Goal: Information Seeking & Learning: Learn about a topic

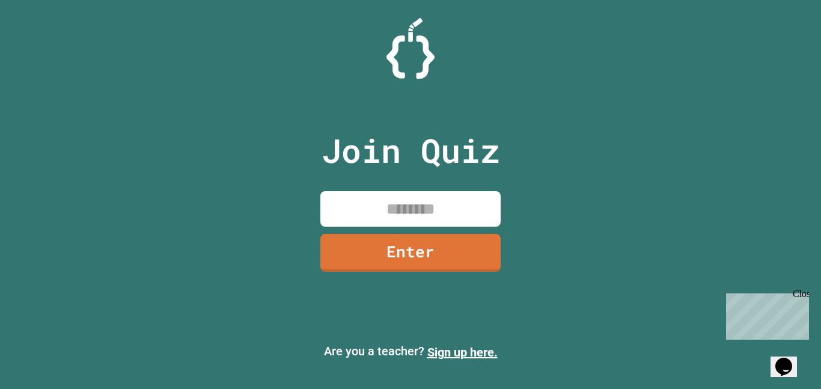
click at [467, 199] on input at bounding box center [410, 208] width 180 height 35
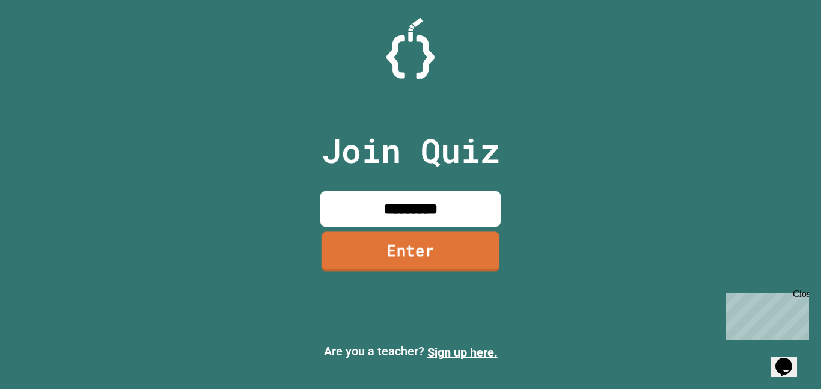
click at [404, 247] on link "Enter" at bounding box center [410, 251] width 178 height 40
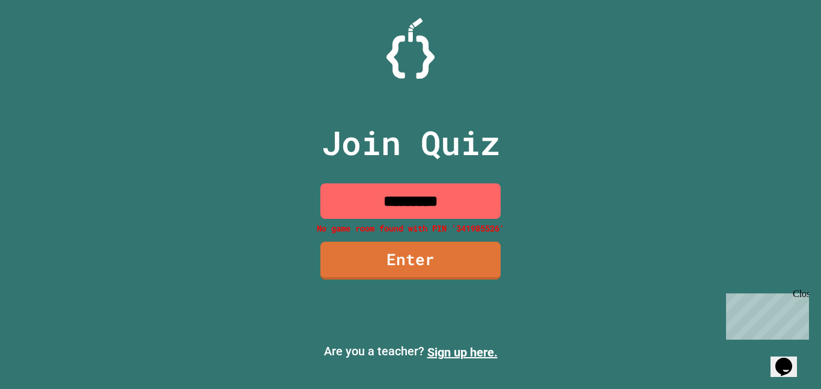
click at [482, 192] on input "*********" at bounding box center [410, 200] width 180 height 35
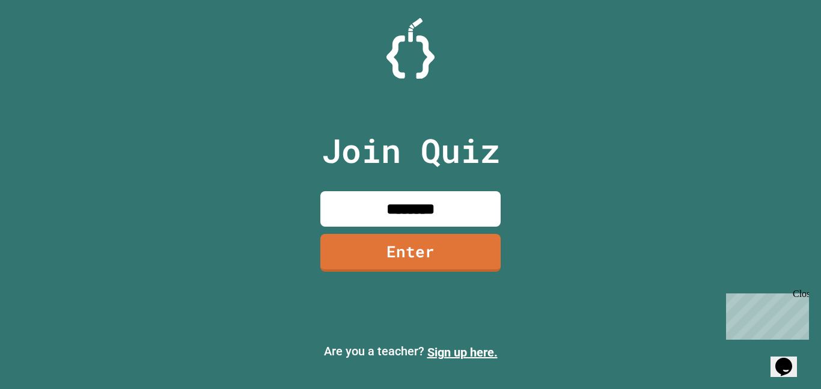
type input "********"
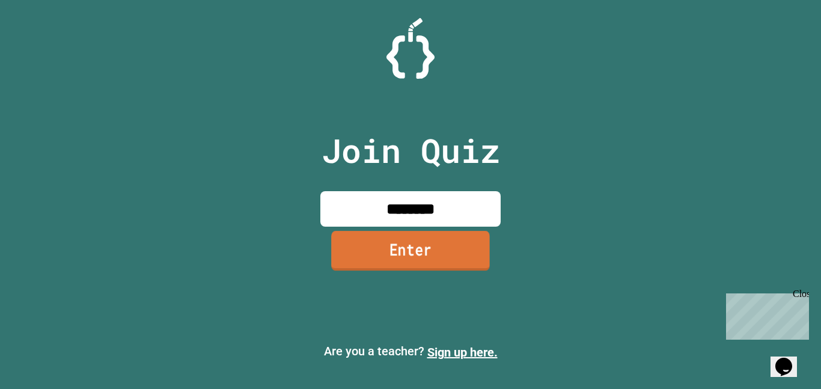
click at [426, 259] on link "Enter" at bounding box center [410, 251] width 159 height 40
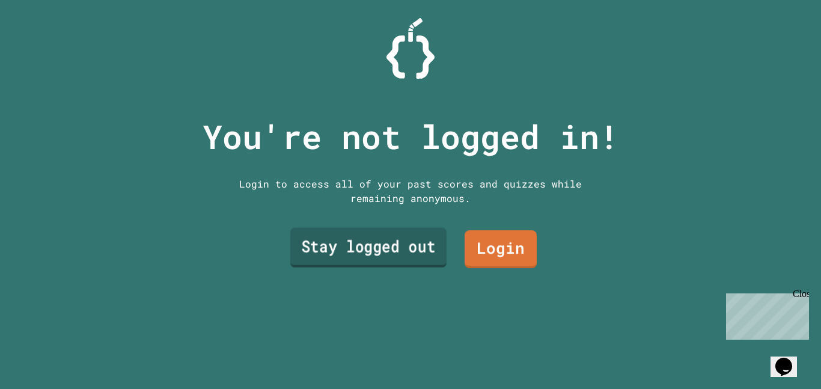
click at [394, 246] on link "Stay logged out" at bounding box center [368, 248] width 156 height 40
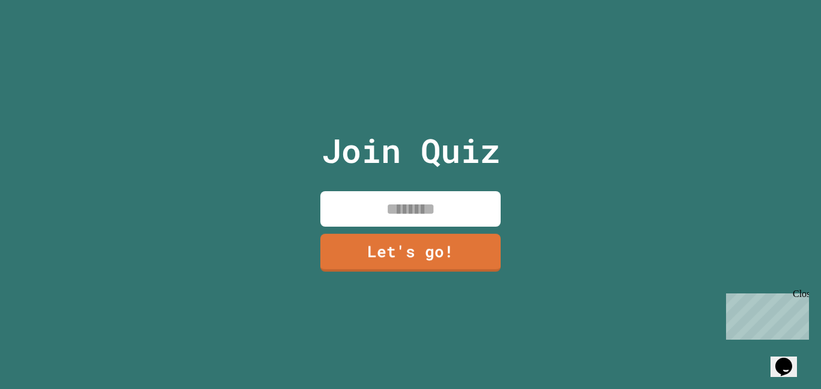
click at [413, 220] on input at bounding box center [410, 208] width 180 height 35
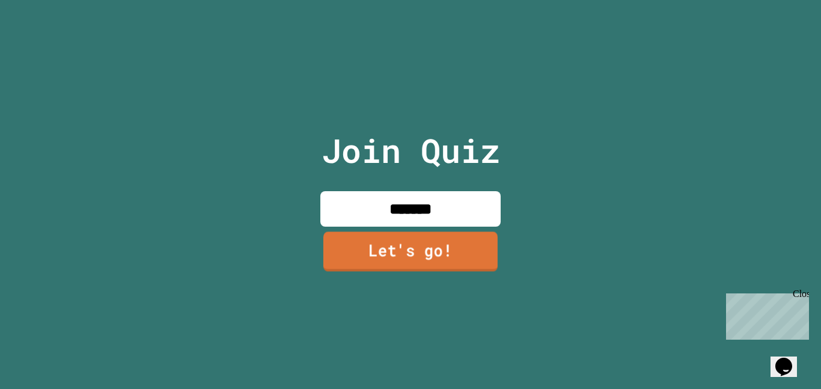
type input "*******"
click at [384, 244] on link "Let's go!" at bounding box center [410, 251] width 174 height 40
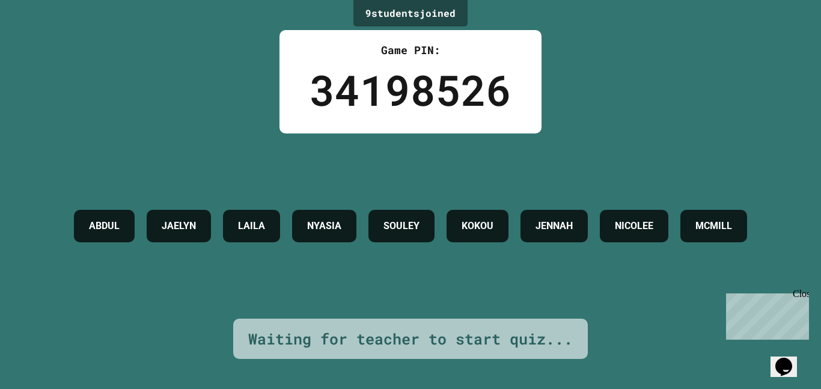
click at [519, 229] on div "[PERSON_NAME] JAELYN LAILA [PERSON_NAME] [PERSON_NAME] [PERSON_NAME]" at bounding box center [410, 226] width 685 height 44
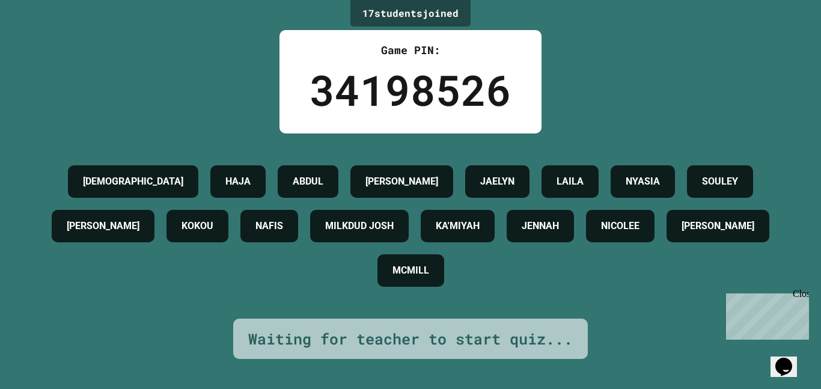
click at [803, 291] on div "Close" at bounding box center [799, 295] width 15 height 15
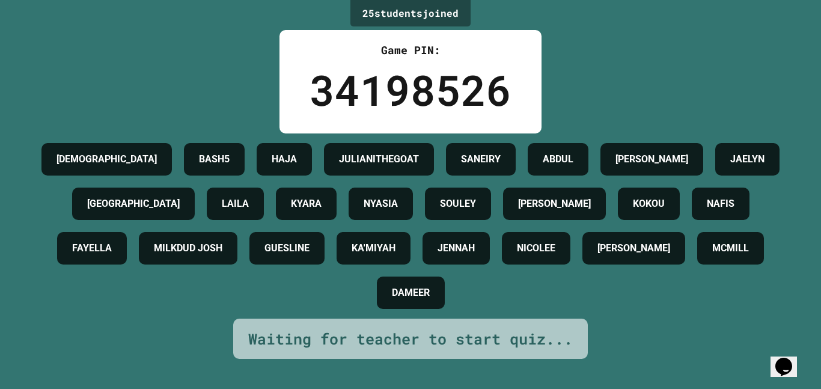
click at [546, 315] on div "JAHVAUNI BASH5 [PERSON_NAME] SANEIRY [PERSON_NAME] LAILA KYARA [PERSON_NAME] [P…" at bounding box center [410, 226] width 760 height 178
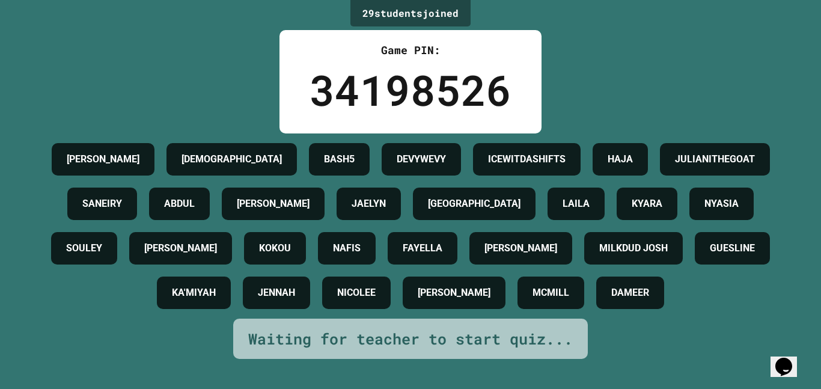
click at [259, 255] on h4 "KOKOU" at bounding box center [275, 248] width 32 height 14
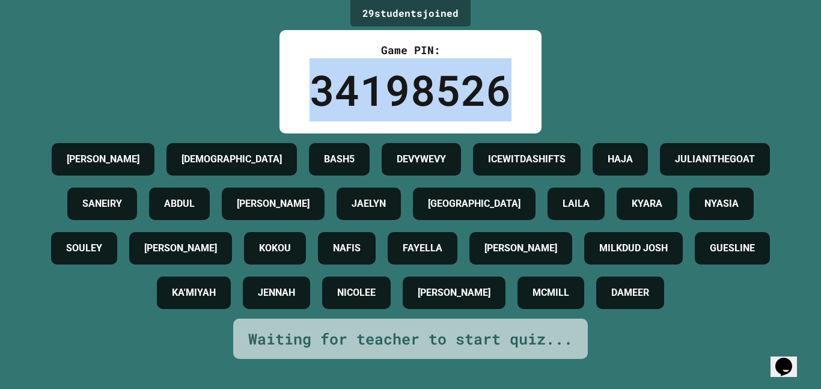
drag, startPoint x: 569, startPoint y: 91, endPoint x: 303, endPoint y: 97, distance: 266.2
click at [303, 97] on div "29 student s joined Game PIN: 34198526 [PERSON_NAME] JAHVAUNI BASH5 DEVYWEVY [P…" at bounding box center [410, 194] width 821 height 389
click at [303, 97] on div "Game PIN: 34198526" at bounding box center [410, 81] width 262 height 103
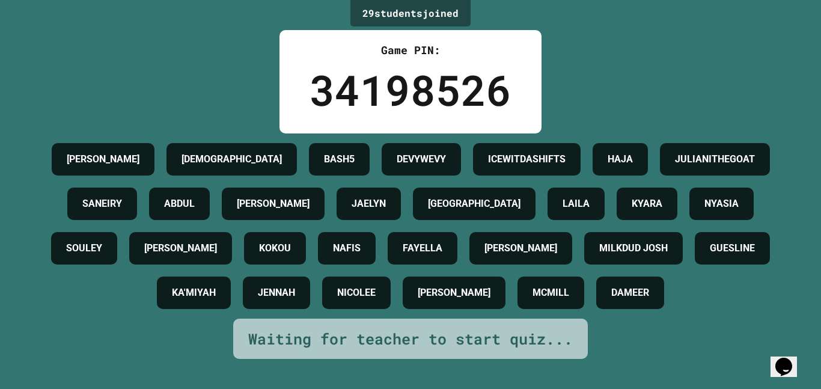
click at [303, 97] on div "Game PIN: 34198526" at bounding box center [410, 81] width 262 height 103
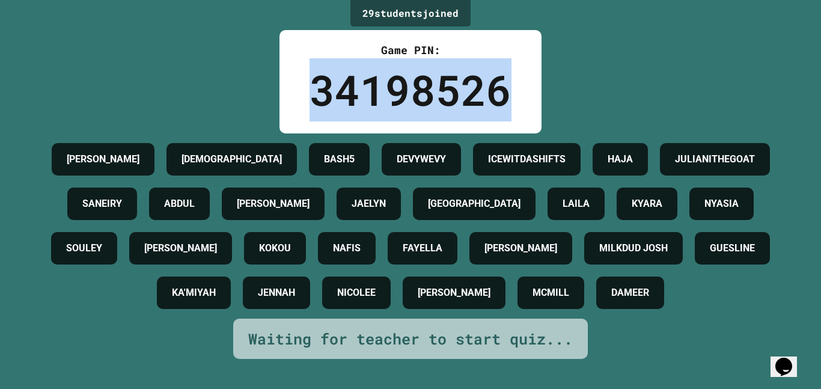
click at [303, 97] on div "Game PIN: 34198526" at bounding box center [410, 81] width 262 height 103
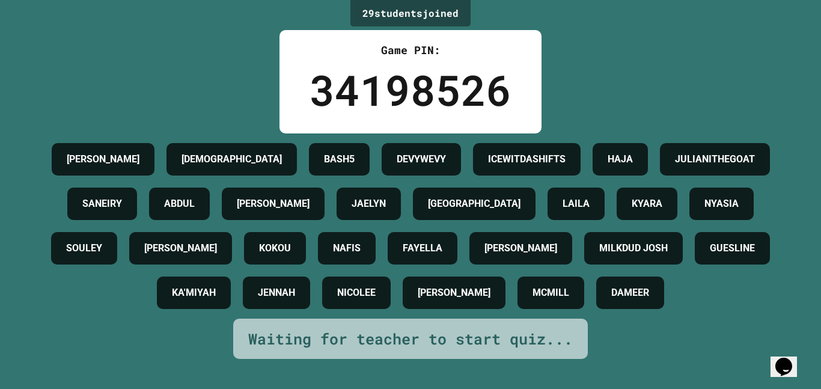
click at [303, 97] on div "Game PIN: 34198526" at bounding box center [410, 81] width 262 height 103
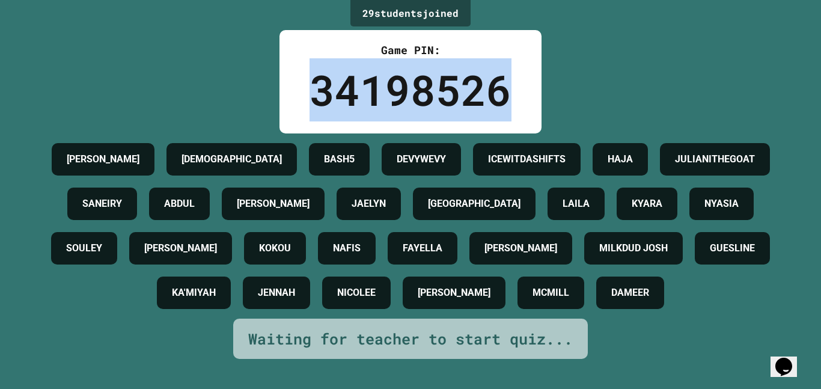
click at [303, 97] on div "Game PIN: 34198526" at bounding box center [410, 81] width 262 height 103
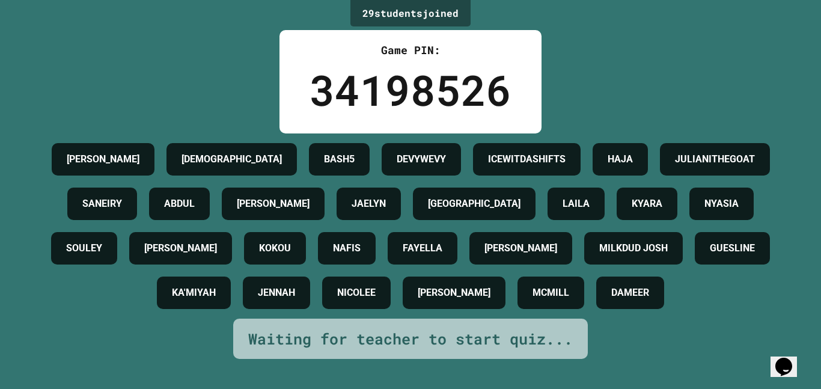
click at [303, 97] on div "Game PIN: 34198526" at bounding box center [410, 81] width 262 height 103
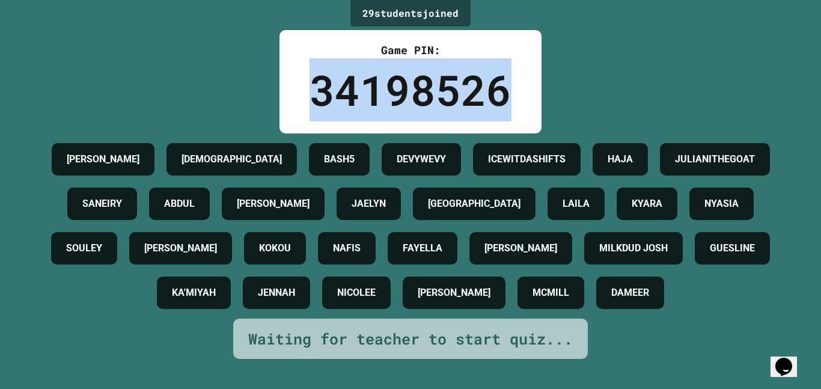
click at [303, 97] on div "Game PIN: 34198526" at bounding box center [410, 81] width 262 height 103
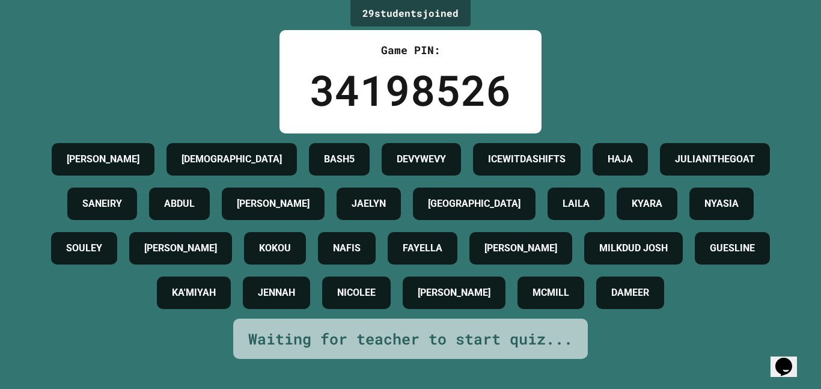
click at [303, 97] on div "Game PIN: 34198526" at bounding box center [410, 81] width 262 height 103
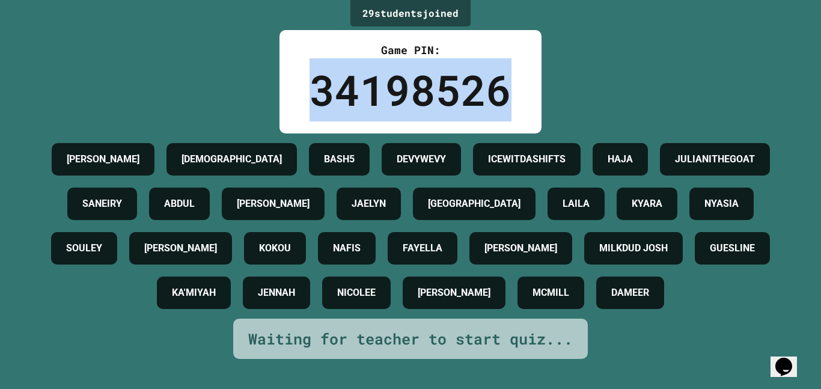
click at [303, 97] on div "Game PIN: 34198526" at bounding box center [410, 81] width 262 height 103
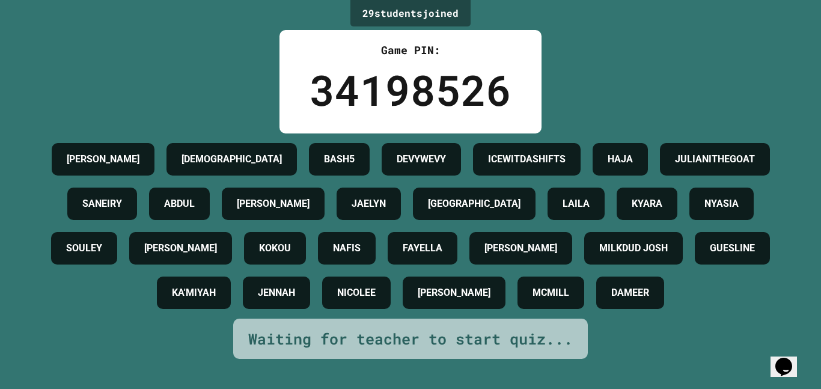
click at [565, 166] on h4 "ICEWITDASHIFTS" at bounding box center [526, 159] width 77 height 14
click at [542, 65] on div "29 student s joined Game PIN: 34198526 [PERSON_NAME] JAHVAUNI BASH5 DEVYWEVY [P…" at bounding box center [410, 194] width 821 height 389
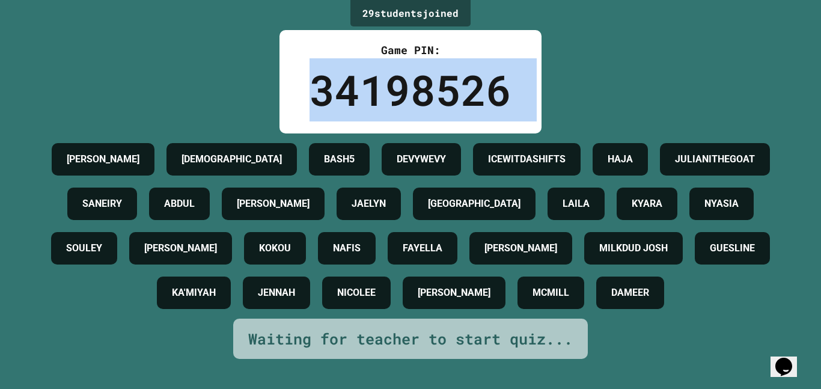
click at [542, 65] on div "29 student s joined Game PIN: 34198526 [PERSON_NAME] JAHVAUNI BASH5 DEVYWEVY [P…" at bounding box center [410, 194] width 821 height 389
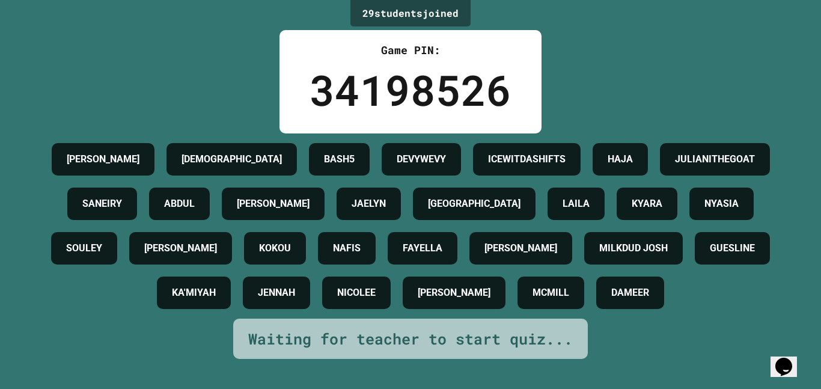
click at [757, 97] on div "29 student s joined Game PIN: 34198526 [PERSON_NAME] JAHVAUNI BASH5 DEVYWEVY [P…" at bounding box center [410, 194] width 821 height 389
click at [779, 125] on div "29 student s joined Game PIN: 34198526 [PERSON_NAME] JAHVAUNI BASH5 DEVYWEVY [P…" at bounding box center [410, 194] width 821 height 389
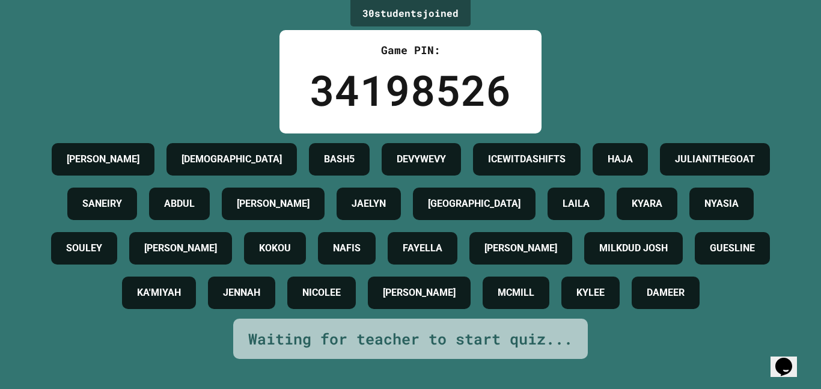
scroll to position [117, 0]
drag, startPoint x: 804, startPoint y: 386, endPoint x: 816, endPoint y: 363, distance: 25.8
click at [816, 363] on div "30 student s joined Game PIN: 34198526 [PERSON_NAME] JAHVAUNI BASH5 DEVYWEVY [P…" at bounding box center [410, 194] width 821 height 389
click at [780, 357] on icon "Opens Chat This icon Opens the chat window." at bounding box center [783, 366] width 19 height 19
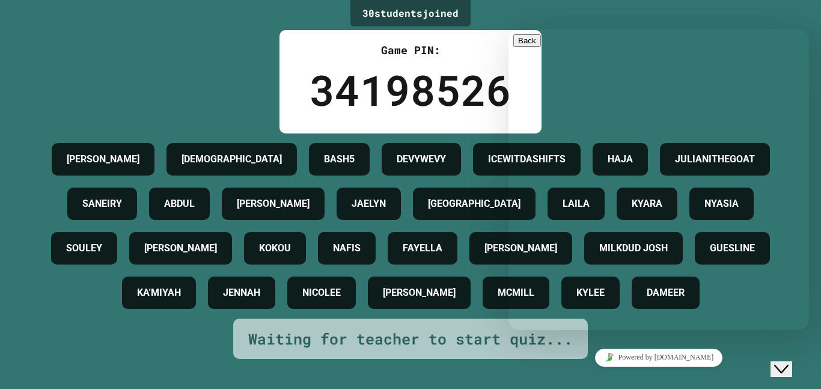
click at [783, 362] on icon "Close Chat This icon closes the chat window." at bounding box center [781, 369] width 14 height 14
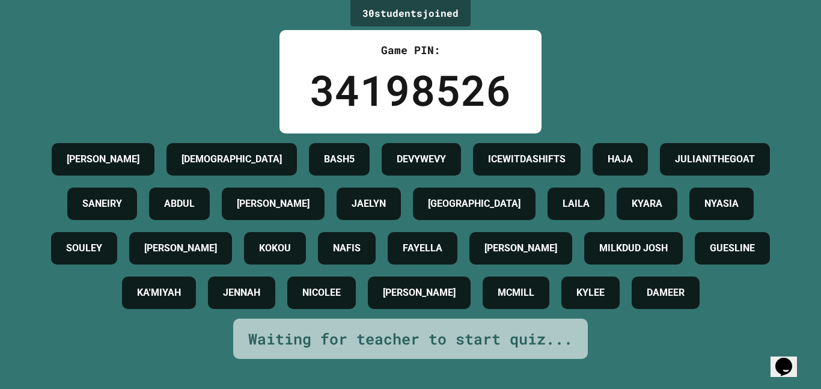
click at [217, 255] on h4 "[PERSON_NAME]" at bounding box center [180, 248] width 73 height 14
click at [766, 213] on div "[PERSON_NAME] BASH5 DEVYWEVY ICEWITDASHIFTS [PERSON_NAME] SANEIRY [PERSON_NAME]…" at bounding box center [410, 226] width 760 height 178
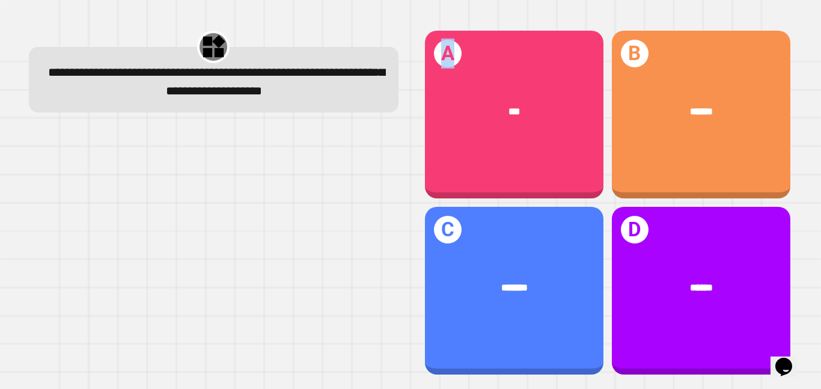
drag, startPoint x: 502, startPoint y: 96, endPoint x: 201, endPoint y: 193, distance: 316.1
click at [201, 193] on div "**********" at bounding box center [409, 202] width 787 height 372
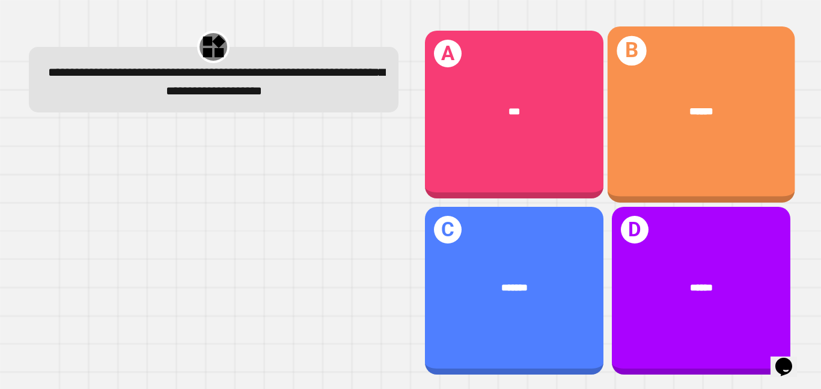
click at [678, 100] on div "******" at bounding box center [700, 111] width 187 height 57
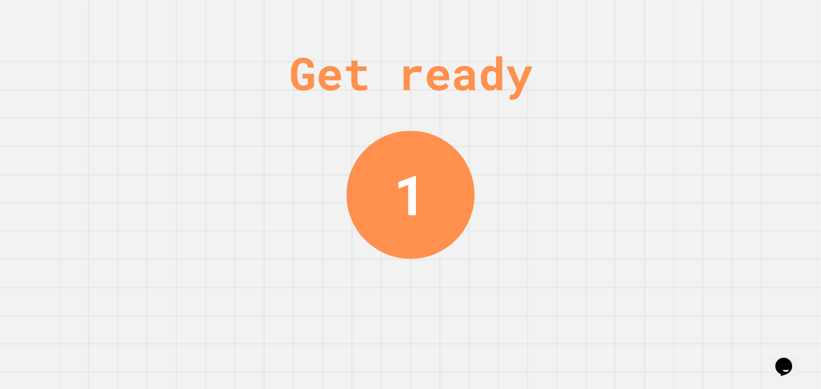
click at [727, 230] on div "Get ready 1" at bounding box center [410, 194] width 821 height 389
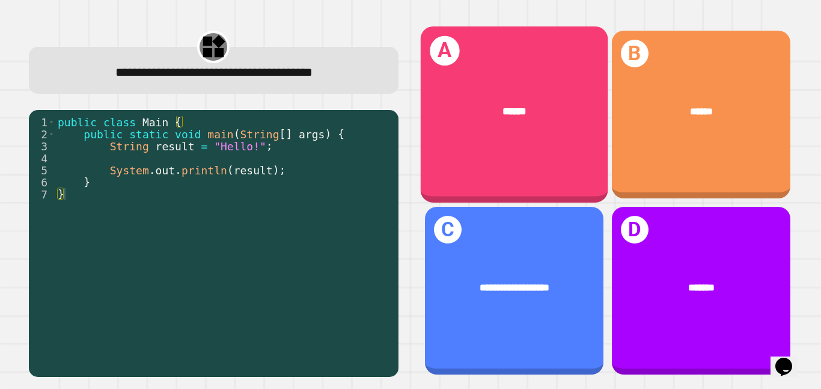
click at [534, 69] on div "A ******" at bounding box center [513, 114] width 187 height 176
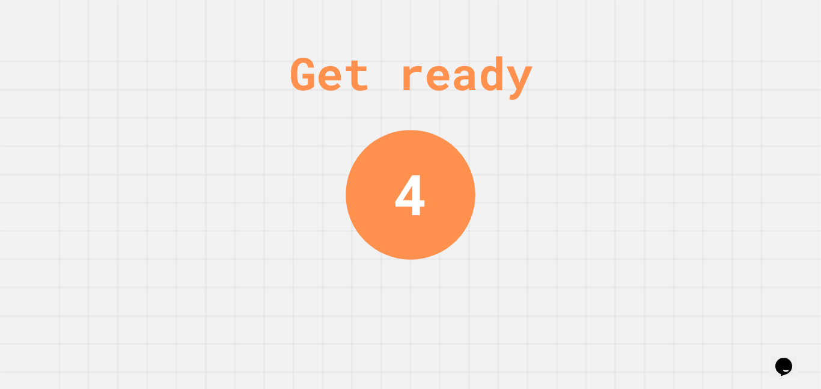
drag, startPoint x: 820, startPoint y: 260, endPoint x: 820, endPoint y: 303, distance: 42.6
click at [820, 303] on div "Get ready 4" at bounding box center [410, 194] width 821 height 389
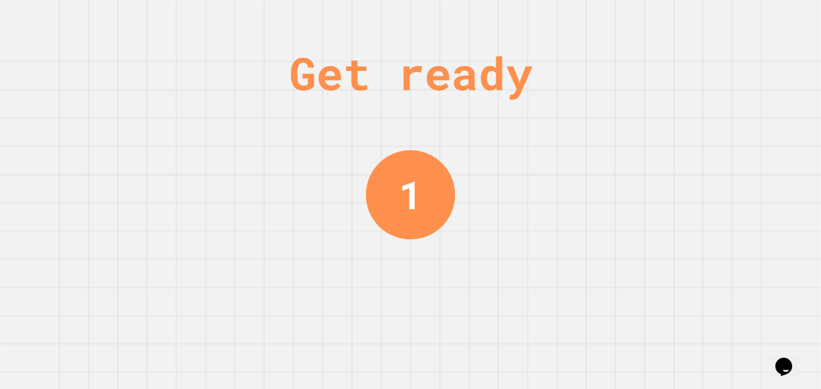
click at [735, 91] on div "Get ready 1" at bounding box center [410, 194] width 821 height 389
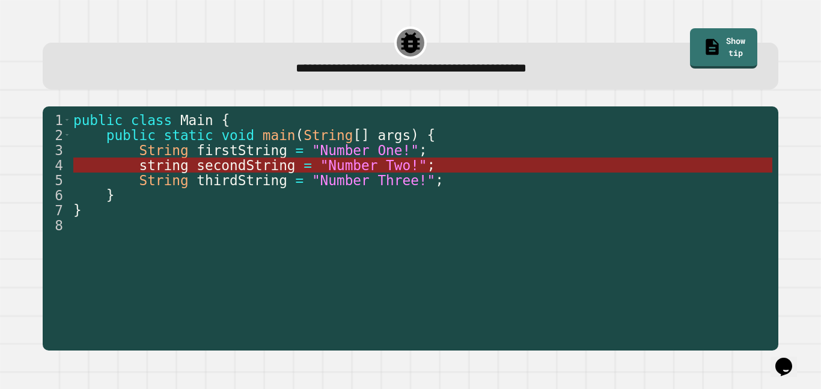
click at [292, 162] on span "secondString" at bounding box center [245, 165] width 99 height 16
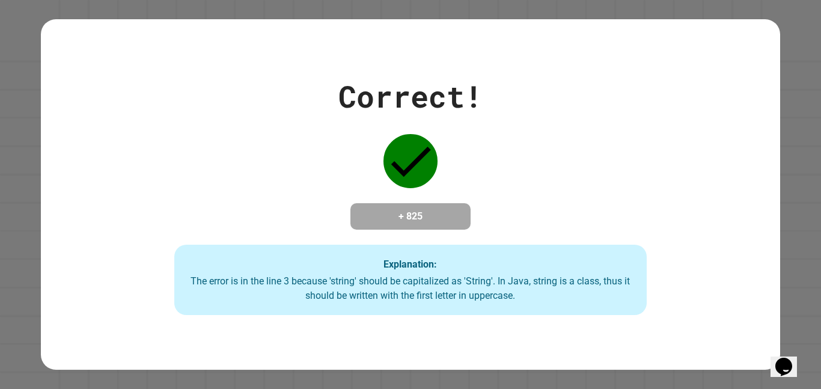
click at [371, 211] on h4 "+ 825" at bounding box center [410, 216] width 96 height 14
click at [549, 149] on div "Correct! + 825 Explanation: The error is in the line 3 because 'string' should …" at bounding box center [410, 194] width 675 height 241
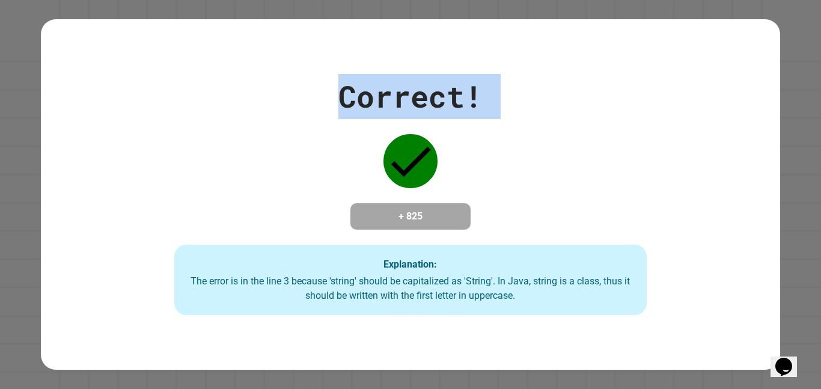
click at [549, 149] on div "Correct! + 825 Explanation: The error is in the line 3 because 'string' should …" at bounding box center [410, 194] width 675 height 241
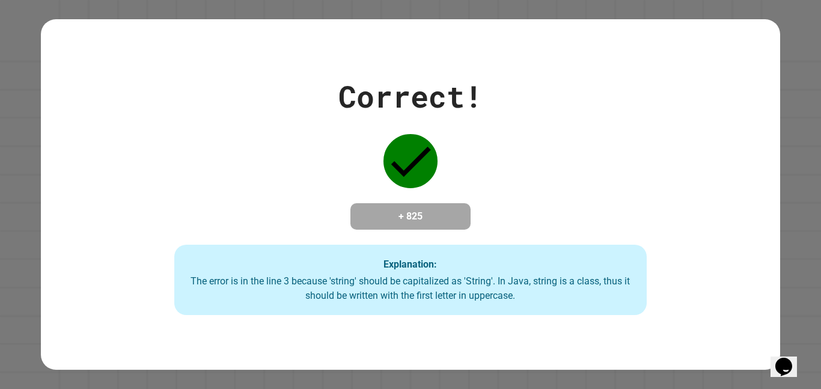
click at [549, 149] on div "Correct! + 825 Explanation: The error is in the line 3 because 'string' should …" at bounding box center [410, 194] width 675 height 241
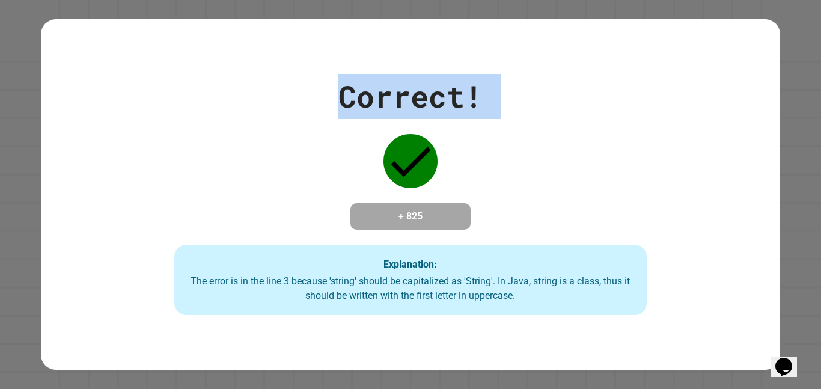
click at [549, 149] on div "Correct! + 825 Explanation: The error is in the line 3 because 'string' should …" at bounding box center [410, 194] width 675 height 241
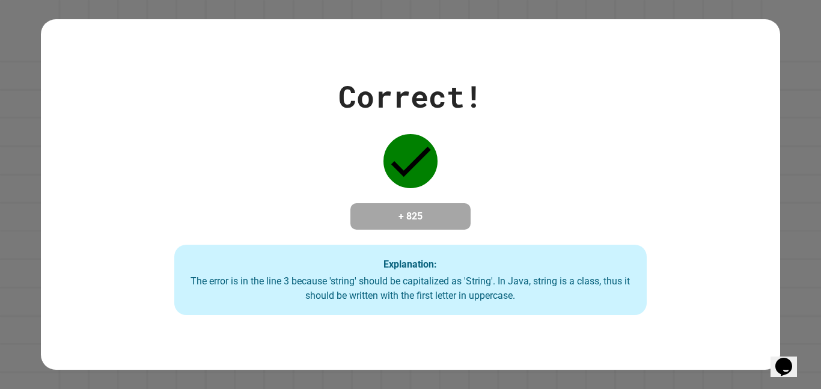
click at [549, 149] on div "Correct! + 825 Explanation: The error is in the line 3 because 'string' should …" at bounding box center [410, 194] width 675 height 241
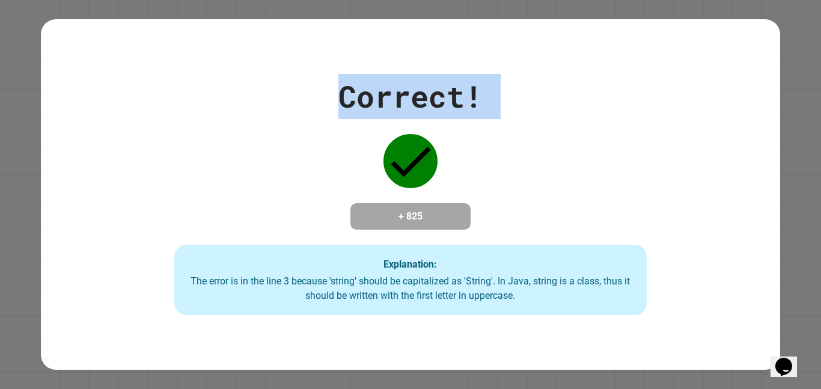
click at [549, 149] on div "Correct! + 825 Explanation: The error is in the line 3 because 'string' should …" at bounding box center [410, 194] width 675 height 241
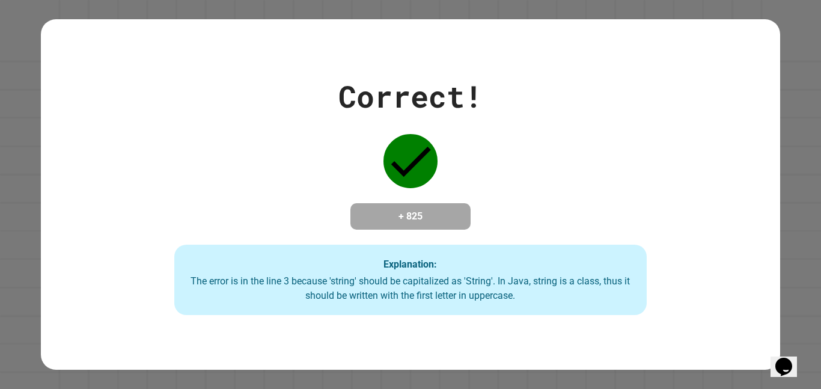
click at [549, 149] on div "Correct! + 825 Explanation: The error is in the line 3 because 'string' should …" at bounding box center [410, 194] width 675 height 241
click at [318, 287] on div "The error is in the line 3 because 'string' should be capitalized as 'String'. …" at bounding box center [410, 288] width 449 height 29
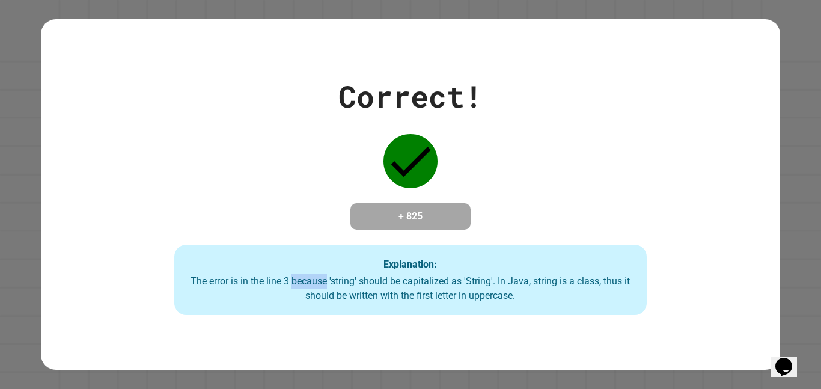
click at [318, 287] on div "The error is in the line 3 because 'string' should be capitalized as 'String'. …" at bounding box center [410, 288] width 449 height 29
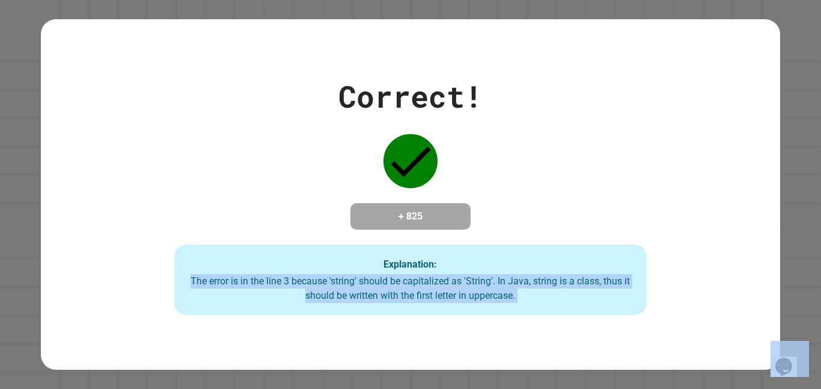
click at [318, 287] on div "The error is in the line 3 because 'string' should be capitalized as 'String'. …" at bounding box center [410, 288] width 449 height 29
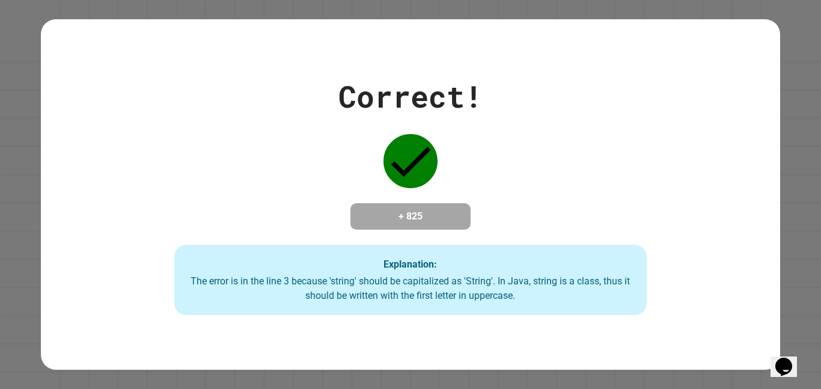
click at [318, 287] on div "The error is in the line 3 because 'string' should be capitalized as 'String'. …" at bounding box center [410, 288] width 449 height 29
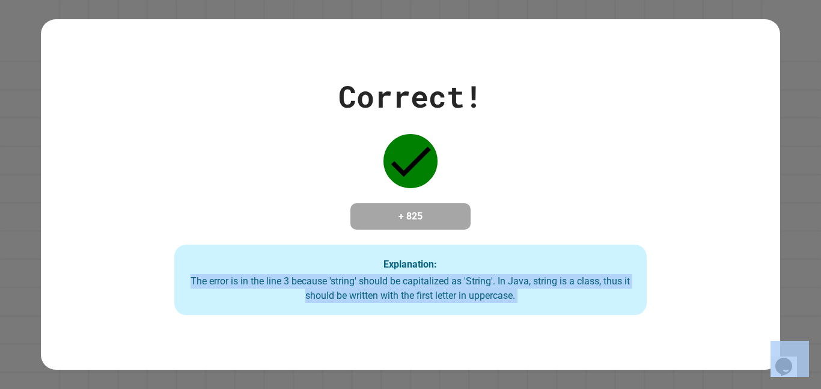
click at [318, 287] on div "The error is in the line 3 because 'string' should be capitalized as 'String'. …" at bounding box center [410, 288] width 449 height 29
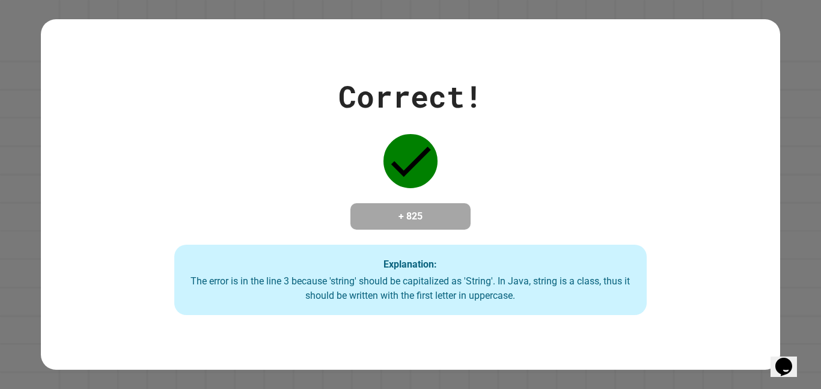
click at [318, 287] on div "The error is in the line 3 because 'string' should be capitalized as 'String'. …" at bounding box center [410, 288] width 449 height 29
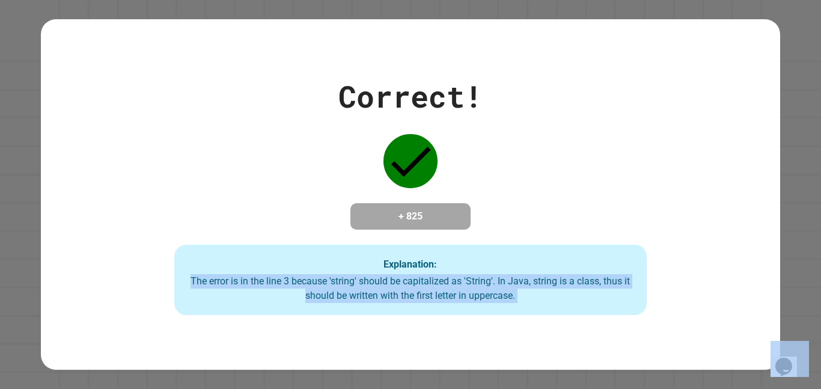
click at [318, 287] on div "The error is in the line 3 because 'string' should be capitalized as 'String'. …" at bounding box center [410, 288] width 449 height 29
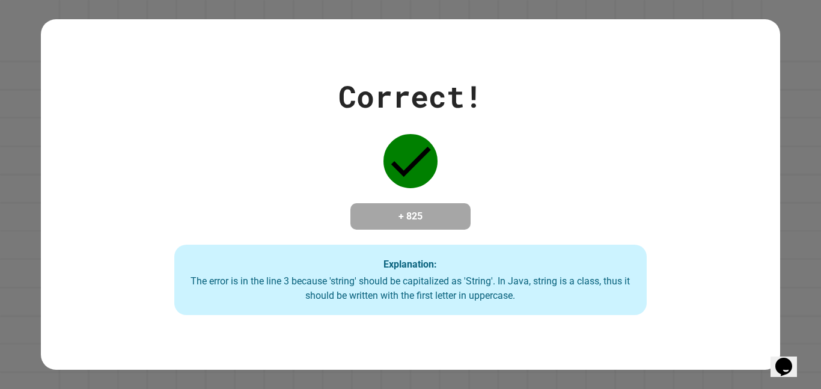
click at [318, 287] on div "The error is in the line 3 because 'string' should be capitalized as 'String'. …" at bounding box center [410, 288] width 449 height 29
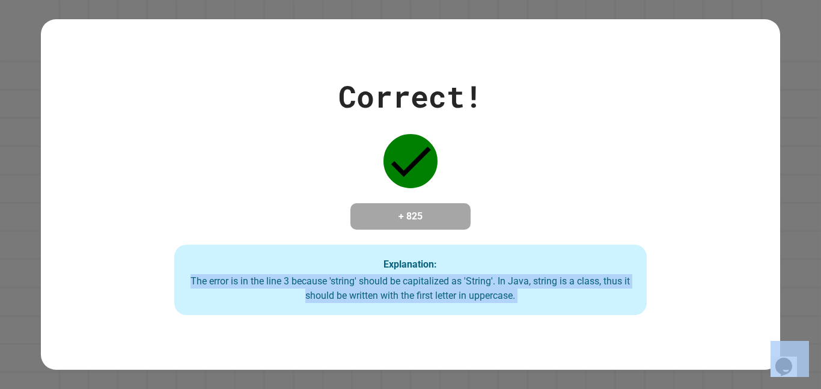
click at [318, 287] on div "The error is in the line 3 because 'string' should be capitalized as 'String'. …" at bounding box center [410, 288] width 449 height 29
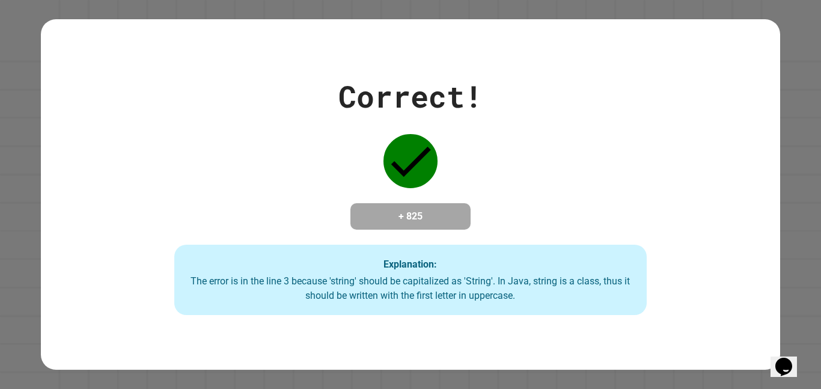
click at [318, 287] on div "The error is in the line 3 because 'string' should be capitalized as 'String'. …" at bounding box center [410, 288] width 449 height 29
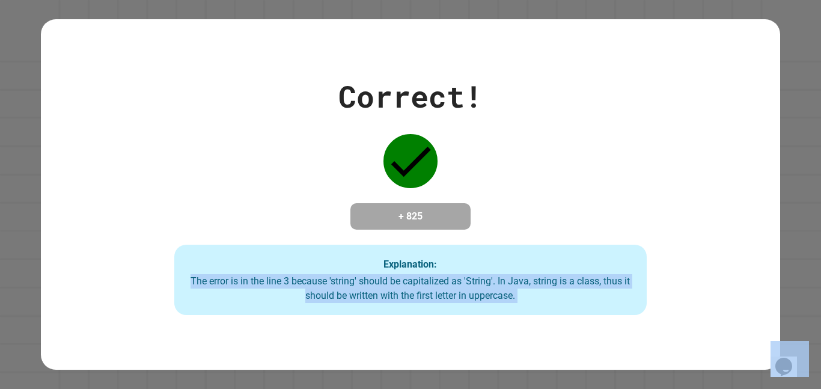
click at [318, 287] on div "The error is in the line 3 because 'string' should be capitalized as 'String'. …" at bounding box center [410, 288] width 449 height 29
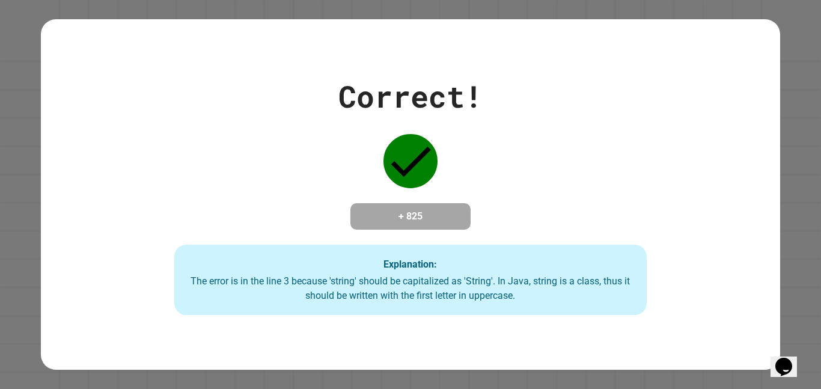
click at [318, 287] on div "The error is in the line 3 because 'string' should be capitalized as 'String'. …" at bounding box center [410, 288] width 449 height 29
click at [317, 287] on div "The error is in the line 3 because 'string' should be capitalized as 'String'. …" at bounding box center [410, 288] width 449 height 29
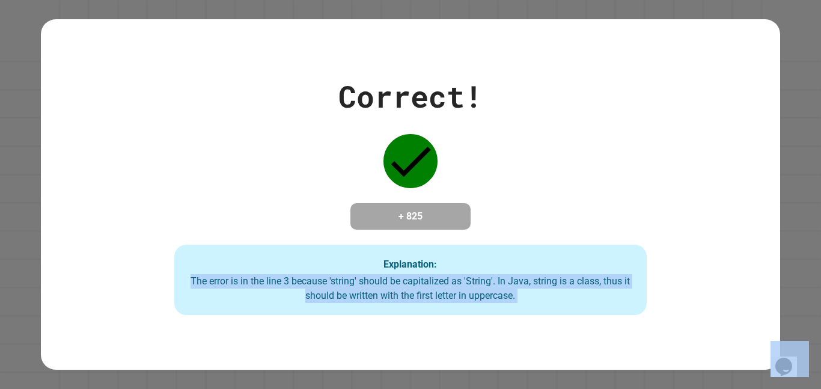
click at [317, 287] on div "The error is in the line 3 because 'string' should be capitalized as 'String'. …" at bounding box center [410, 288] width 449 height 29
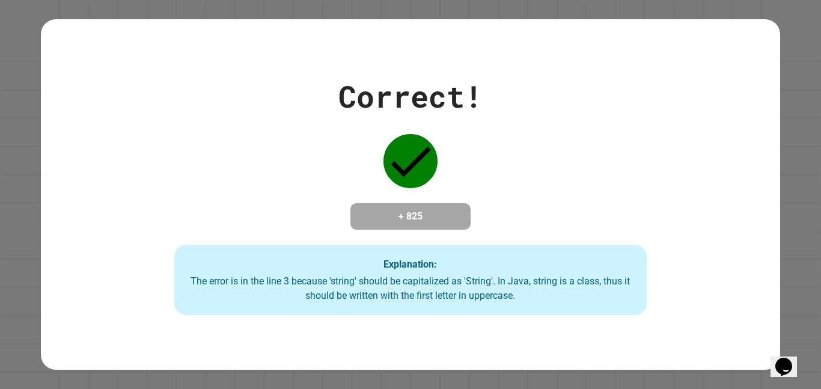
click at [317, 287] on div "The error is in the line 3 because 'string' should be capitalized as 'String'. …" at bounding box center [410, 288] width 449 height 29
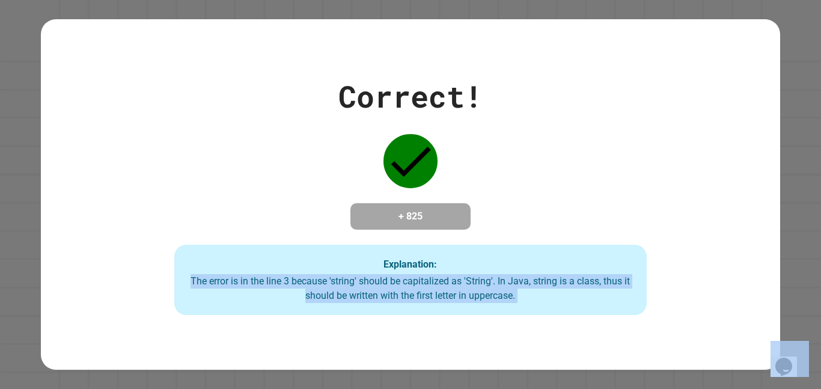
click at [317, 287] on div "The error is in the line 3 because 'string' should be capitalized as 'String'. …" at bounding box center [410, 288] width 449 height 29
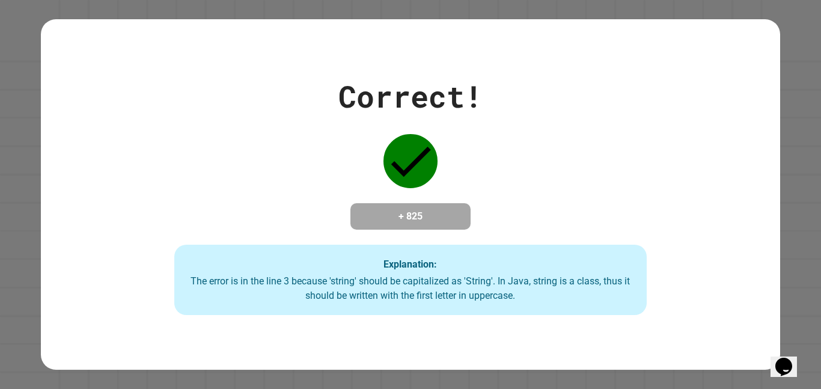
click at [317, 287] on div "The error is in the line 3 because 'string' should be capitalized as 'String'. …" at bounding box center [410, 288] width 449 height 29
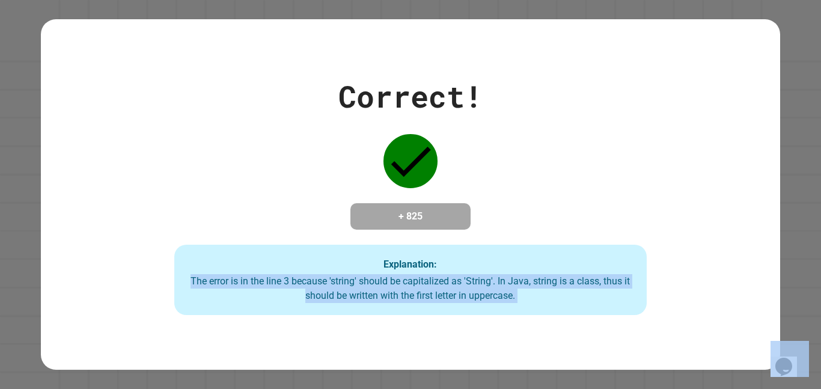
click at [317, 287] on div "The error is in the line 3 because 'string' should be capitalized as 'String'. …" at bounding box center [410, 288] width 449 height 29
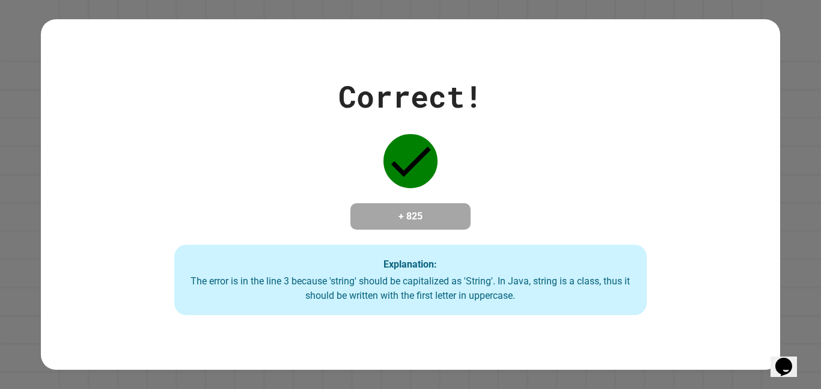
click at [317, 287] on div "The error is in the line 3 because 'string' should be capitalized as 'String'. …" at bounding box center [410, 288] width 449 height 29
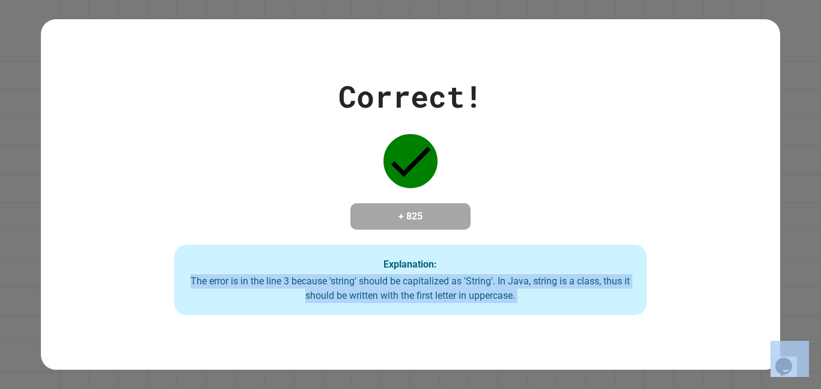
click at [317, 287] on div "The error is in the line 3 because 'string' should be capitalized as 'String'. …" at bounding box center [410, 288] width 449 height 29
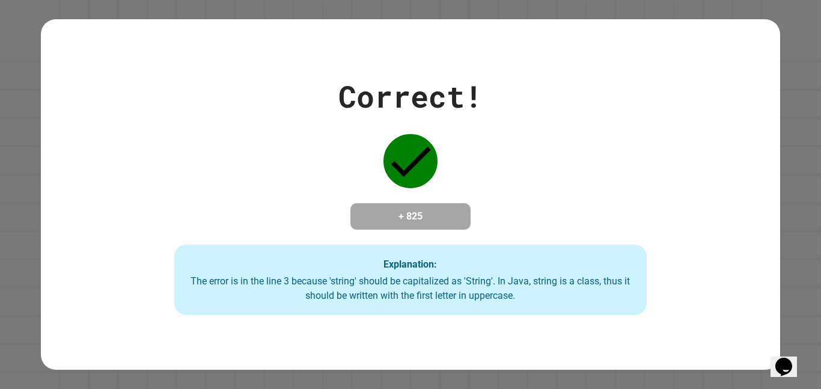
click at [317, 287] on div "The error is in the line 3 because 'string' should be capitalized as 'String'. …" at bounding box center [410, 288] width 449 height 29
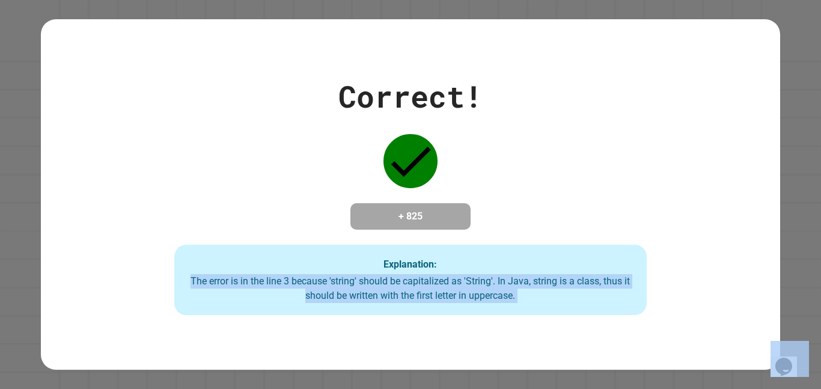
click at [317, 287] on div "The error is in the line 3 because 'string' should be capitalized as 'String'. …" at bounding box center [410, 288] width 449 height 29
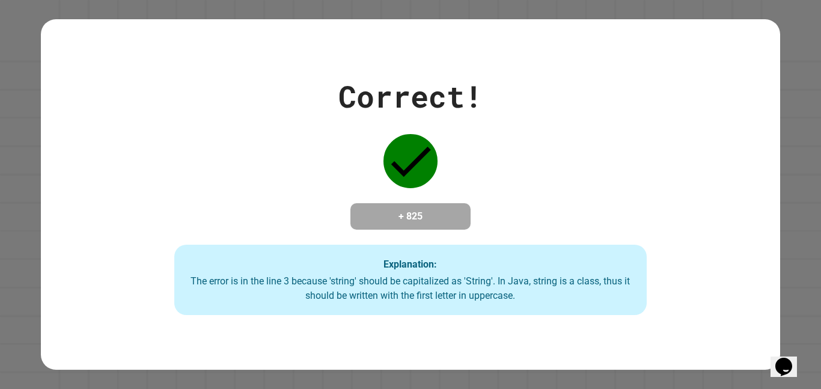
click at [317, 287] on div "The error is in the line 3 because 'string' should be capitalized as 'String'. …" at bounding box center [410, 288] width 449 height 29
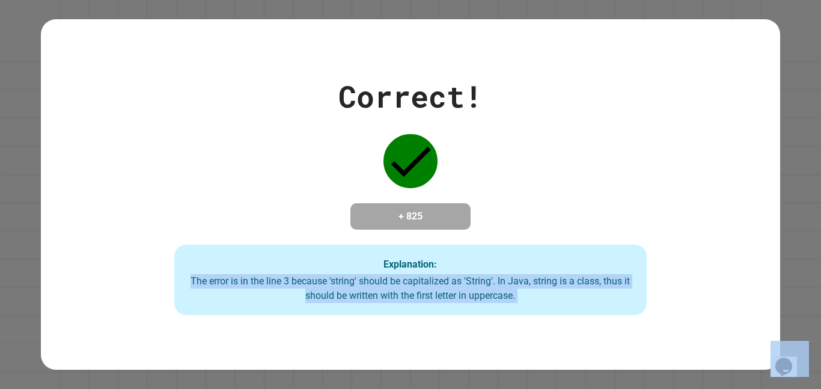
click at [317, 287] on div "The error is in the line 3 because 'string' should be capitalized as 'String'. …" at bounding box center [410, 288] width 449 height 29
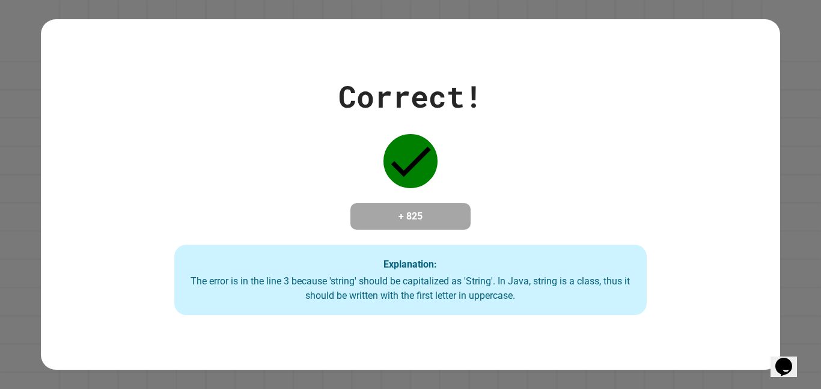
click at [317, 287] on div "The error is in the line 3 because 'string' should be capitalized as 'String'. …" at bounding box center [410, 288] width 449 height 29
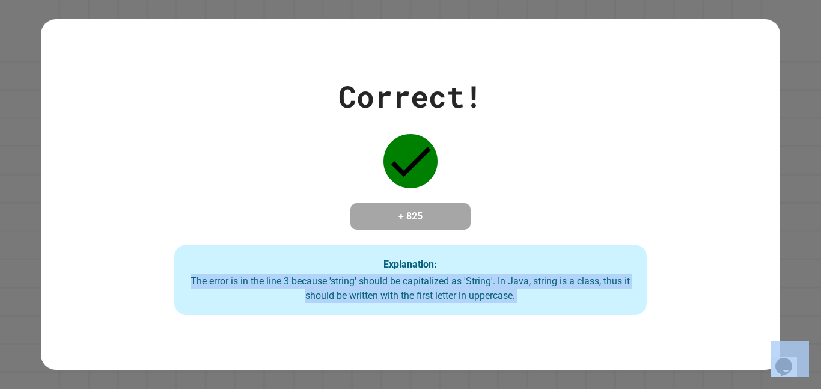
click at [317, 287] on div "The error is in the line 3 because 'string' should be capitalized as 'String'. …" at bounding box center [410, 288] width 449 height 29
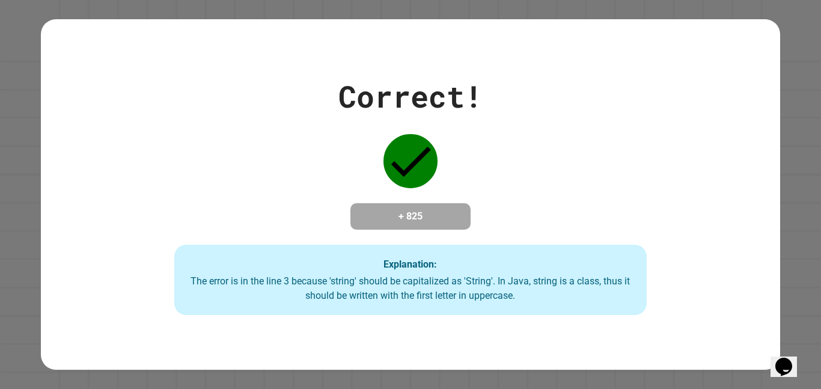
click at [317, 287] on div "The error is in the line 3 because 'string' should be capitalized as 'String'. …" at bounding box center [410, 288] width 449 height 29
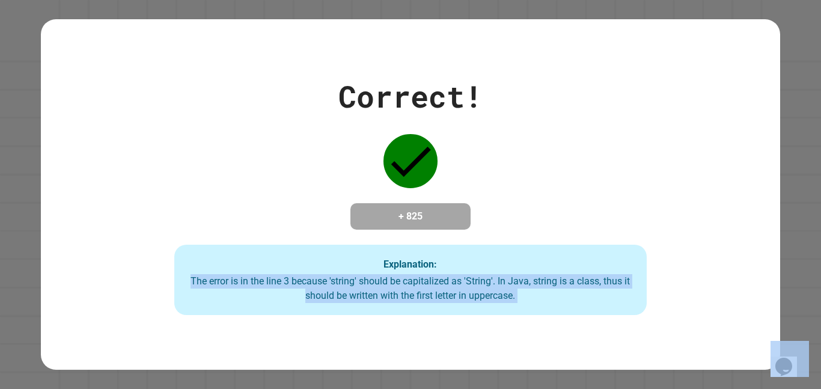
click at [317, 287] on div "The error is in the line 3 because 'string' should be capitalized as 'String'. …" at bounding box center [410, 288] width 449 height 29
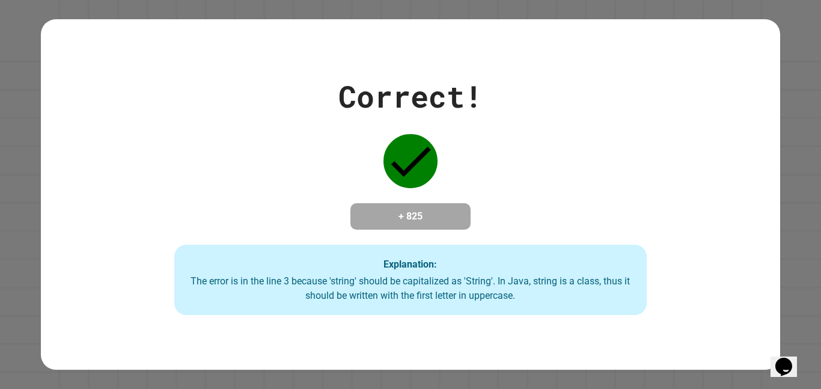
click at [317, 287] on div "The error is in the line 3 because 'string' should be capitalized as 'String'. …" at bounding box center [410, 288] width 449 height 29
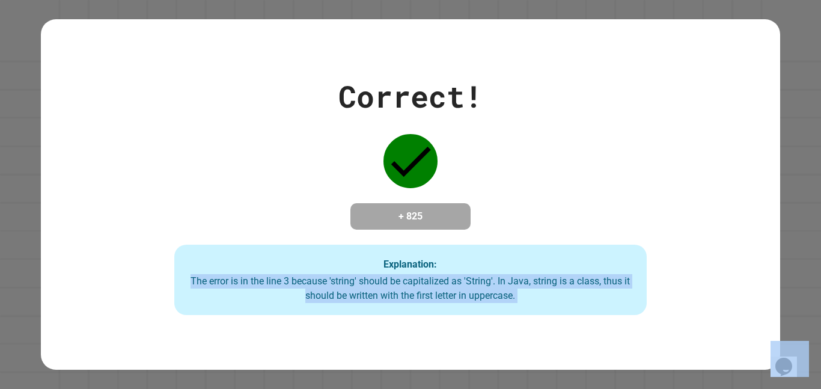
click at [317, 287] on div "The error is in the line 3 because 'string' should be capitalized as 'String'. …" at bounding box center [410, 288] width 449 height 29
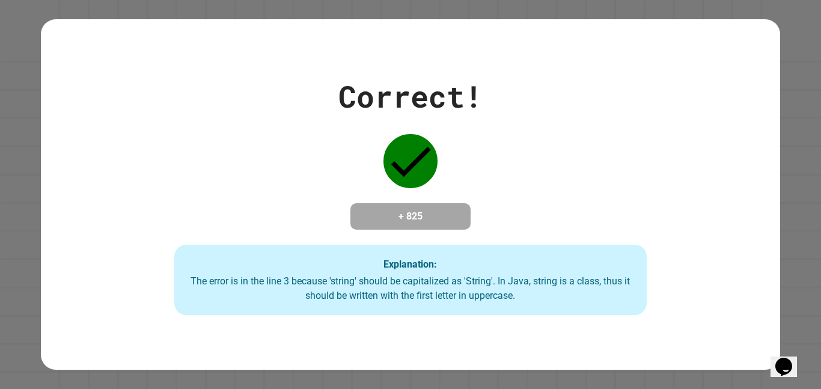
click at [317, 287] on div "The error is in the line 3 because 'string' should be capitalized as 'String'. …" at bounding box center [410, 288] width 449 height 29
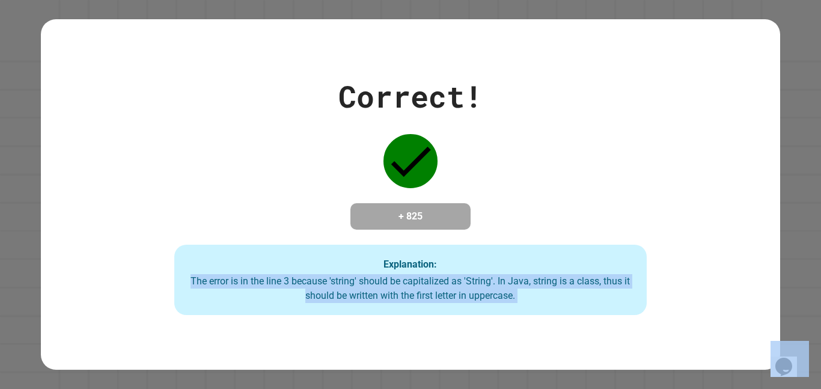
click at [527, 156] on div "Correct! + 825 Explanation: The error is in the line 3 because 'string' should …" at bounding box center [410, 194] width 675 height 241
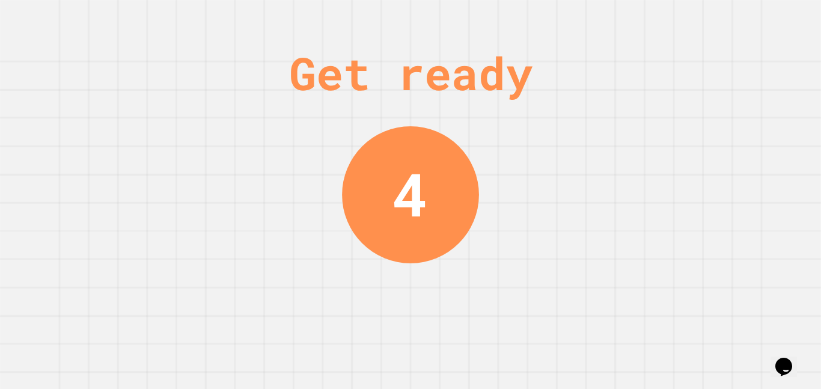
click at [427, 168] on div "4" at bounding box center [409, 194] width 35 height 89
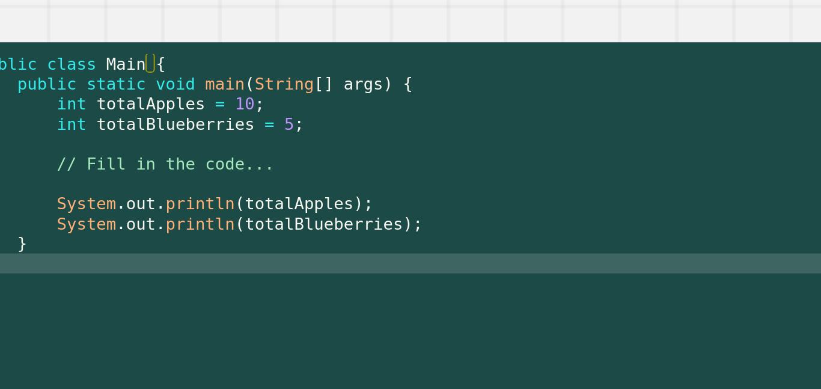
click at [117, 180] on div "public class Main { public static void main ( String [ ] args ) { int totalAppl…" at bounding box center [289, 241] width 478 height 255
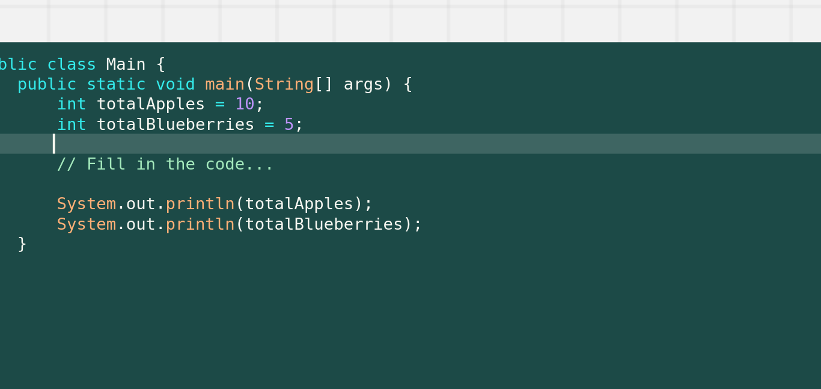
click at [202, 166] on div "public class Main { public static void main ( String [ ] args ) { int totalAppl…" at bounding box center [289, 241] width 478 height 255
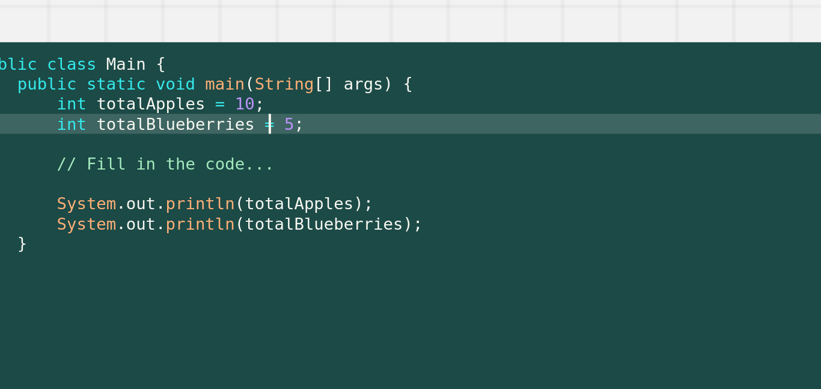
click at [206, 167] on div "public class Main { public static void main ( String [ ] args ) { int totalAppl…" at bounding box center [289, 241] width 478 height 255
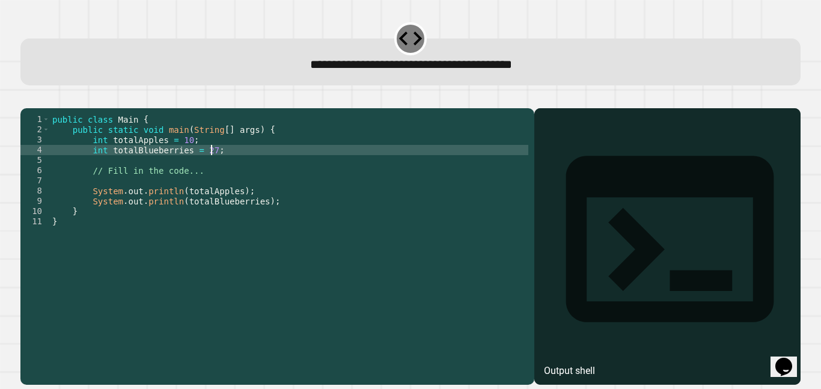
type textarea "**********"
click at [265, 88] on div "**********" at bounding box center [409, 52] width 787 height 73
click at [26, 99] on icon "button" at bounding box center [26, 99] width 0 height 0
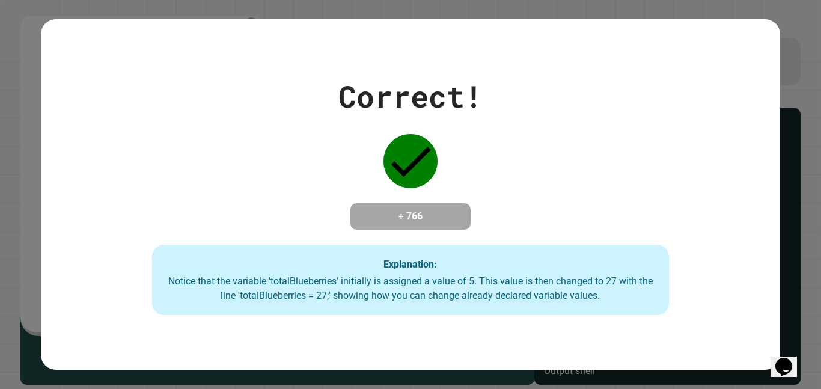
click at [560, 274] on div "Explanation: Notice that the variable 'totalBlueberries' initially is assigned …" at bounding box center [410, 279] width 517 height 71
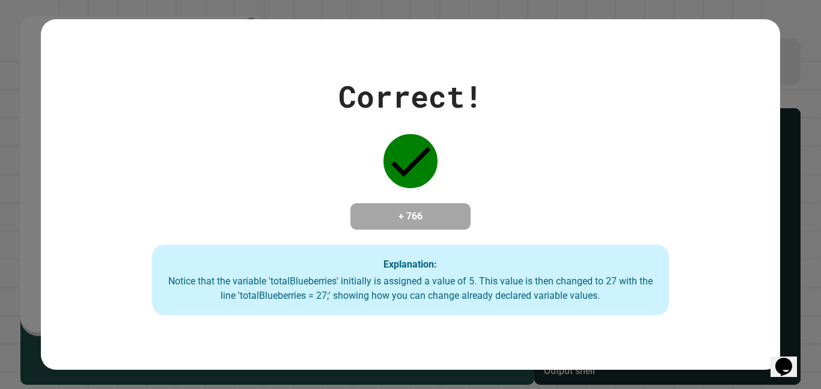
click at [560, 274] on div "Explanation: Notice that the variable 'totalBlueberries' initially is assigned …" at bounding box center [410, 279] width 517 height 71
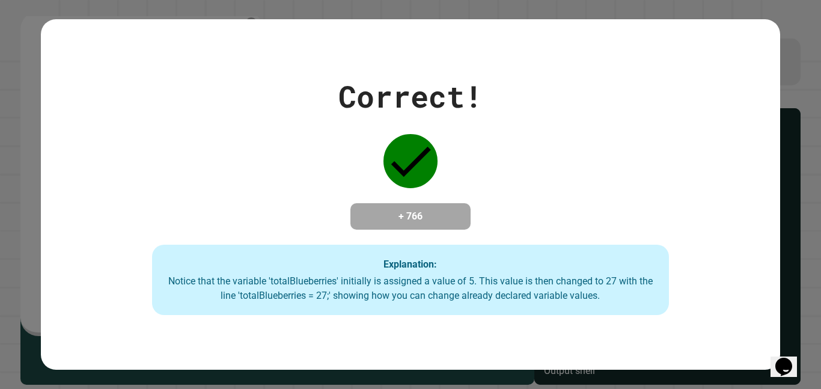
click at [560, 274] on div "Explanation: Notice that the variable 'totalBlueberries' initially is assigned …" at bounding box center [410, 279] width 517 height 71
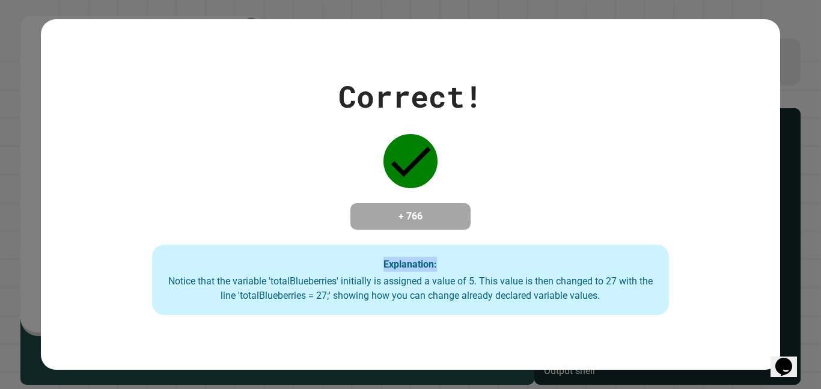
click at [560, 274] on div "Explanation: Notice that the variable 'totalBlueberries' initially is assigned …" at bounding box center [410, 279] width 517 height 71
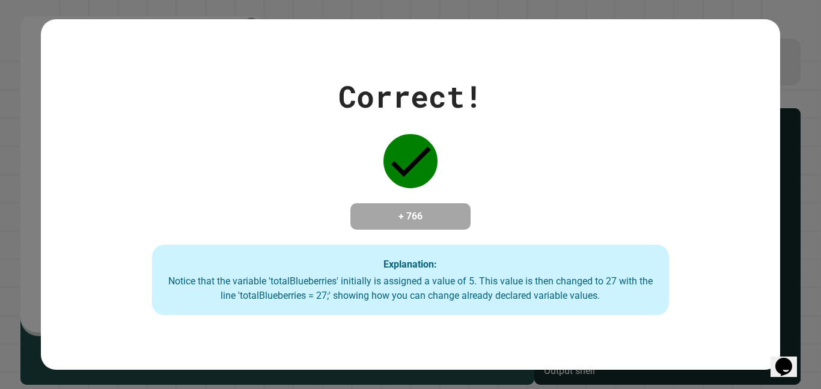
click at [495, 159] on div "Correct! + 766 Explanation: Notice that the variable 'totalBlueberries' initial…" at bounding box center [410, 194] width 738 height 241
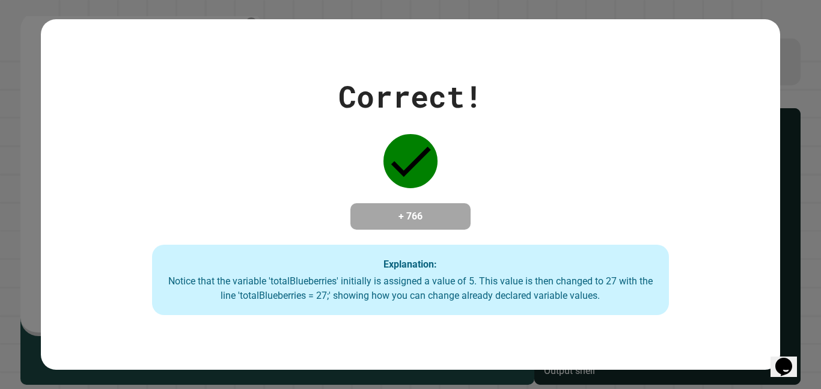
click at [495, 159] on div "Correct! + 766 Explanation: Notice that the variable 'totalBlueberries' initial…" at bounding box center [410, 194] width 738 height 241
click at [504, 219] on div "Correct! + 766 Explanation: Notice that the variable 'totalBlueberries' initial…" at bounding box center [410, 194] width 738 height 241
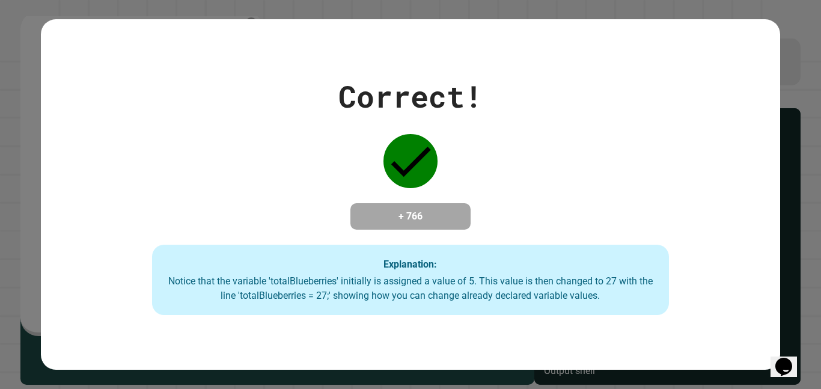
click at [504, 219] on div "Correct! + 766 Explanation: Notice that the variable 'totalBlueberries' initial…" at bounding box center [410, 194] width 738 height 241
click at [628, 264] on div "Explanation: Notice that the variable 'totalBlueberries' initially is assigned …" at bounding box center [410, 279] width 517 height 71
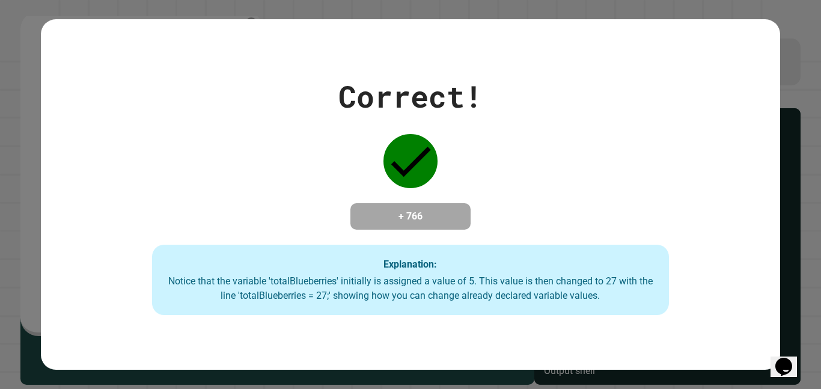
click at [628, 264] on div "Explanation: Notice that the variable 'totalBlueberries' initially is assigned …" at bounding box center [410, 279] width 517 height 71
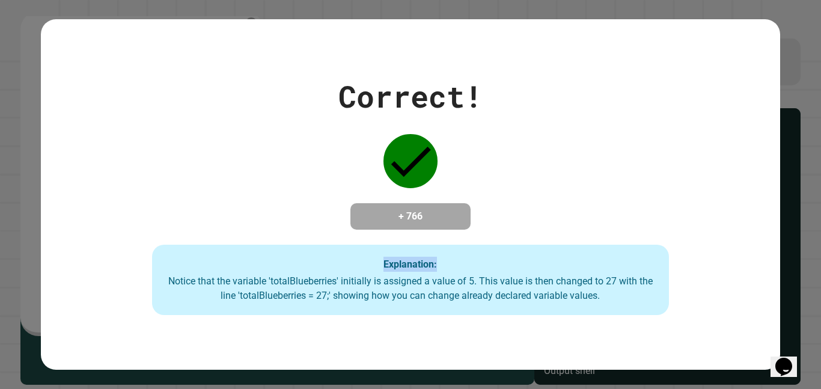
click at [628, 264] on div "Explanation: Notice that the variable 'totalBlueberries' initially is assigned …" at bounding box center [410, 279] width 517 height 71
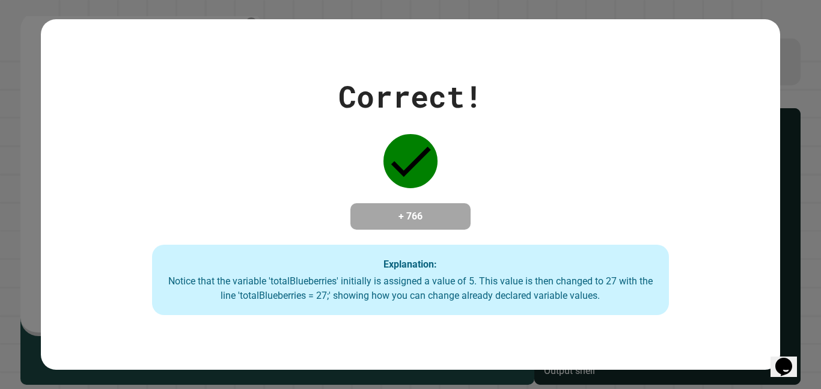
click at [628, 264] on div "Explanation: Notice that the variable 'totalBlueberries' initially is assigned …" at bounding box center [410, 279] width 517 height 71
click at [422, 209] on h4 "+ 766" at bounding box center [410, 216] width 96 height 14
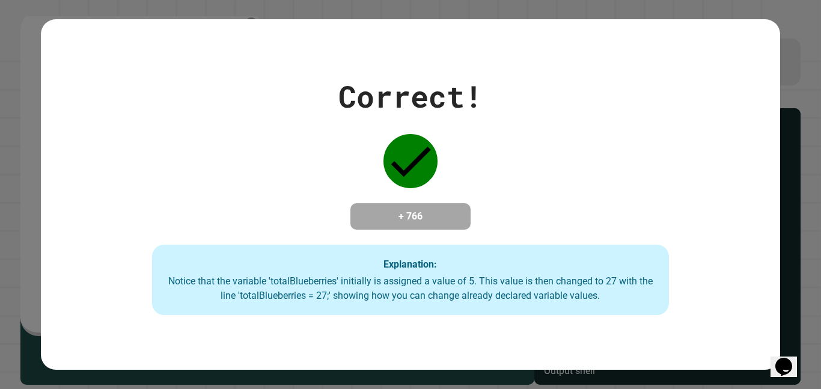
click at [422, 209] on h4 "+ 766" at bounding box center [410, 216] width 96 height 14
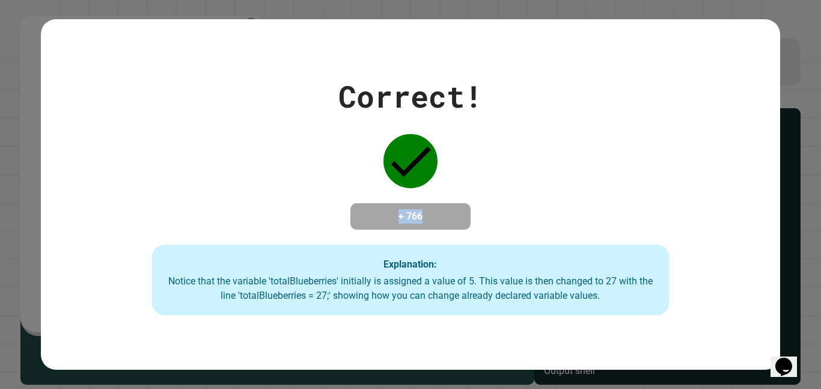
click at [422, 209] on h4 "+ 766" at bounding box center [410, 216] width 96 height 14
click at [404, 203] on div "+ 766" at bounding box center [410, 216] width 120 height 26
click at [380, 209] on h4 "+ 766" at bounding box center [410, 216] width 96 height 14
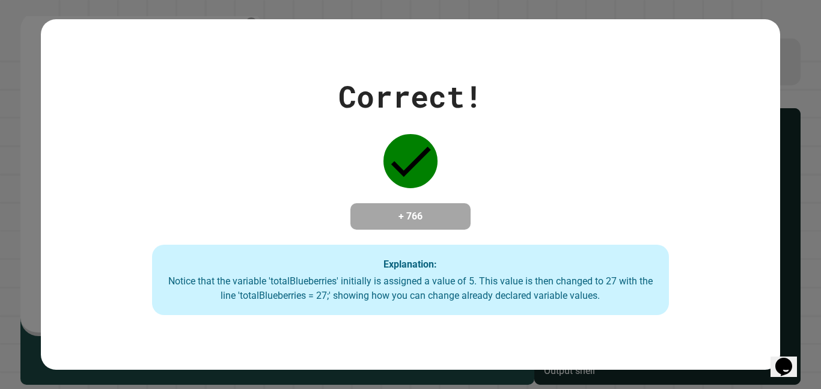
click at [380, 209] on h4 "+ 766" at bounding box center [410, 216] width 96 height 14
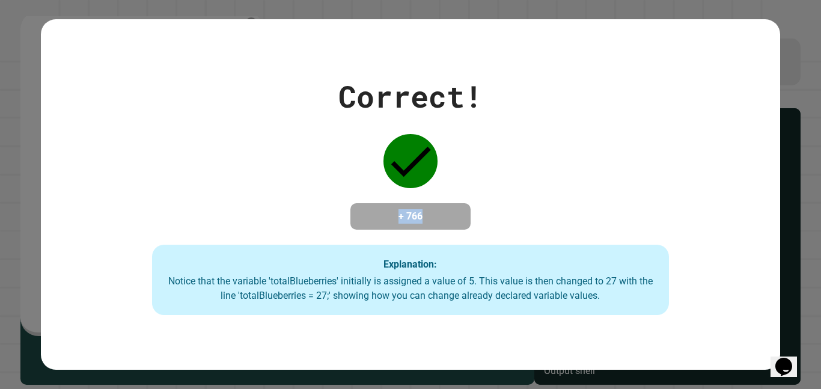
click at [380, 209] on h4 "+ 766" at bounding box center [410, 216] width 96 height 14
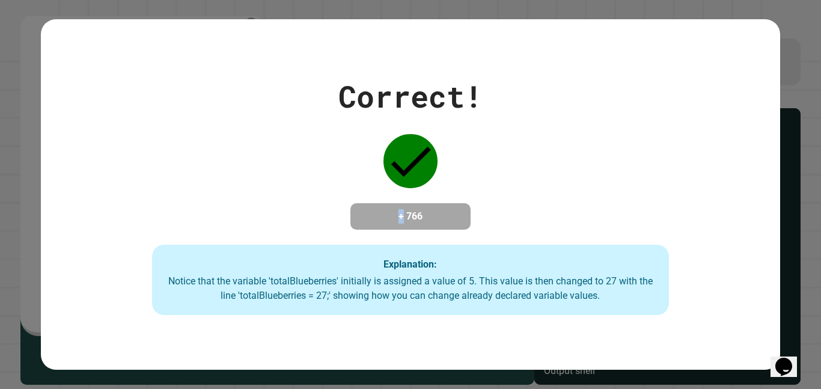
click at [380, 209] on h4 "+ 766" at bounding box center [410, 216] width 96 height 14
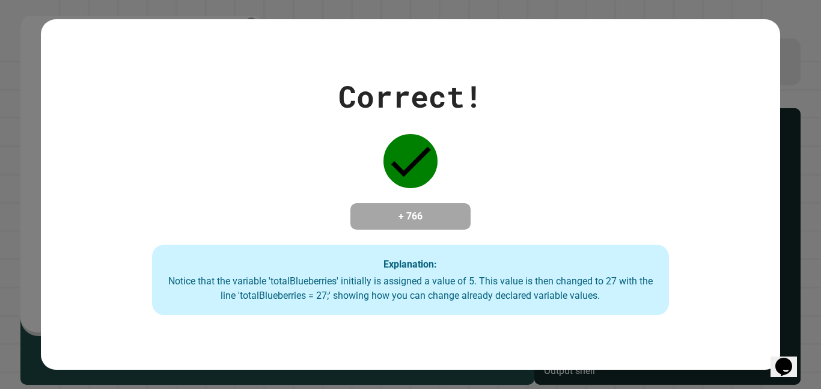
click at [380, 209] on h4 "+ 766" at bounding box center [410, 216] width 96 height 14
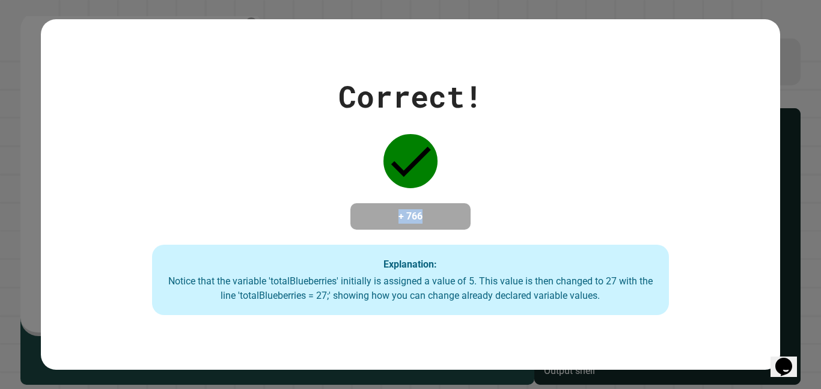
click at [380, 209] on h4 "+ 766" at bounding box center [410, 216] width 96 height 14
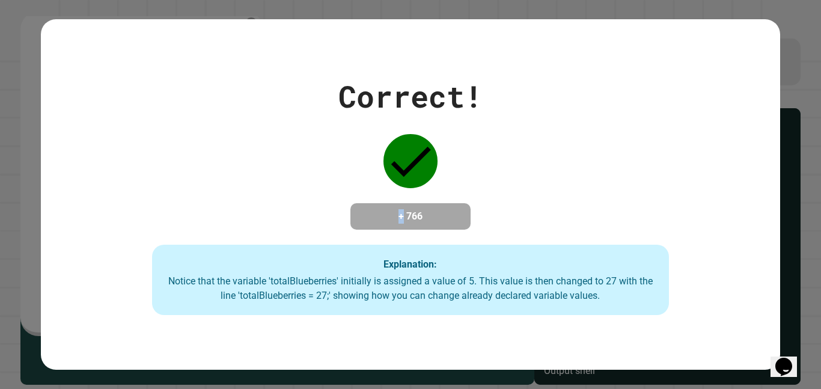
click at [380, 209] on h4 "+ 766" at bounding box center [410, 216] width 96 height 14
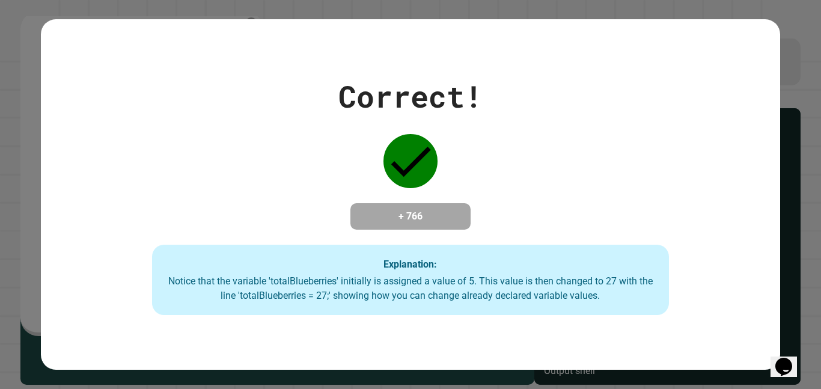
click at [380, 209] on h4 "+ 766" at bounding box center [410, 216] width 96 height 14
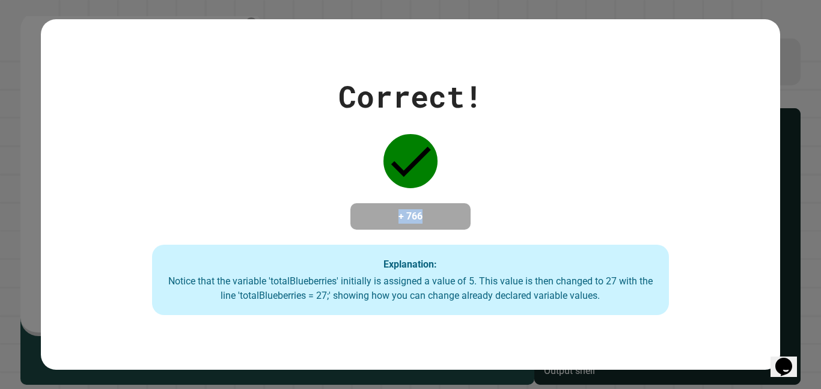
click at [380, 209] on h4 "+ 766" at bounding box center [410, 216] width 96 height 14
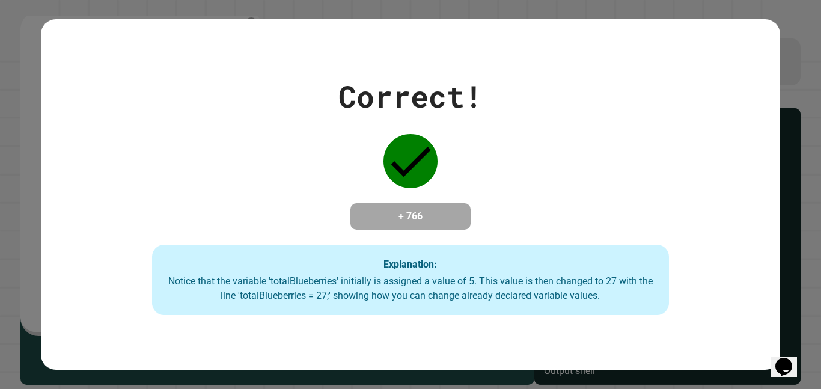
click at [381, 209] on h4 "+ 766" at bounding box center [410, 216] width 96 height 14
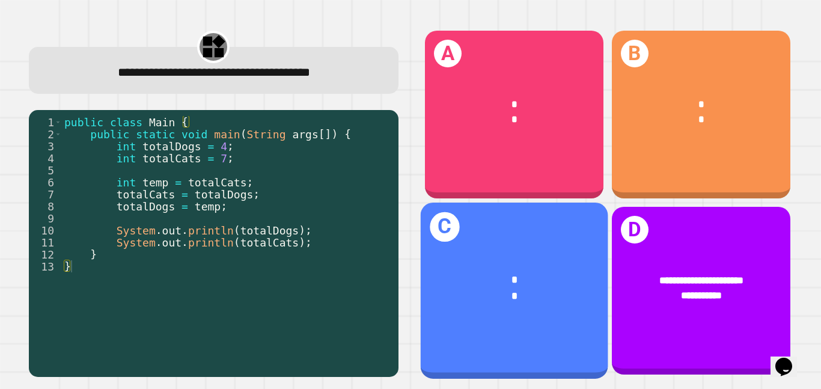
click at [542, 283] on div "*" at bounding box center [514, 280] width 145 height 16
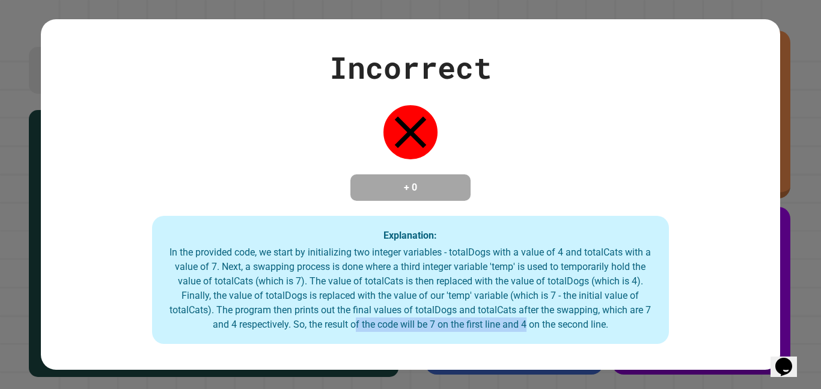
drag, startPoint x: 353, startPoint y: 328, endPoint x: 527, endPoint y: 324, distance: 174.8
click at [527, 324] on div "In the provided code, we start by initializing two integer variables - totalDog…" at bounding box center [410, 288] width 493 height 86
click at [627, 236] on div "Explanation: In the provided code, we start by initializing two integer variabl…" at bounding box center [410, 280] width 517 height 129
click at [497, 196] on div "Incorrect + 0 Explanation: In the provided code, we start by initializing two i…" at bounding box center [410, 194] width 738 height 299
click at [496, 169] on div "Incorrect + 0 Explanation: In the provided code, we start by initializing two i…" at bounding box center [410, 194] width 738 height 299
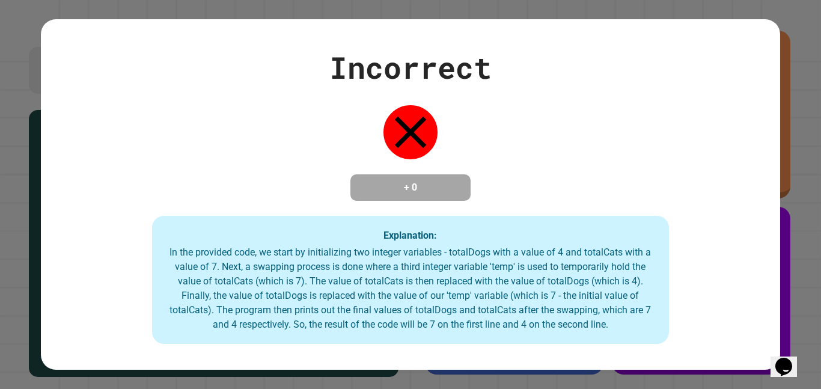
click at [496, 169] on div "Incorrect + 0 Explanation: In the provided code, we start by initializing two i…" at bounding box center [410, 194] width 738 height 299
click at [375, 273] on div "In the provided code, we start by initializing two integer variables - totalDog…" at bounding box center [410, 288] width 493 height 86
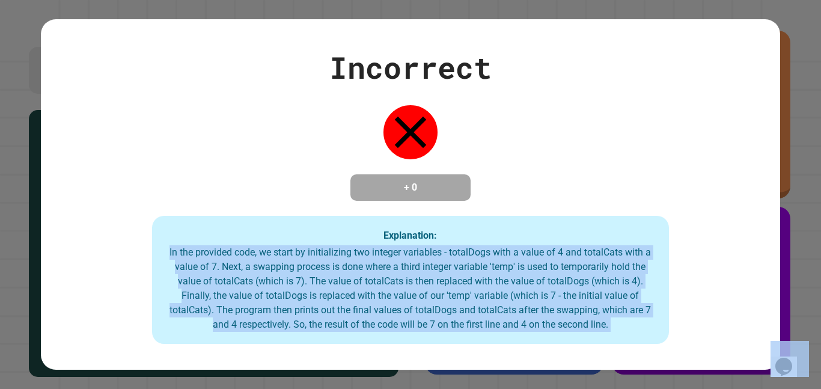
click at [375, 273] on div "In the provided code, we start by initializing two integer variables - totalDog…" at bounding box center [410, 288] width 493 height 86
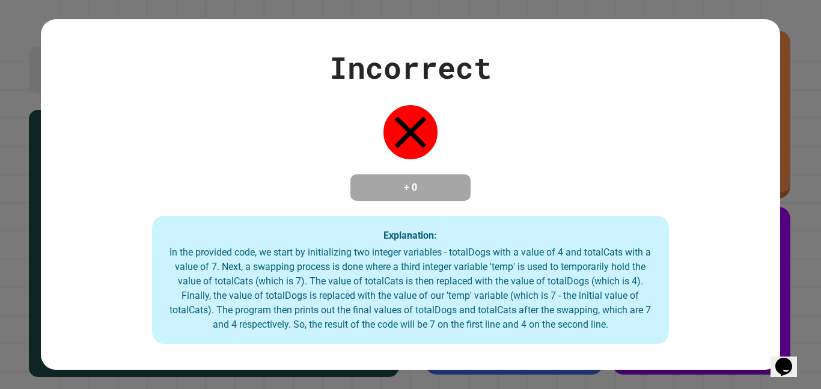
click at [375, 273] on div "In the provided code, we start by initializing two integer variables - totalDog…" at bounding box center [410, 288] width 493 height 86
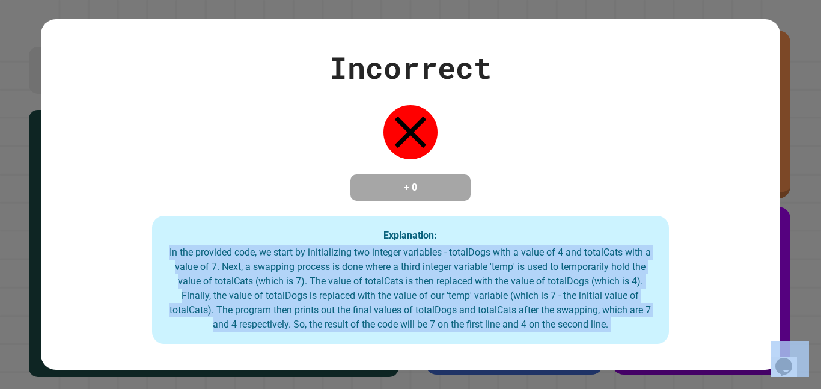
click at [375, 273] on div "In the provided code, we start by initializing two integer variables - totalDog…" at bounding box center [410, 288] width 493 height 86
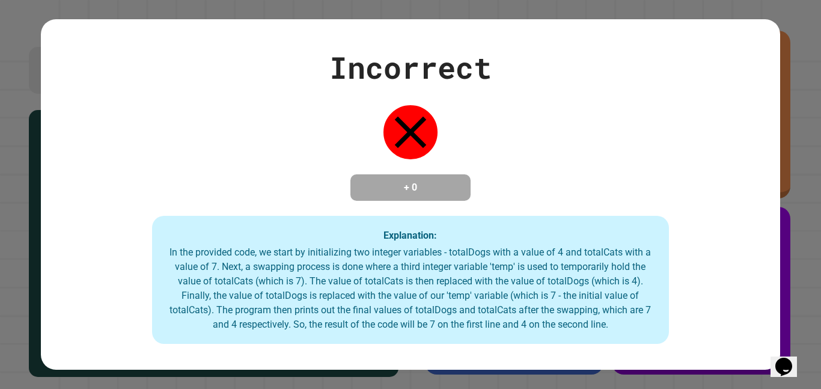
click at [375, 273] on div "In the provided code, we start by initializing two integer variables - totalDog…" at bounding box center [410, 288] width 493 height 86
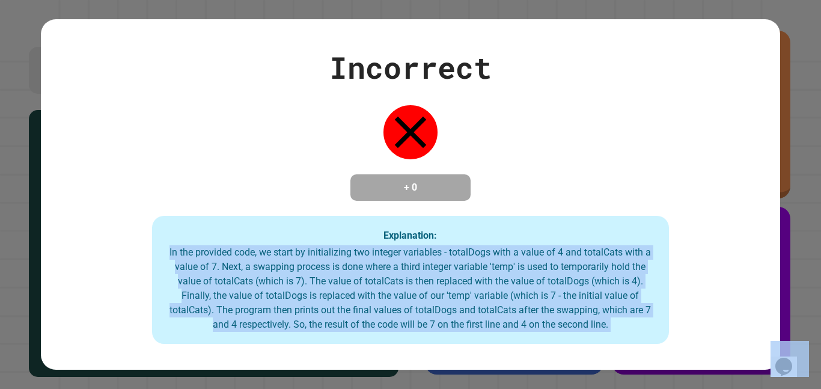
click at [375, 273] on div "In the provided code, we start by initializing two integer variables - totalDog…" at bounding box center [410, 288] width 493 height 86
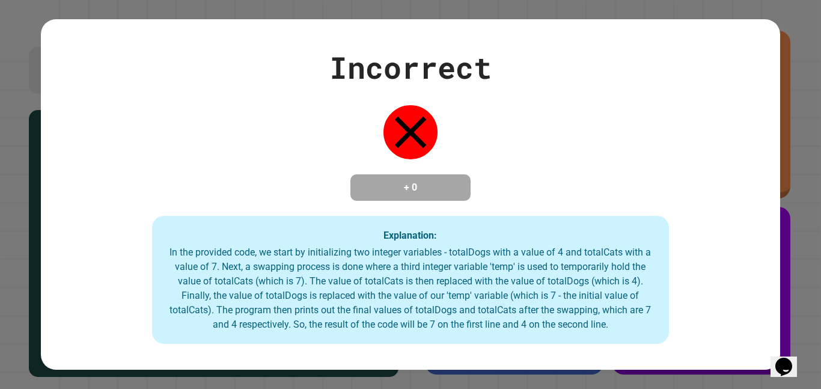
click at [511, 203] on div "Incorrect + 0 Explanation: In the provided code, we start by initializing two i…" at bounding box center [410, 194] width 738 height 299
click at [397, 75] on div "Incorrect" at bounding box center [410, 67] width 162 height 45
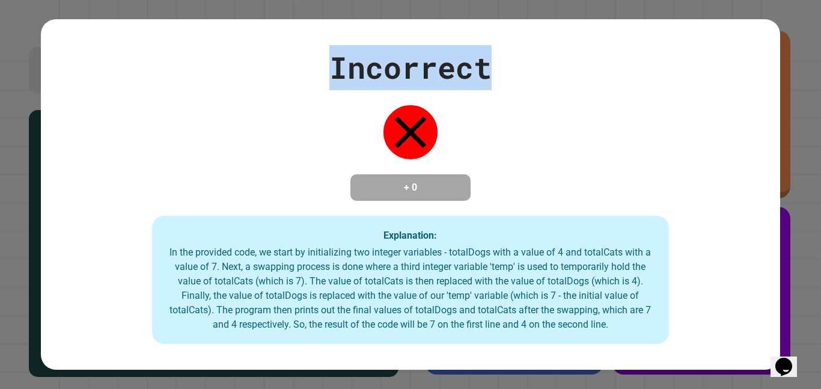
click at [397, 75] on div "Incorrect" at bounding box center [410, 67] width 162 height 45
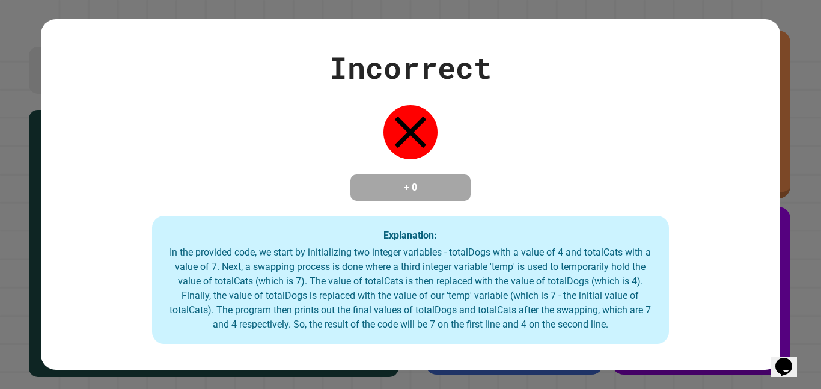
click at [397, 75] on div "Incorrect" at bounding box center [410, 67] width 162 height 45
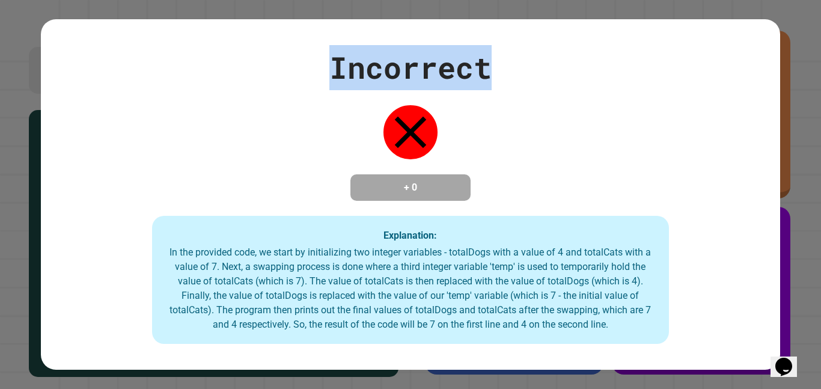
click at [397, 75] on div "Incorrect" at bounding box center [410, 67] width 162 height 45
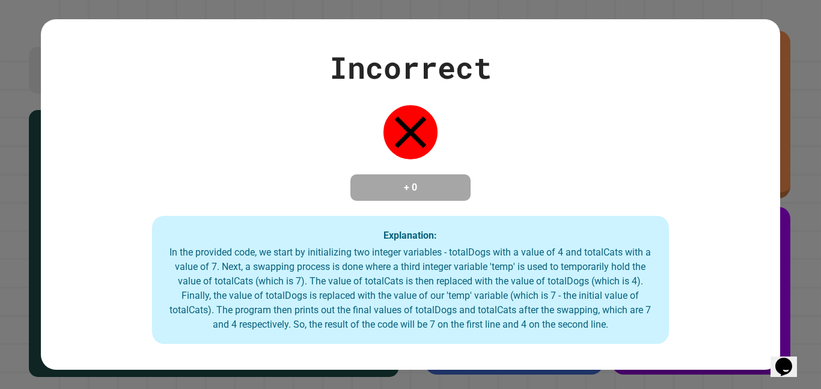
click at [397, 75] on div "Incorrect" at bounding box center [410, 67] width 162 height 45
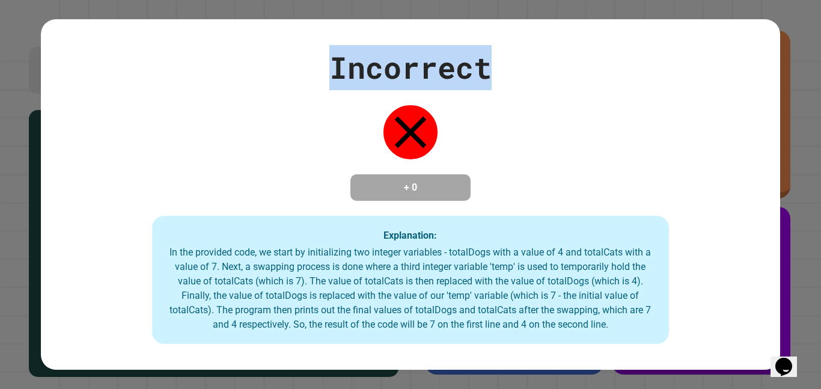
click at [397, 75] on div "Incorrect" at bounding box center [410, 67] width 162 height 45
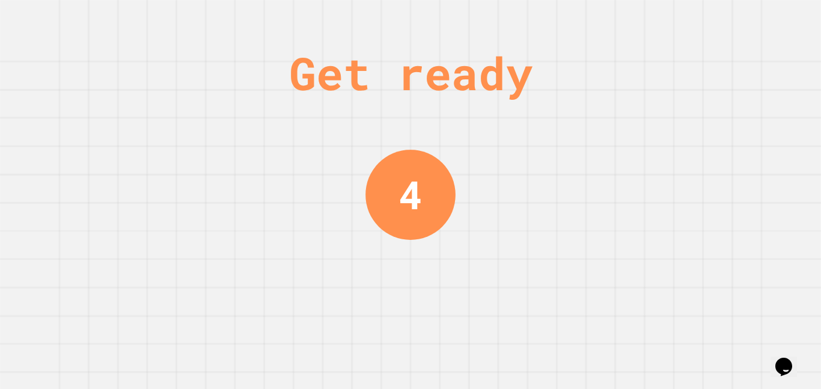
scroll to position [0, 0]
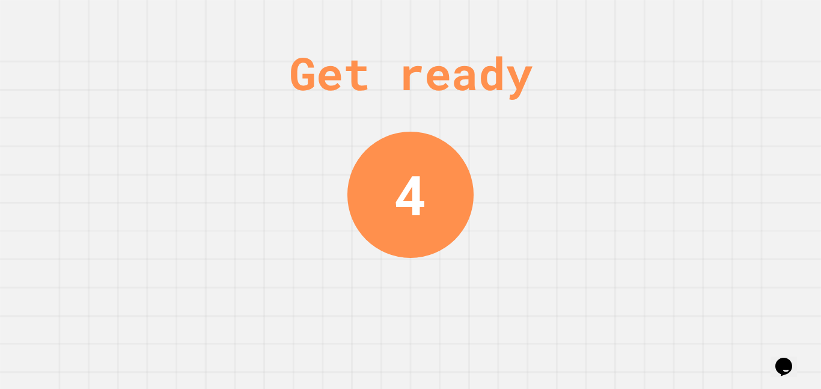
drag, startPoint x: 820, startPoint y: 182, endPoint x: 819, endPoint y: 287, distance: 104.5
click at [819, 287] on div "Get ready 4" at bounding box center [410, 194] width 821 height 389
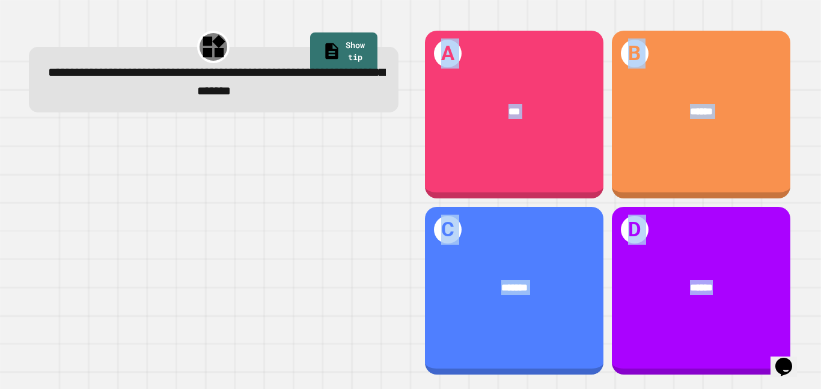
drag, startPoint x: 733, startPoint y: 240, endPoint x: 186, endPoint y: 290, distance: 549.5
click at [186, 290] on div "**********" at bounding box center [409, 202] width 787 height 372
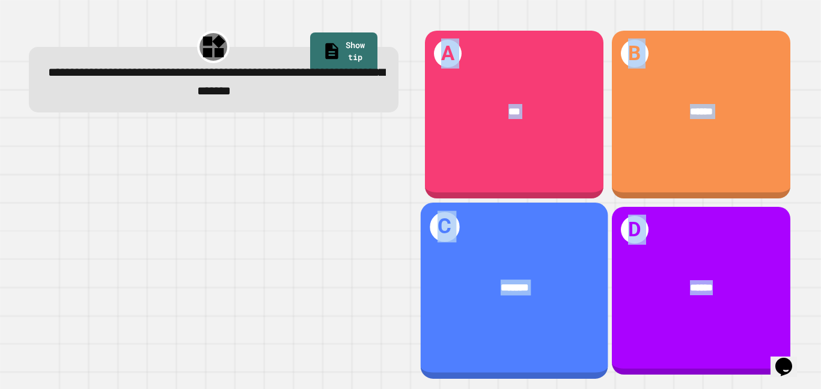
click at [509, 297] on div "*******" at bounding box center [513, 287] width 187 height 57
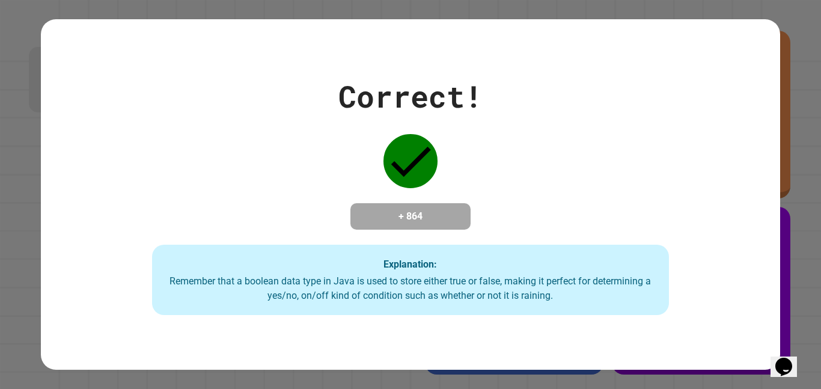
click at [426, 122] on div "Correct! + 864 Explanation: Remember that a boolean data type in Java is used t…" at bounding box center [410, 194] width 738 height 241
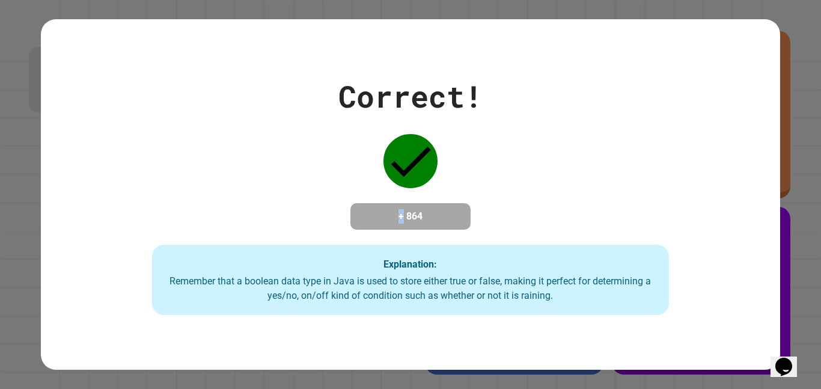
click at [426, 122] on div "Correct! + 864 Explanation: Remember that a boolean data type in Java is used t…" at bounding box center [410, 194] width 738 height 241
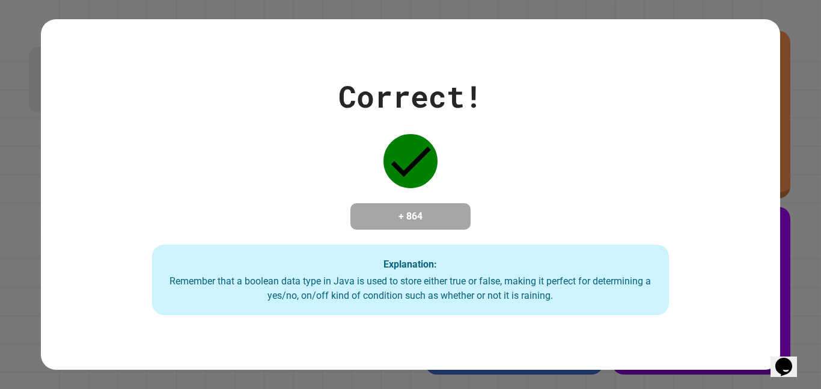
click at [426, 122] on div "Correct! + 864 Explanation: Remember that a boolean data type in Java is used t…" at bounding box center [410, 194] width 738 height 241
click at [599, 225] on div "Correct! + 864 Explanation: Remember that a boolean data type in Java is used t…" at bounding box center [410, 194] width 738 height 241
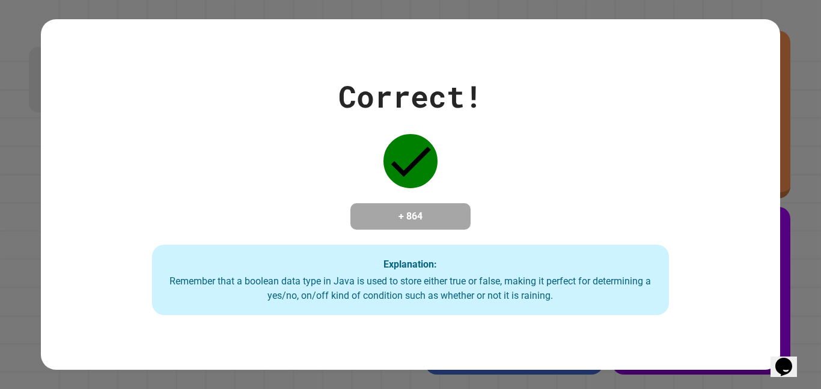
click at [381, 163] on div at bounding box center [410, 161] width 60 height 60
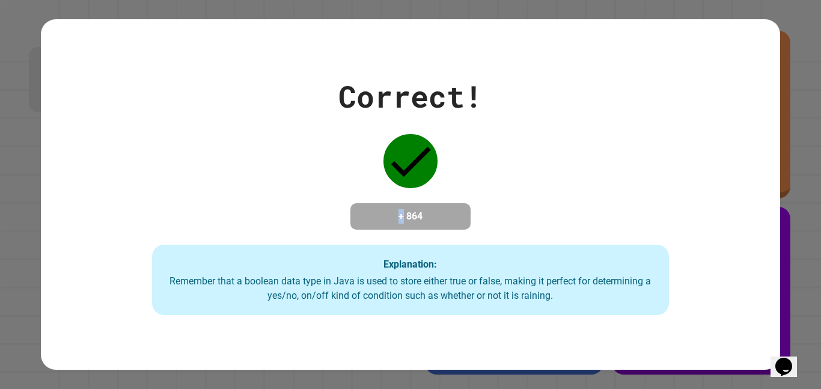
click at [381, 163] on div at bounding box center [410, 161] width 60 height 60
click at [330, 106] on div "Correct! + 864 Explanation: Remember that a boolean data type in Java is used t…" at bounding box center [410, 194] width 738 height 241
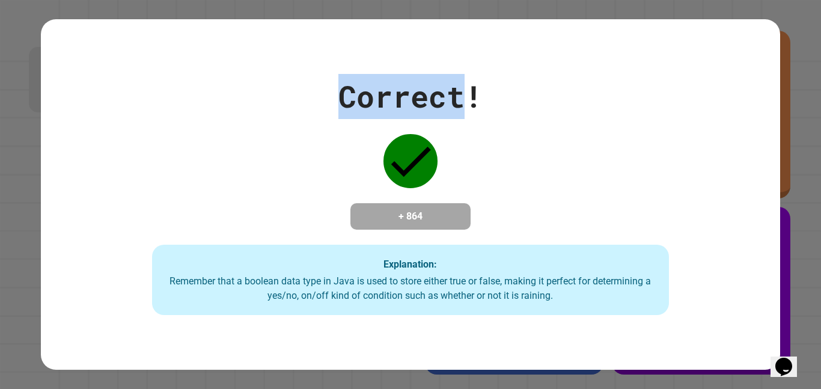
click at [357, 89] on div "Correct!" at bounding box center [410, 96] width 144 height 45
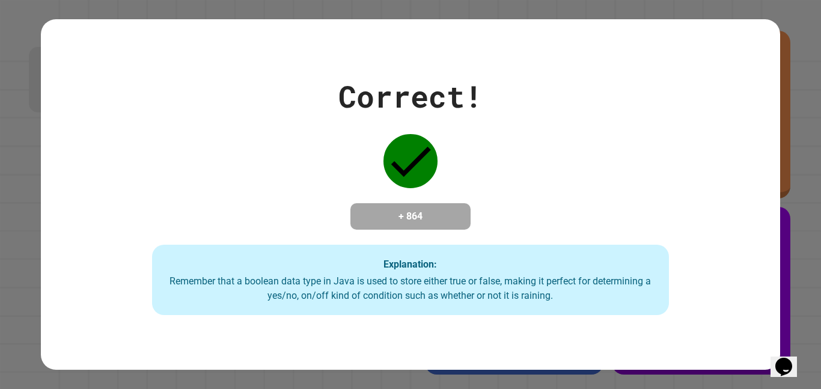
click at [357, 89] on div "Correct!" at bounding box center [410, 96] width 144 height 45
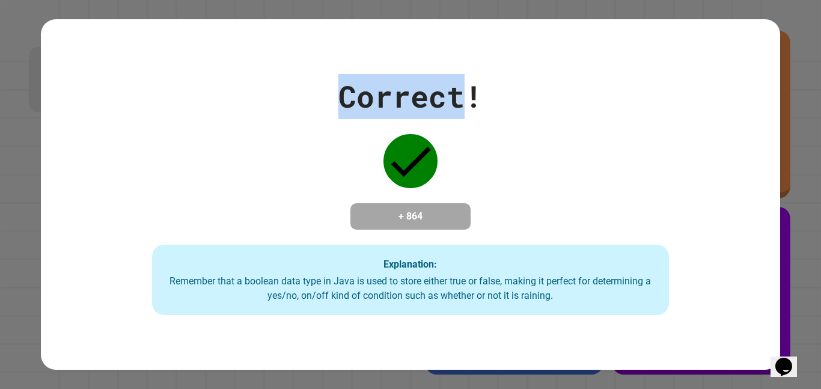
click at [357, 89] on div "Correct!" at bounding box center [410, 96] width 144 height 45
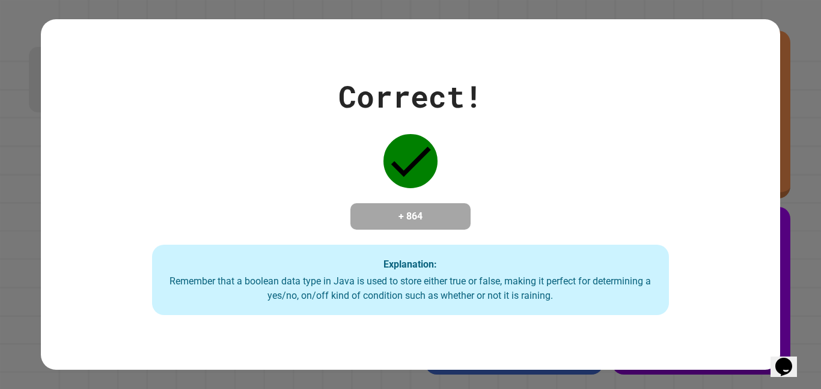
click at [512, 290] on div "Remember that a boolean data type in Java is used to store either true or false…" at bounding box center [410, 288] width 493 height 29
click at [633, 245] on div "Correct! + 864 Explanation: Remember that a boolean data type in Java is used t…" at bounding box center [410, 194] width 738 height 241
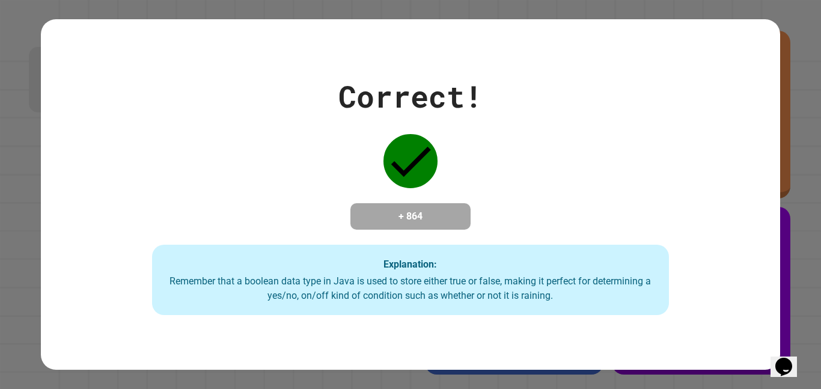
click at [633, 245] on div "Correct! + 864 Explanation: Remember that a boolean data type in Java is used t…" at bounding box center [410, 194] width 738 height 241
click at [571, 257] on div "Explanation: Remember that a boolean data type in [GEOGRAPHIC_DATA] is used to …" at bounding box center [410, 279] width 517 height 71
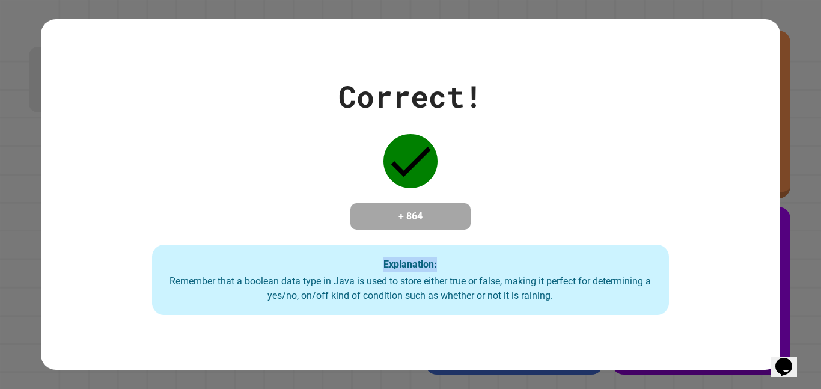
click at [458, 300] on div "Remember that a boolean data type in Java is used to store either true or false…" at bounding box center [410, 288] width 493 height 29
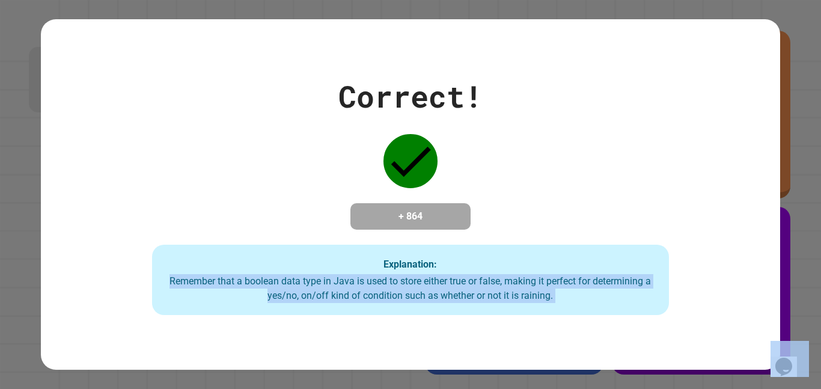
click at [458, 300] on div "Remember that a boolean data type in Java is used to store either true or false…" at bounding box center [410, 288] width 493 height 29
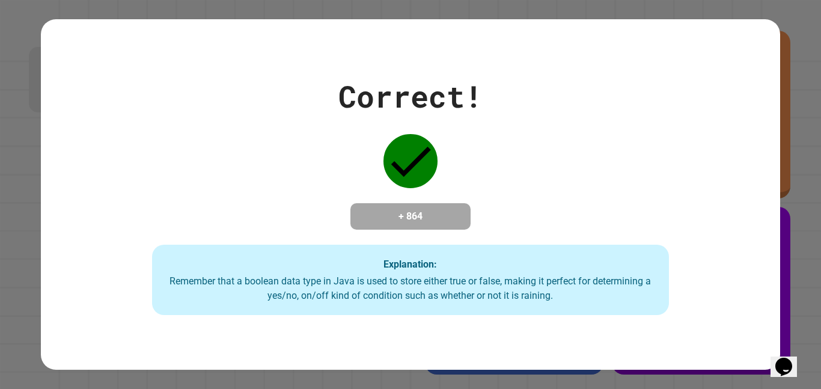
click at [458, 300] on div "Remember that a boolean data type in Java is used to store either true or false…" at bounding box center [410, 288] width 493 height 29
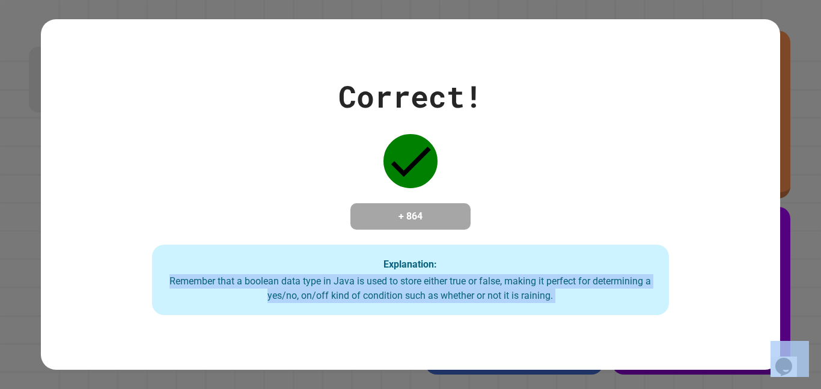
click at [458, 300] on div "Remember that a boolean data type in Java is used to store either true or false…" at bounding box center [410, 288] width 493 height 29
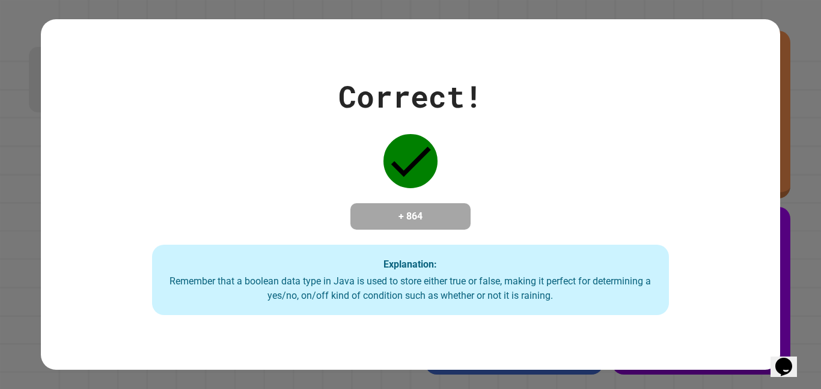
click at [458, 300] on div "Remember that a boolean data type in Java is used to store either true or false…" at bounding box center [410, 288] width 493 height 29
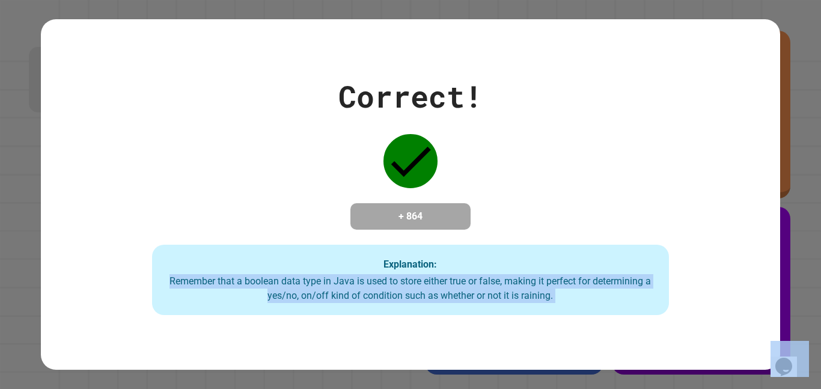
click at [458, 300] on div "Remember that a boolean data type in Java is used to store either true or false…" at bounding box center [410, 288] width 493 height 29
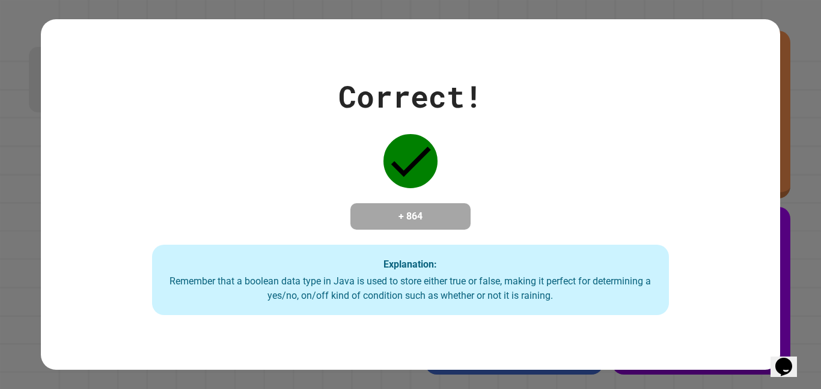
click at [458, 300] on div "Remember that a boolean data type in Java is used to store either true or false…" at bounding box center [410, 288] width 493 height 29
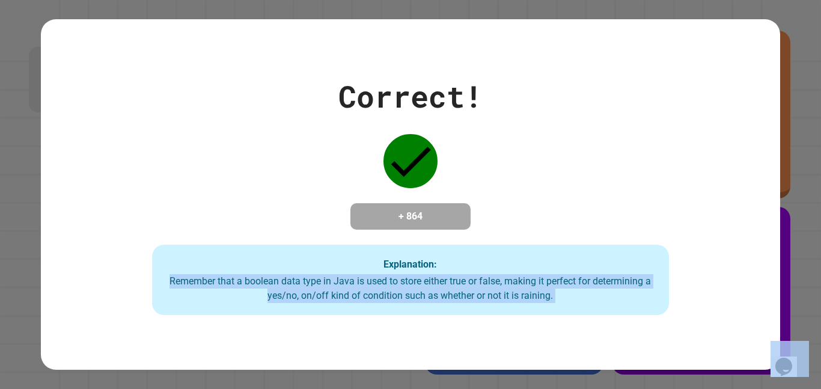
click at [458, 300] on div "Remember that a boolean data type in Java is used to store either true or false…" at bounding box center [410, 288] width 493 height 29
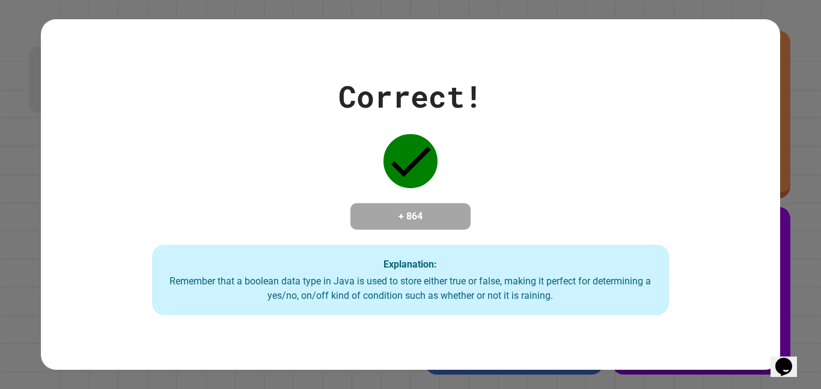
click at [458, 300] on div "Remember that a boolean data type in Java is used to store either true or false…" at bounding box center [410, 288] width 493 height 29
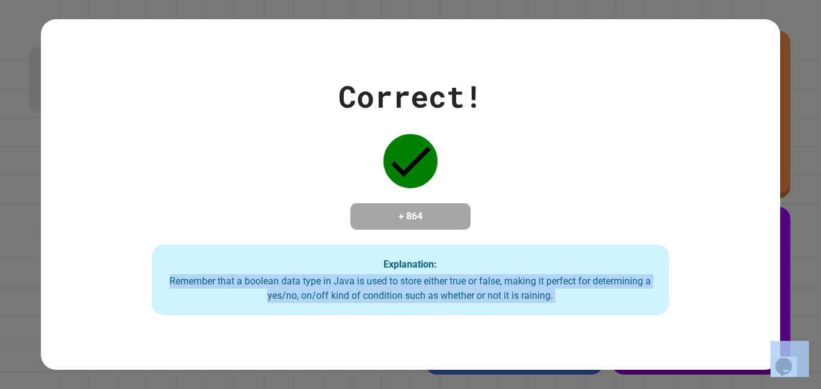
click at [458, 300] on div "Remember that a boolean data type in Java is used to store either true or false…" at bounding box center [410, 288] width 493 height 29
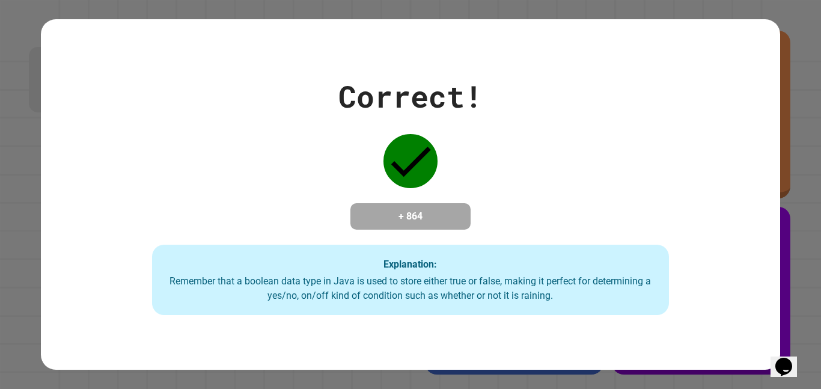
click at [458, 300] on div "Remember that a boolean data type in Java is used to store either true or false…" at bounding box center [410, 288] width 493 height 29
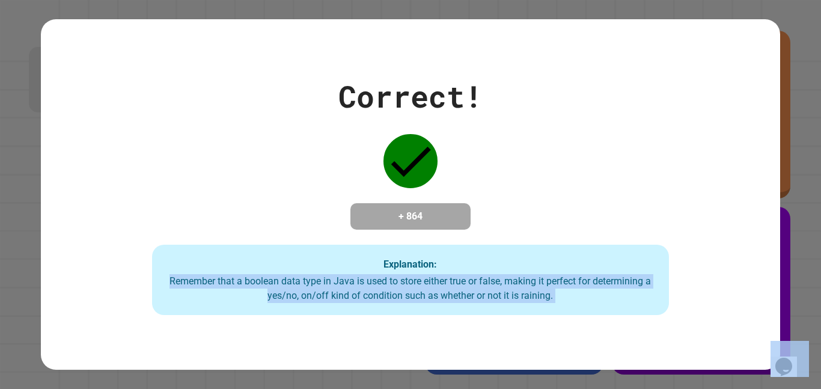
click at [458, 300] on div "Remember that a boolean data type in Java is used to store either true or false…" at bounding box center [410, 288] width 493 height 29
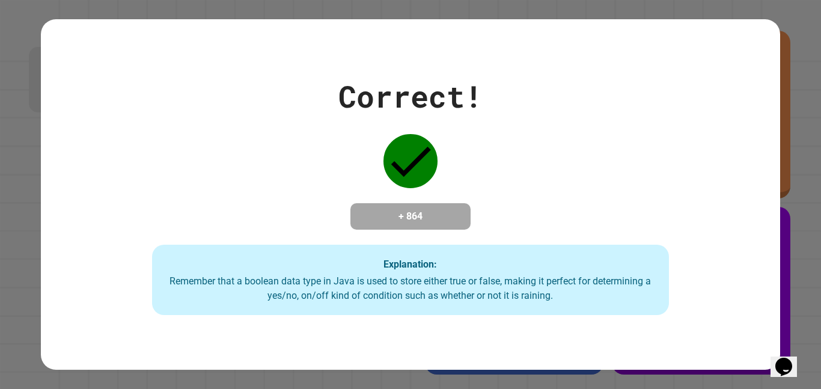
click at [458, 300] on div "Remember that a boolean data type in Java is used to store either true or false…" at bounding box center [410, 288] width 493 height 29
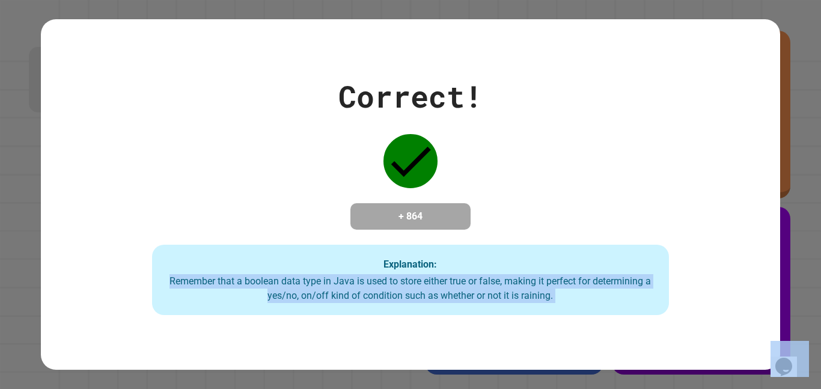
click at [458, 300] on div "Remember that a boolean data type in Java is used to store either true or false…" at bounding box center [410, 288] width 493 height 29
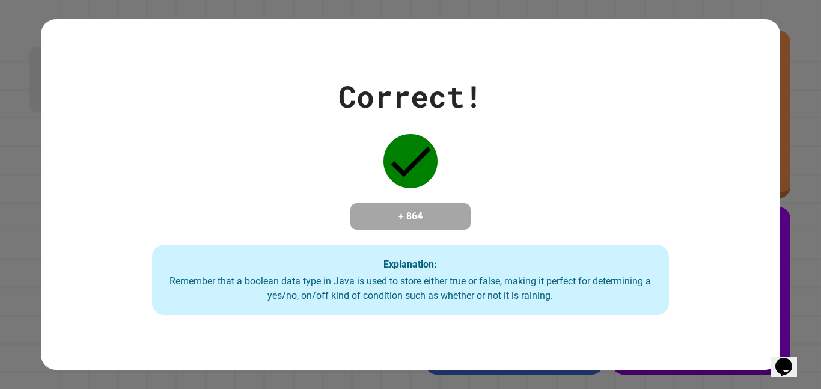
click at [458, 300] on div "Remember that a boolean data type in Java is used to store either true or false…" at bounding box center [410, 288] width 493 height 29
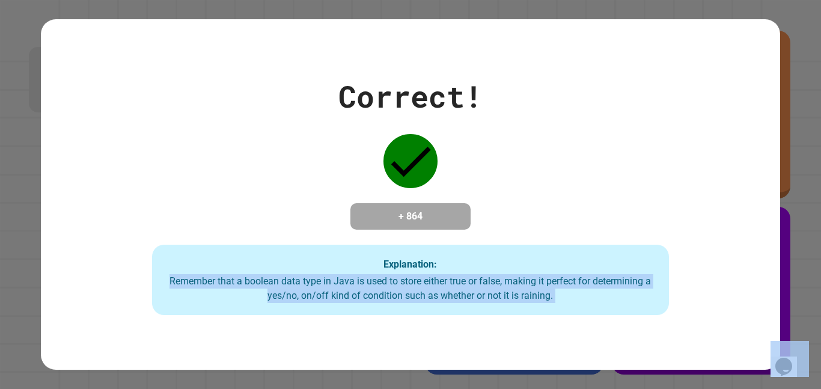
click at [458, 300] on div "Remember that a boolean data type in Java is used to store either true or false…" at bounding box center [410, 288] width 493 height 29
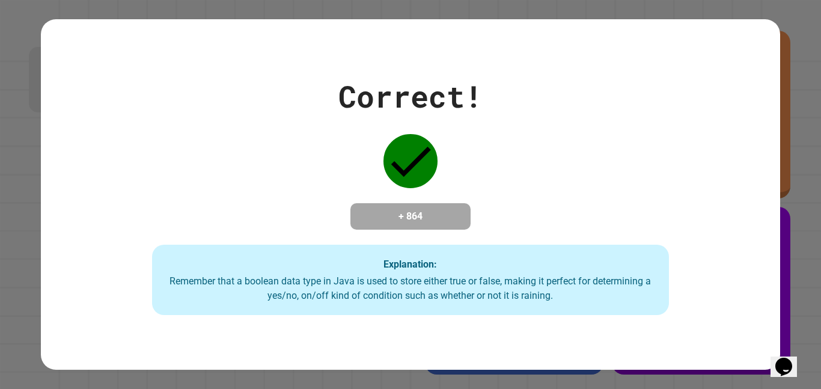
click at [458, 300] on div "Remember that a boolean data type in Java is used to store either true or false…" at bounding box center [410, 288] width 493 height 29
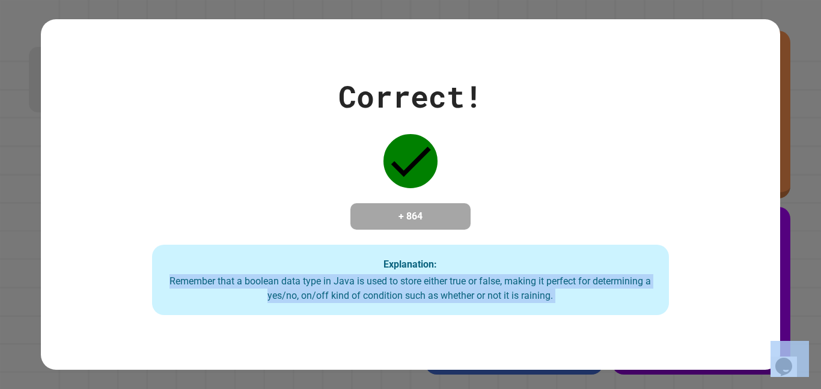
click at [458, 300] on div "Remember that a boolean data type in Java is used to store either true or false…" at bounding box center [410, 288] width 493 height 29
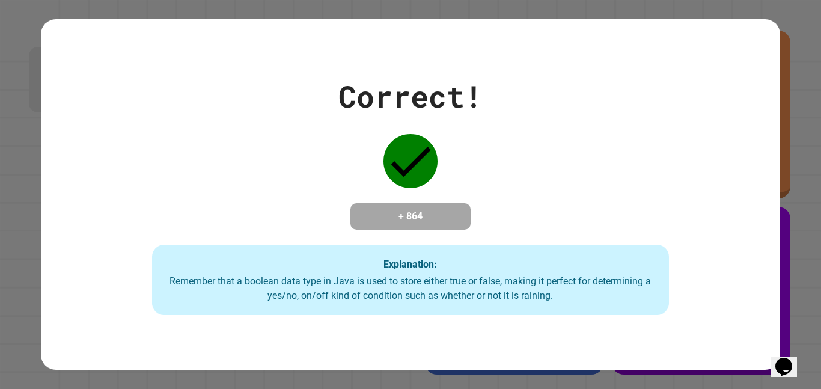
click at [458, 300] on div "Remember that a boolean data type in Java is used to store either true or false…" at bounding box center [410, 288] width 493 height 29
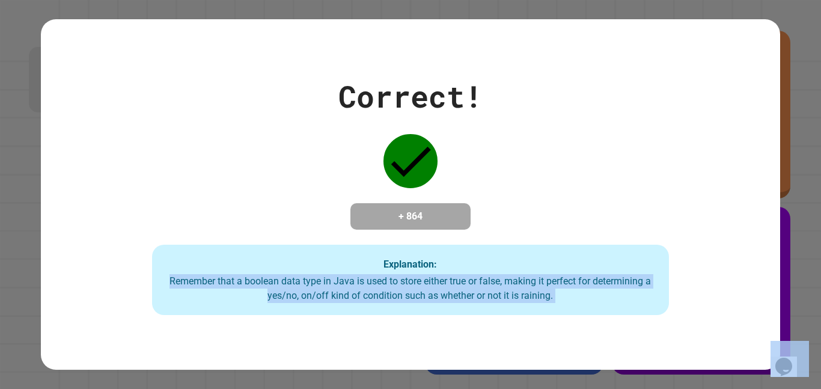
click at [458, 300] on div "Remember that a boolean data type in Java is used to store either true or false…" at bounding box center [410, 288] width 493 height 29
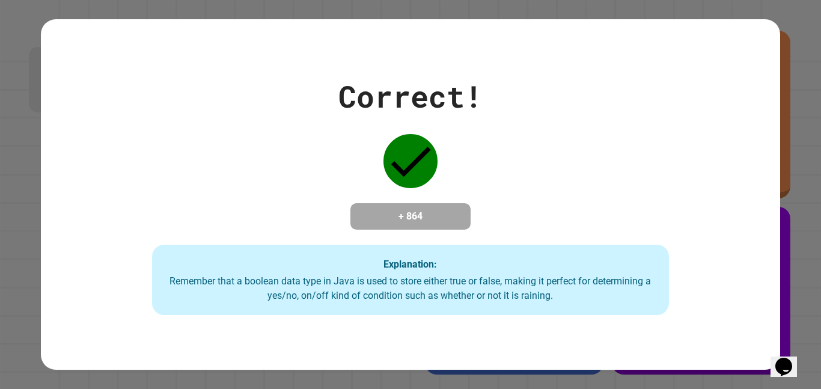
click at [458, 300] on div "Remember that a boolean data type in Java is used to store either true or false…" at bounding box center [410, 288] width 493 height 29
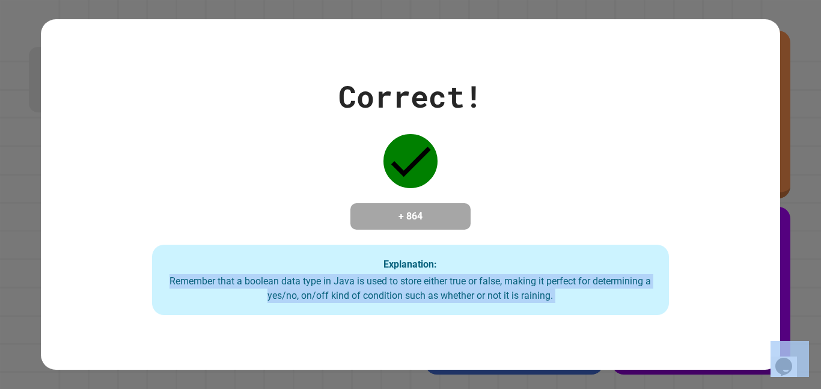
click at [458, 300] on div "Remember that a boolean data type in Java is used to store either true or false…" at bounding box center [410, 288] width 493 height 29
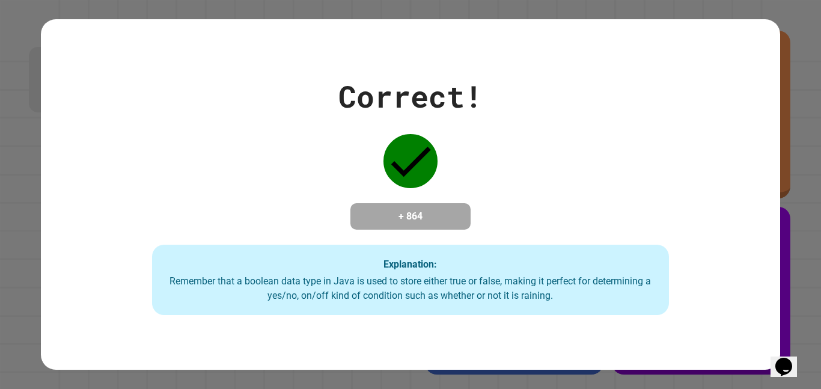
click at [458, 300] on div "Remember that a boolean data type in Java is used to store either true or false…" at bounding box center [410, 288] width 493 height 29
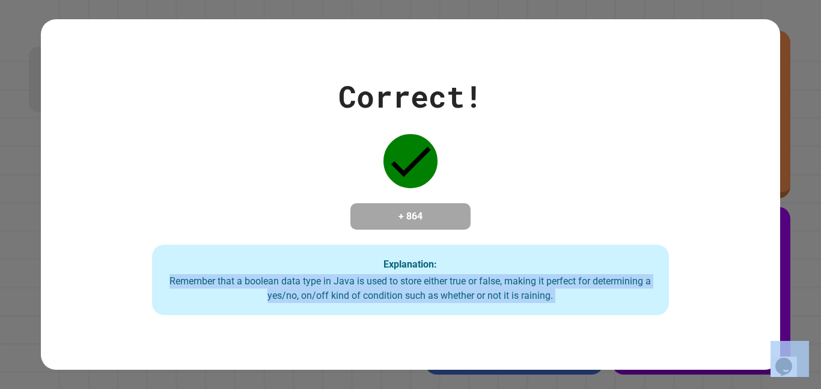
click at [458, 300] on div "Remember that a boolean data type in Java is used to store either true or false…" at bounding box center [410, 288] width 493 height 29
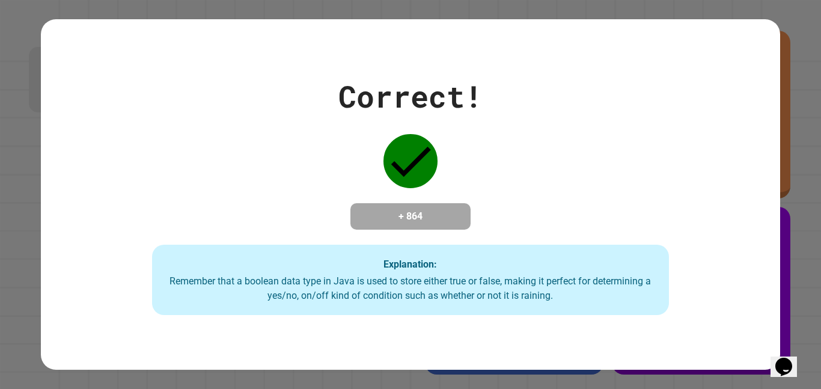
click at [458, 300] on div "Remember that a boolean data type in Java is used to store either true or false…" at bounding box center [410, 288] width 493 height 29
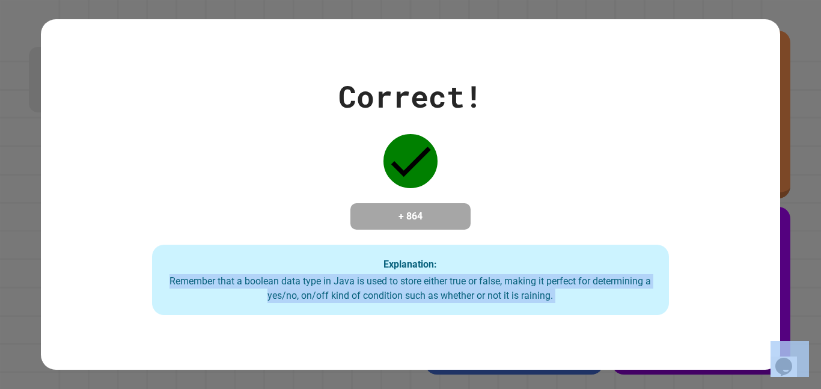
click at [458, 300] on div "Remember that a boolean data type in Java is used to store either true or false…" at bounding box center [410, 288] width 493 height 29
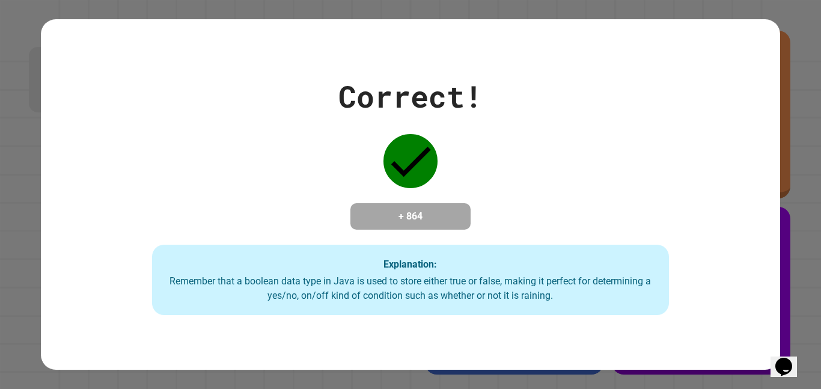
click at [458, 300] on div "Remember that a boolean data type in Java is used to store either true or false…" at bounding box center [410, 288] width 493 height 29
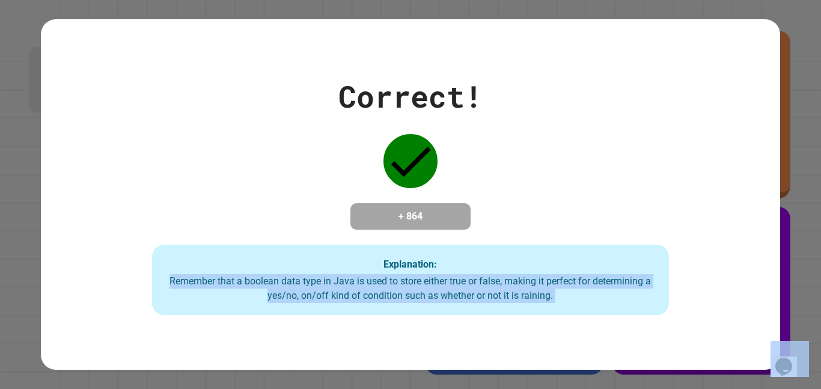
click at [458, 300] on div "Remember that a boolean data type in Java is used to store either true or false…" at bounding box center [410, 288] width 493 height 29
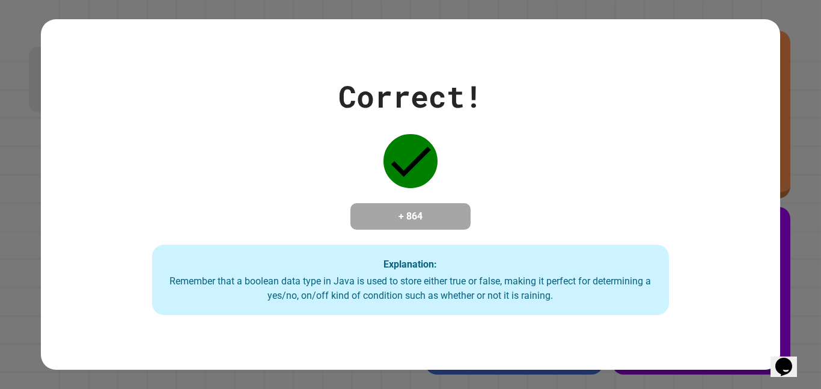
click at [458, 300] on div "Remember that a boolean data type in Java is used to store either true or false…" at bounding box center [410, 288] width 493 height 29
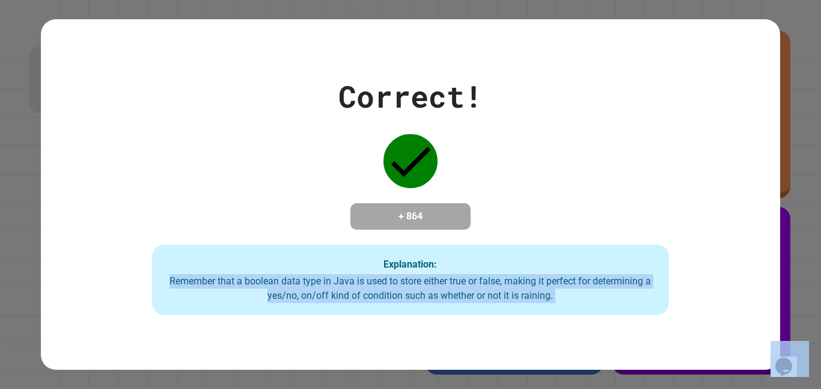
click at [458, 300] on div "Remember that a boolean data type in Java is used to store either true or false…" at bounding box center [410, 288] width 493 height 29
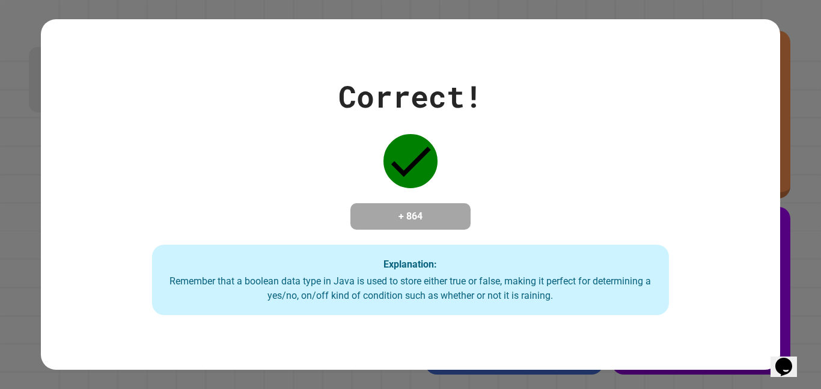
click at [457, 302] on div "Remember that a boolean data type in Java is used to store either true or false…" at bounding box center [410, 288] width 493 height 29
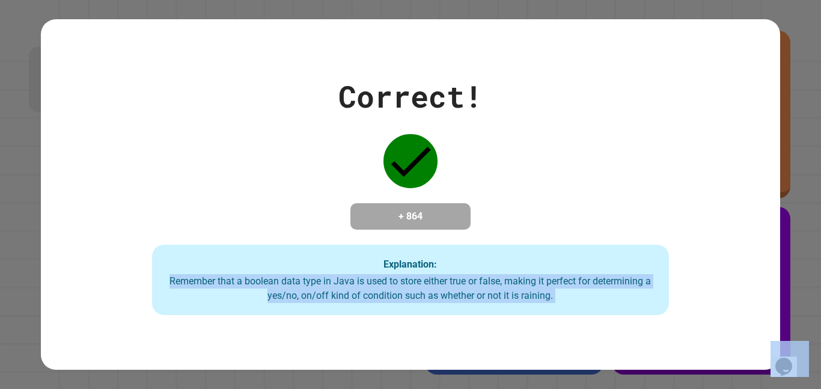
click at [457, 302] on div "Remember that a boolean data type in Java is used to store either true or false…" at bounding box center [410, 288] width 493 height 29
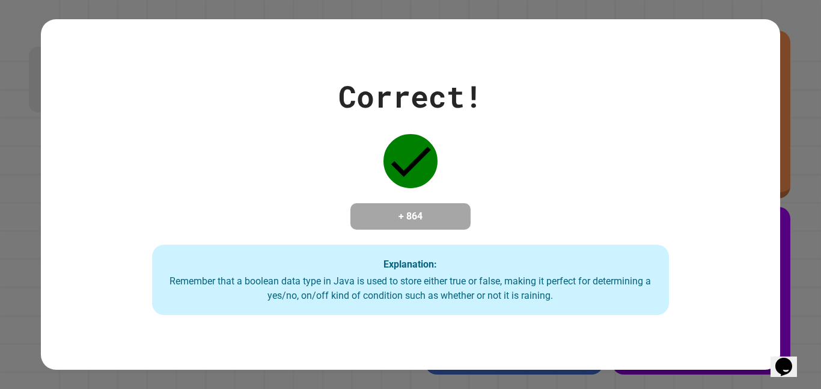
click at [457, 302] on div "Remember that a boolean data type in Java is used to store either true or false…" at bounding box center [410, 288] width 493 height 29
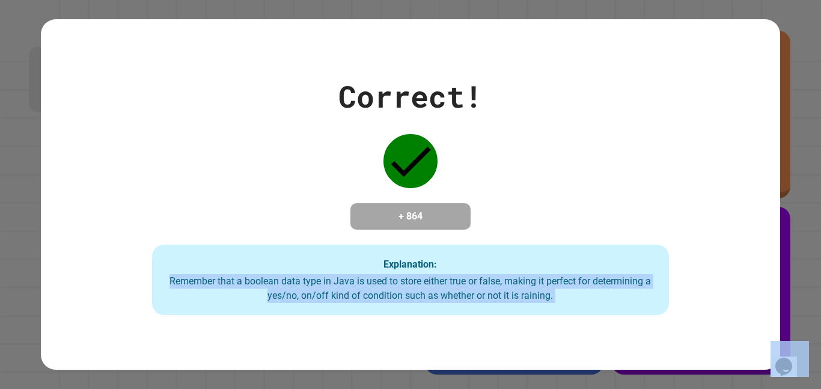
click at [457, 302] on div "Remember that a boolean data type in Java is used to store either true or false…" at bounding box center [410, 288] width 493 height 29
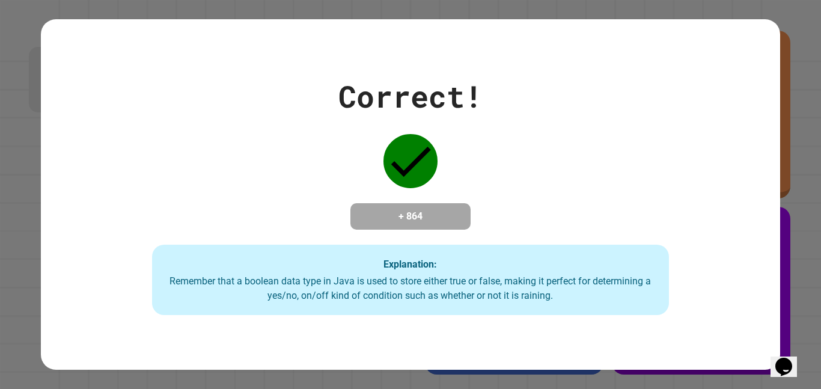
click at [457, 302] on div "Remember that a boolean data type in Java is used to store either true or false…" at bounding box center [410, 288] width 493 height 29
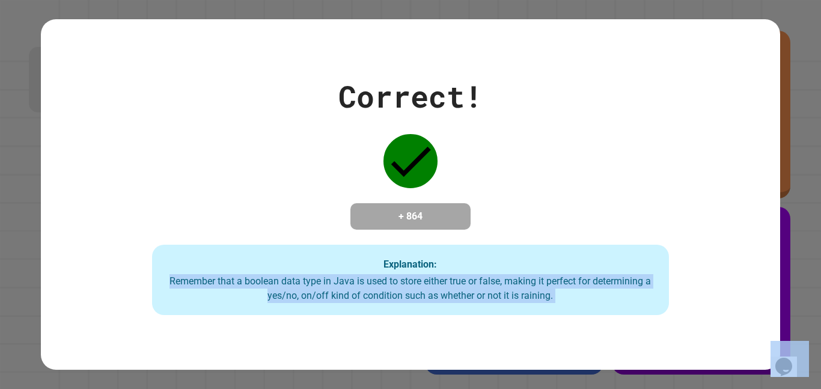
click at [457, 302] on div "Remember that a boolean data type in Java is used to store either true or false…" at bounding box center [410, 288] width 493 height 29
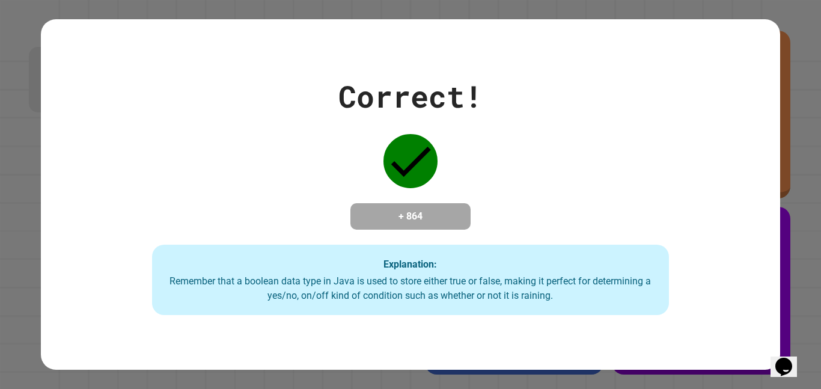
click at [457, 302] on div "Remember that a boolean data type in Java is used to store either true or false…" at bounding box center [410, 288] width 493 height 29
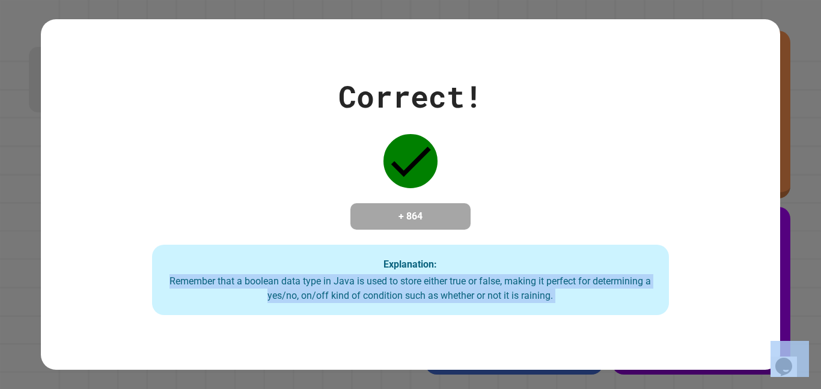
click at [457, 302] on div "Remember that a boolean data type in Java is used to store either true or false…" at bounding box center [410, 288] width 493 height 29
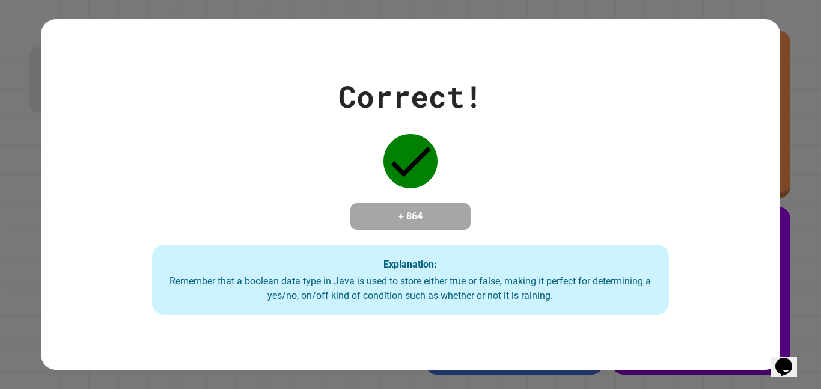
click at [457, 302] on div "Remember that a boolean data type in Java is used to store either true or false…" at bounding box center [410, 288] width 493 height 29
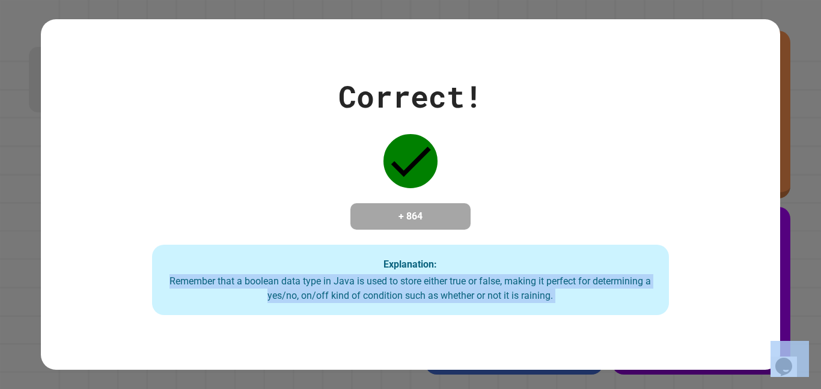
click at [457, 302] on div "Remember that a boolean data type in Java is used to store either true or false…" at bounding box center [410, 288] width 493 height 29
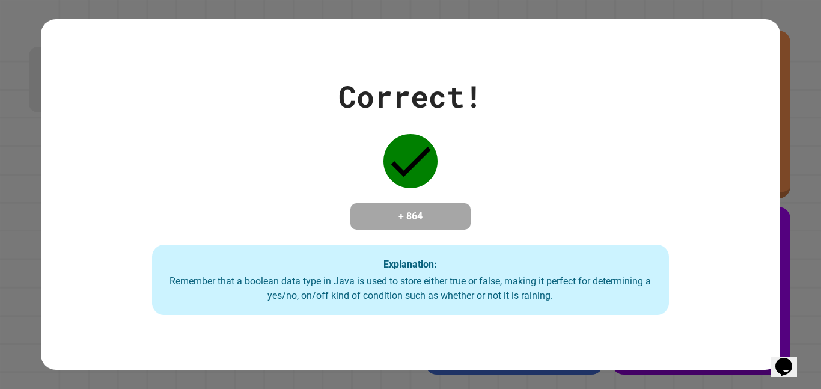
click at [457, 302] on div "Remember that a boolean data type in Java is used to store either true or false…" at bounding box center [410, 288] width 493 height 29
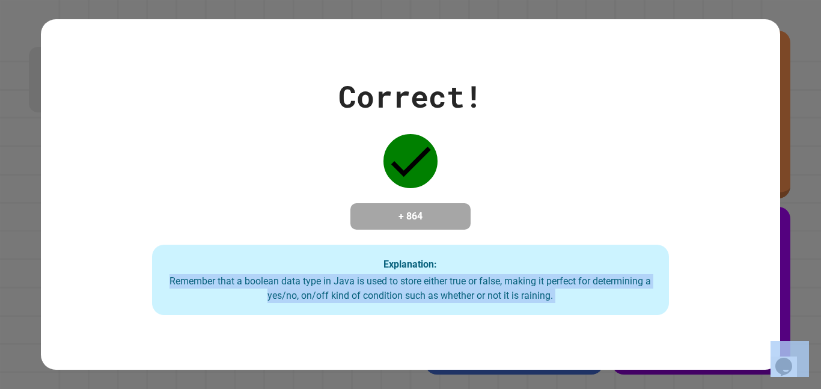
click at [457, 302] on div "Remember that a boolean data type in Java is used to store either true or false…" at bounding box center [410, 288] width 493 height 29
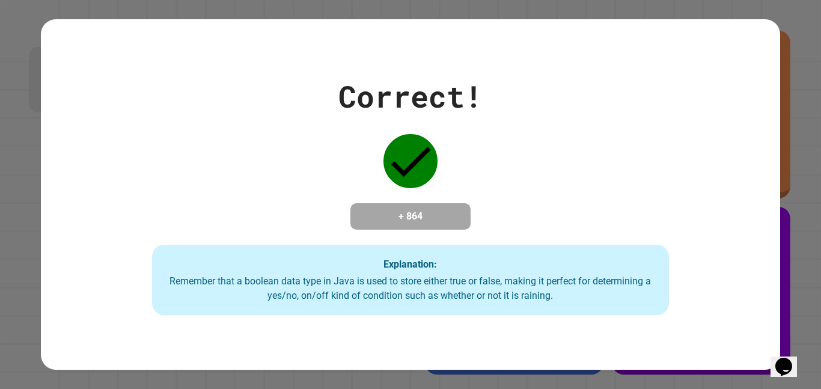
click at [457, 302] on div "Remember that a boolean data type in Java is used to store either true or false…" at bounding box center [410, 288] width 493 height 29
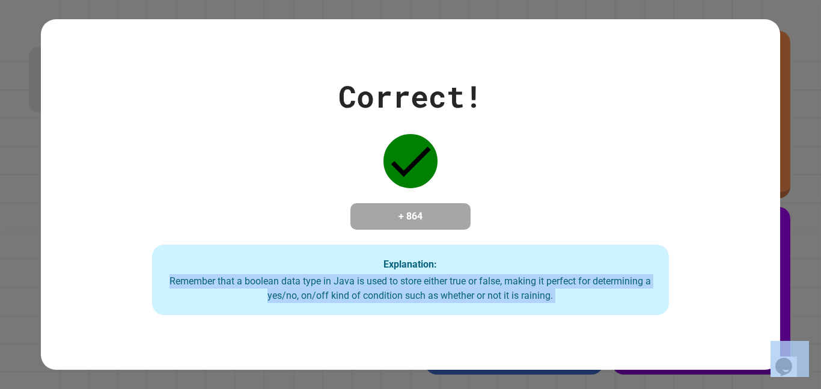
click at [457, 302] on div "Remember that a boolean data type in Java is used to store either true or false…" at bounding box center [410, 288] width 493 height 29
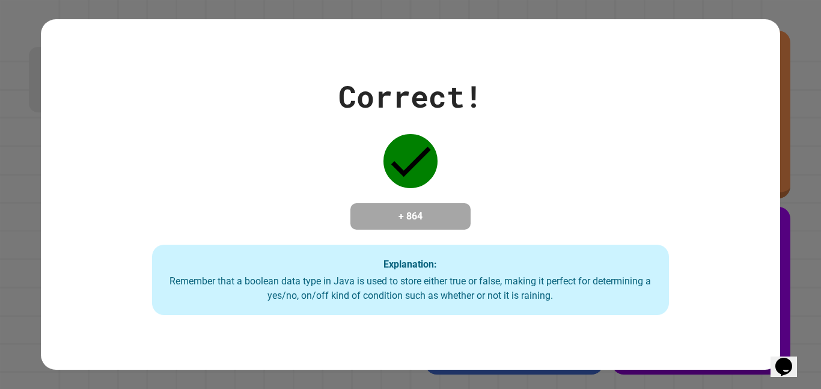
click at [457, 302] on div "Remember that a boolean data type in Java is used to store either true or false…" at bounding box center [410, 288] width 493 height 29
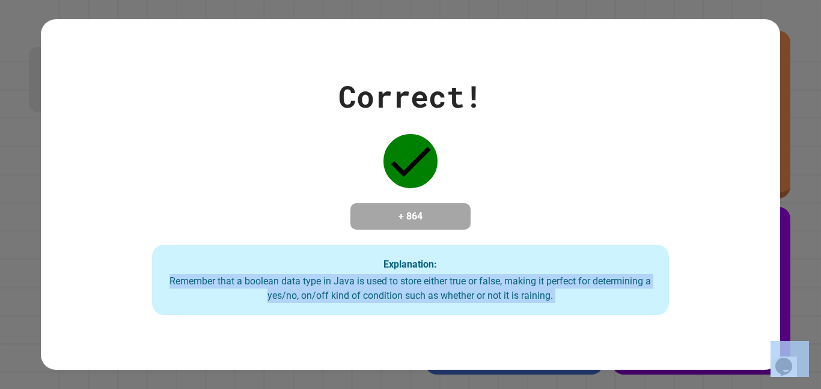
click at [457, 302] on div "Remember that a boolean data type in Java is used to store either true or false…" at bounding box center [410, 288] width 493 height 29
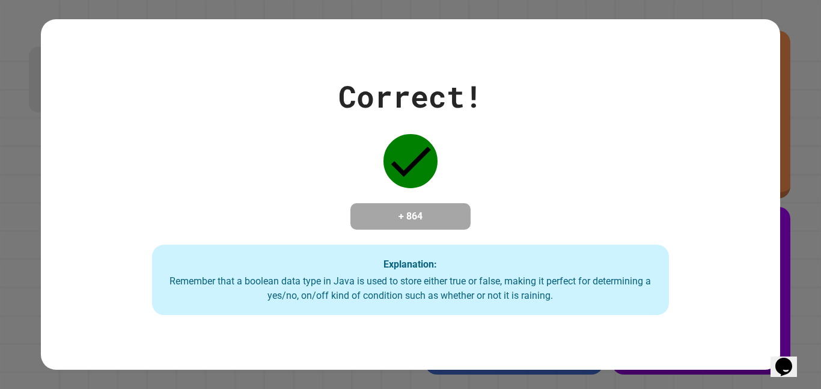
click at [457, 302] on div "Remember that a boolean data type in Java is used to store either true or false…" at bounding box center [410, 288] width 493 height 29
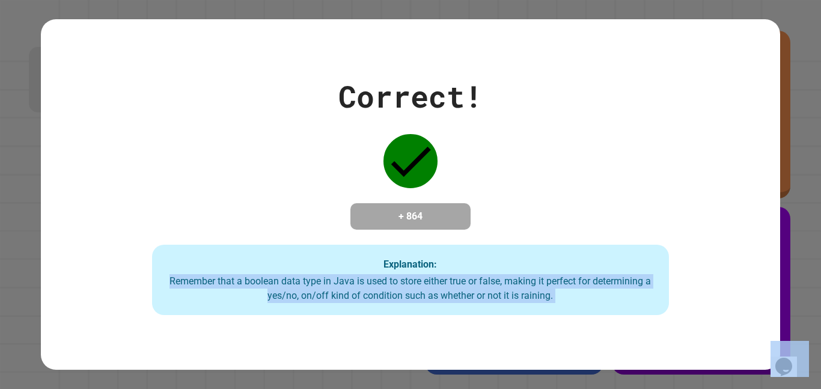
click at [457, 302] on div "Remember that a boolean data type in Java is used to store either true or false…" at bounding box center [410, 288] width 493 height 29
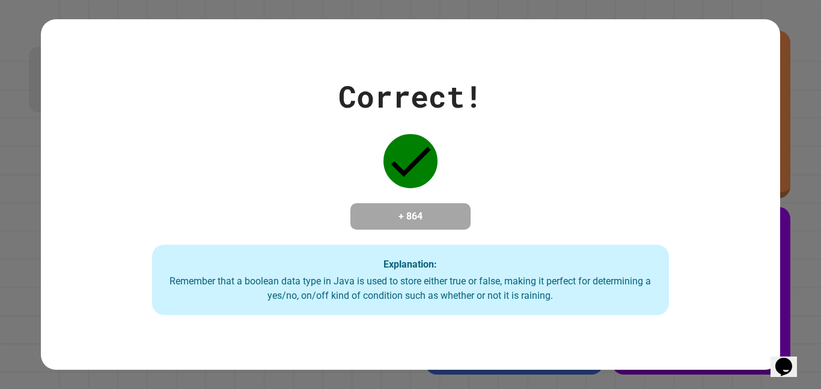
click at [457, 302] on div "Remember that a boolean data type in Java is used to store either true or false…" at bounding box center [410, 288] width 493 height 29
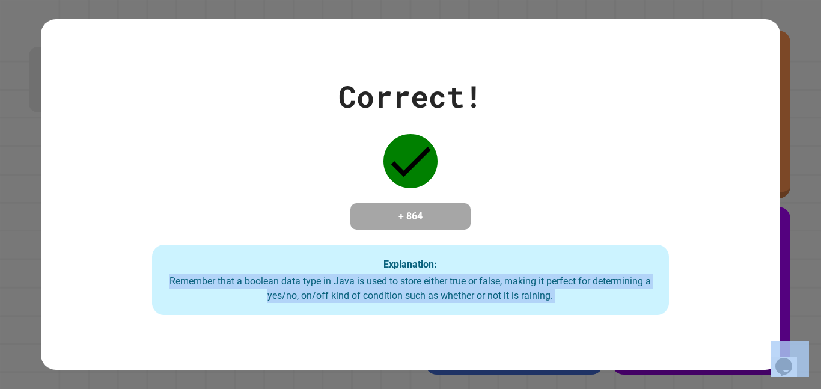
click at [457, 302] on div "Remember that a boolean data type in Java is used to store either true or false…" at bounding box center [410, 288] width 493 height 29
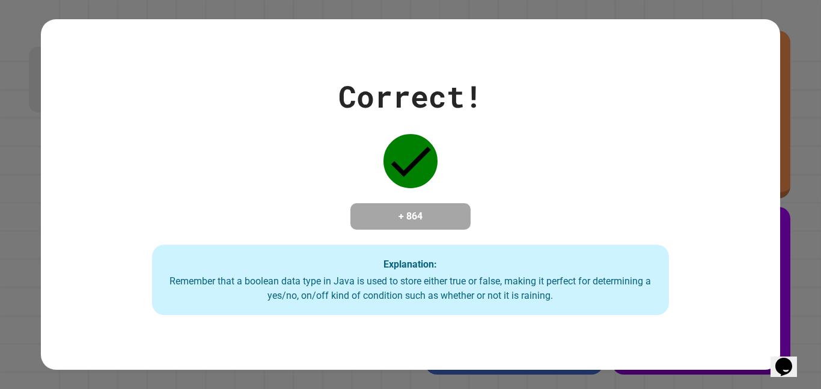
click at [457, 302] on div "Remember that a boolean data type in Java is used to store either true or false…" at bounding box center [410, 288] width 493 height 29
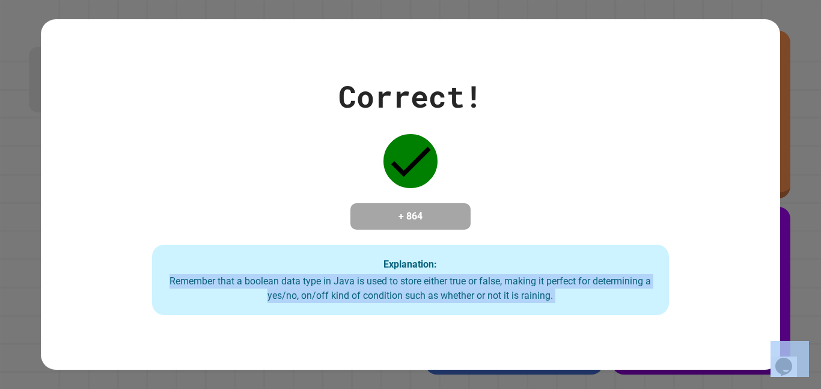
click at [457, 302] on div "Remember that a boolean data type in Java is used to store either true or false…" at bounding box center [410, 288] width 493 height 29
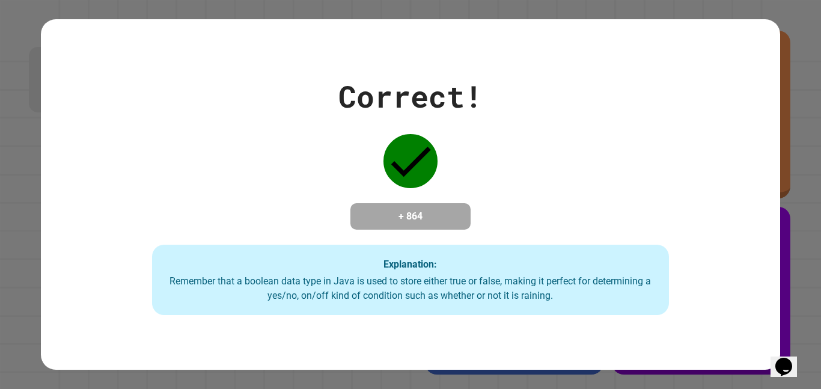
click at [457, 302] on div "Remember that a boolean data type in Java is used to store either true or false…" at bounding box center [410, 288] width 493 height 29
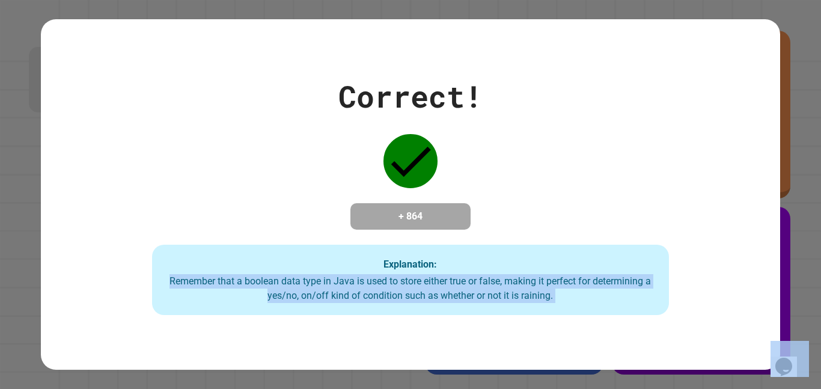
click at [457, 302] on div "Remember that a boolean data type in Java is used to store either true or false…" at bounding box center [410, 288] width 493 height 29
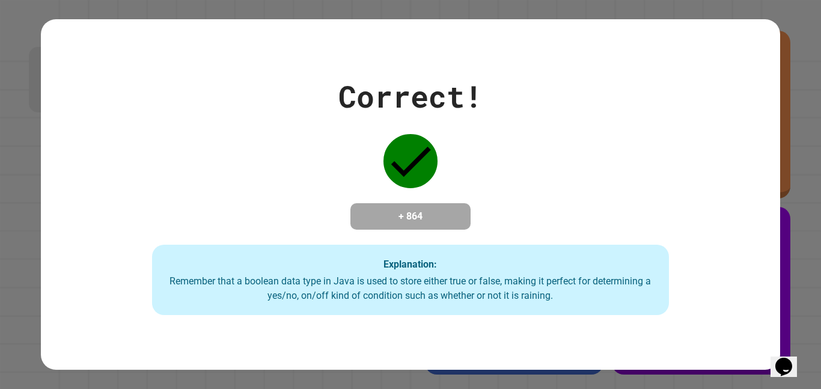
click at [457, 302] on div "Remember that a boolean data type in Java is used to store either true or false…" at bounding box center [410, 288] width 493 height 29
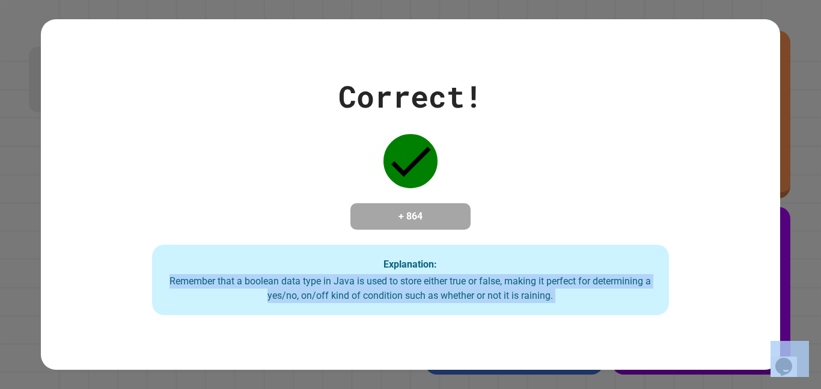
click at [457, 302] on div "Remember that a boolean data type in Java is used to store either true or false…" at bounding box center [410, 288] width 493 height 29
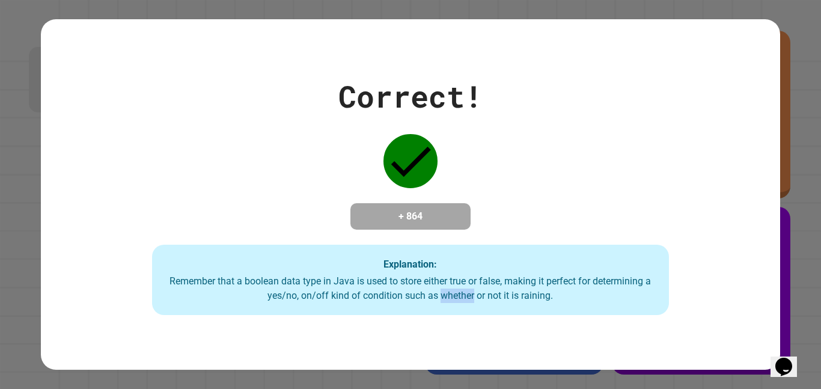
click at [457, 302] on div "Remember that a boolean data type in Java is used to store either true or false…" at bounding box center [410, 288] width 493 height 29
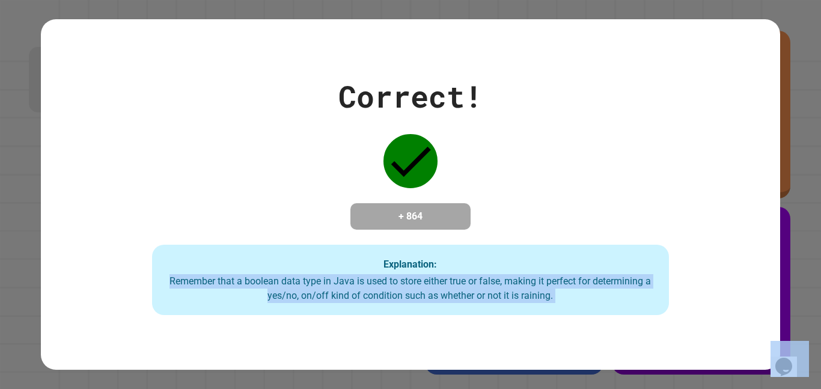
click at [457, 302] on div "Remember that a boolean data type in Java is used to store either true or false…" at bounding box center [410, 288] width 493 height 29
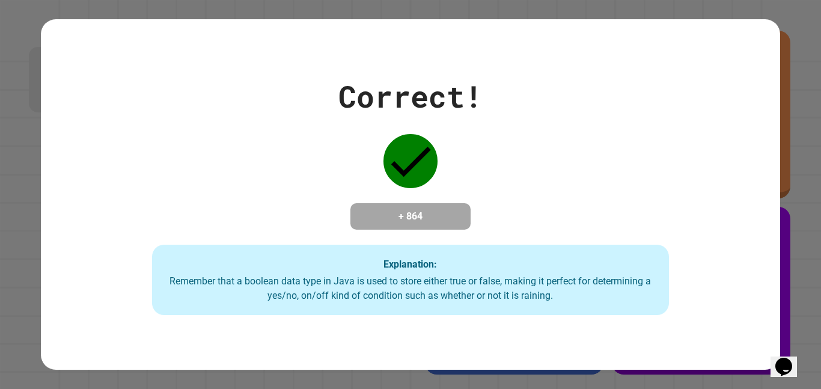
click at [488, 284] on div "Remember that a boolean data type in Java is used to store either true or false…" at bounding box center [410, 288] width 493 height 29
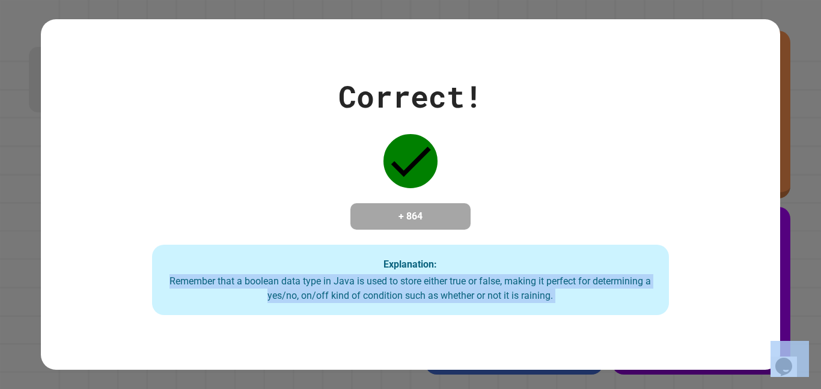
copy body "Remember that a boolean data type in Java is used to store either true or false…"
click at [385, 193] on div "Correct! + 864 Explanation: Remember that a boolean data type in Java is used t…" at bounding box center [410, 194] width 738 height 241
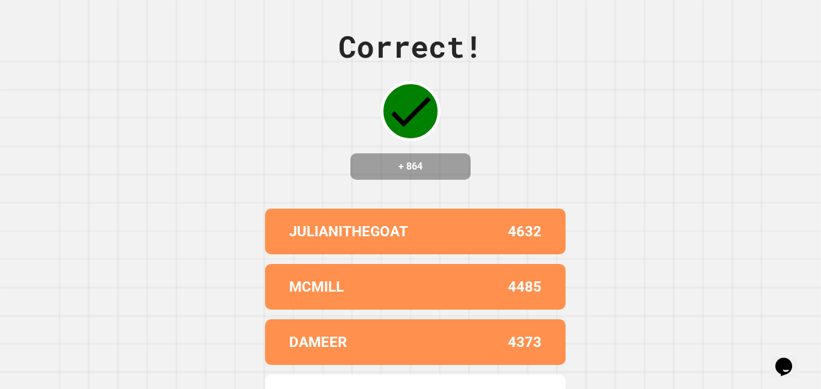
click at [663, 177] on div "Correct! + 864 JULIANITHEGOAT 4632 MCMILL 4485 DAMEER 4373 NICOLEE 4199 [PERSON…" at bounding box center [410, 194] width 821 height 389
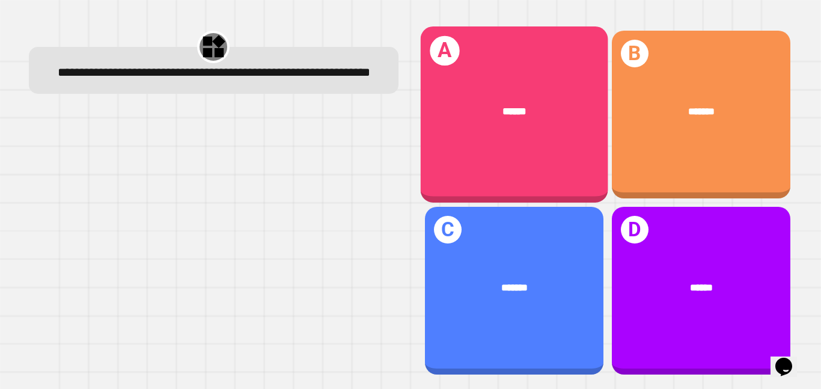
click at [482, 149] on div "A ******" at bounding box center [513, 114] width 187 height 176
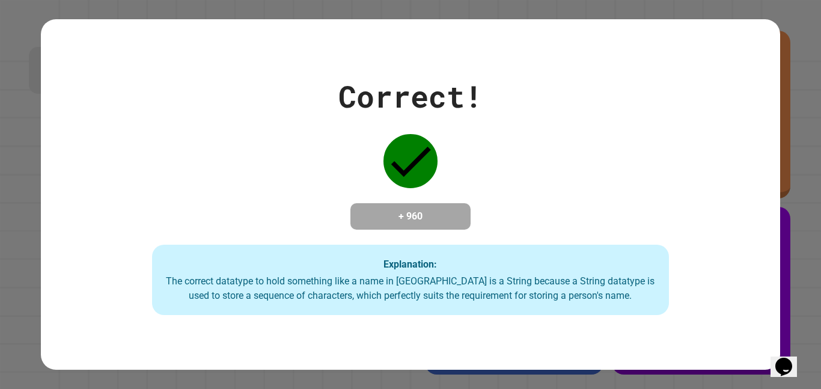
click at [346, 282] on div "The correct datatype to hold something like a name in [GEOGRAPHIC_DATA] is a St…" at bounding box center [410, 288] width 493 height 29
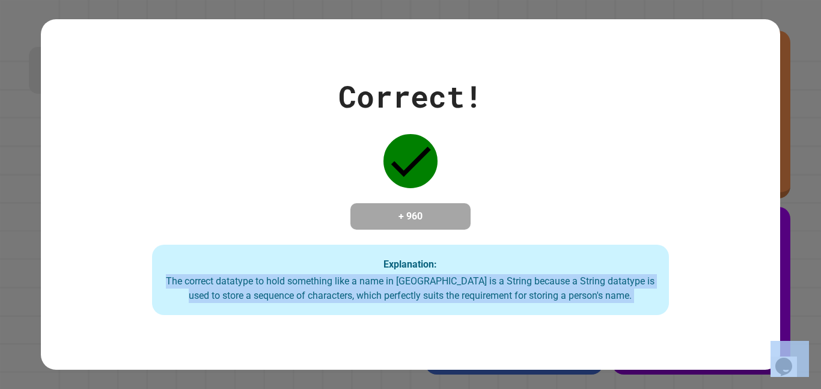
click at [346, 282] on div "The correct datatype to hold something like a name in [GEOGRAPHIC_DATA] is a St…" at bounding box center [410, 288] width 493 height 29
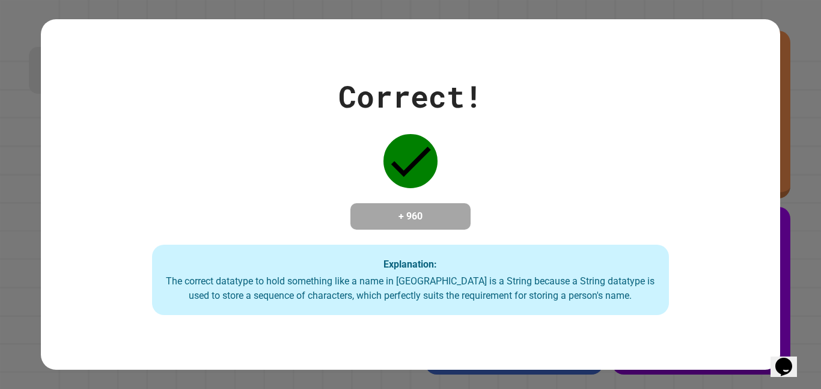
click at [346, 282] on div "The correct datatype to hold something like a name in [GEOGRAPHIC_DATA] is a St…" at bounding box center [410, 288] width 493 height 29
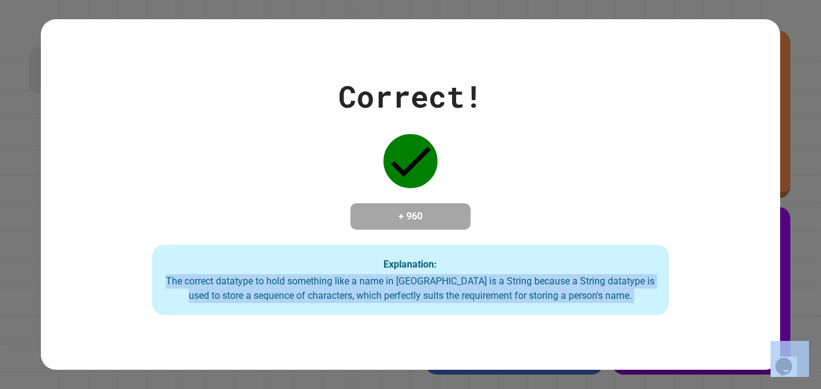
click at [346, 282] on div "The correct datatype to hold something like a name in [GEOGRAPHIC_DATA] is a St…" at bounding box center [410, 288] width 493 height 29
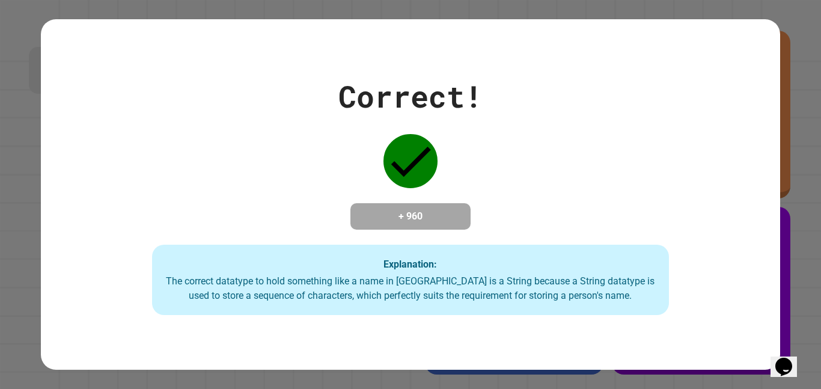
click at [346, 282] on div "The correct datatype to hold something like a name in [GEOGRAPHIC_DATA] is a St…" at bounding box center [410, 288] width 493 height 29
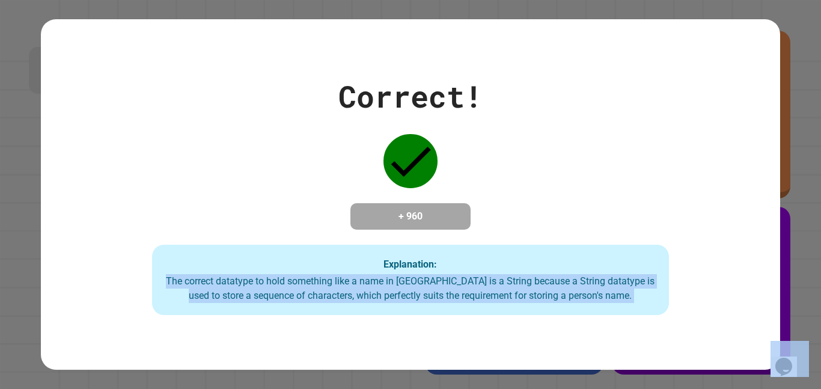
click at [346, 282] on div "The correct datatype to hold something like a name in [GEOGRAPHIC_DATA] is a St…" at bounding box center [410, 288] width 493 height 29
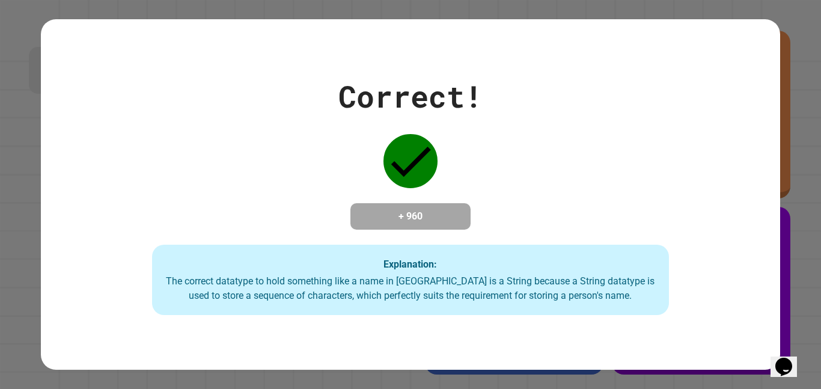
click at [346, 282] on div "The correct datatype to hold something like a name in [GEOGRAPHIC_DATA] is a St…" at bounding box center [410, 288] width 493 height 29
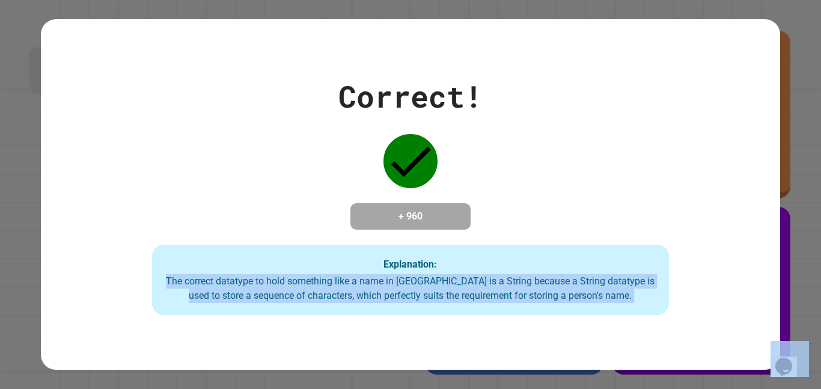
click at [346, 282] on div "The correct datatype to hold something like a name in [GEOGRAPHIC_DATA] is a St…" at bounding box center [410, 288] width 493 height 29
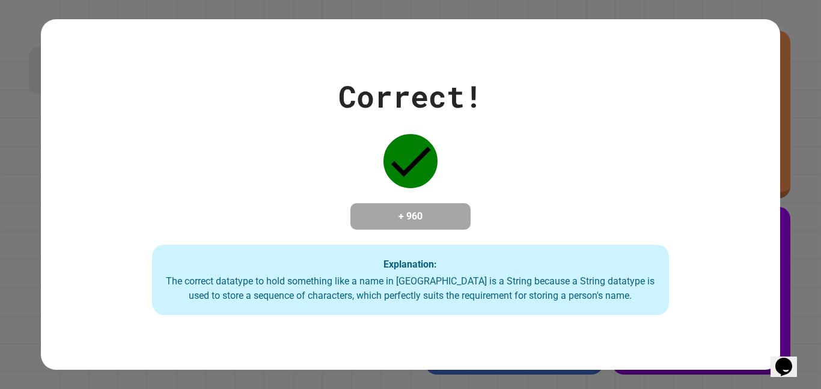
click at [346, 282] on div "The correct datatype to hold something like a name in [GEOGRAPHIC_DATA] is a St…" at bounding box center [410, 288] width 493 height 29
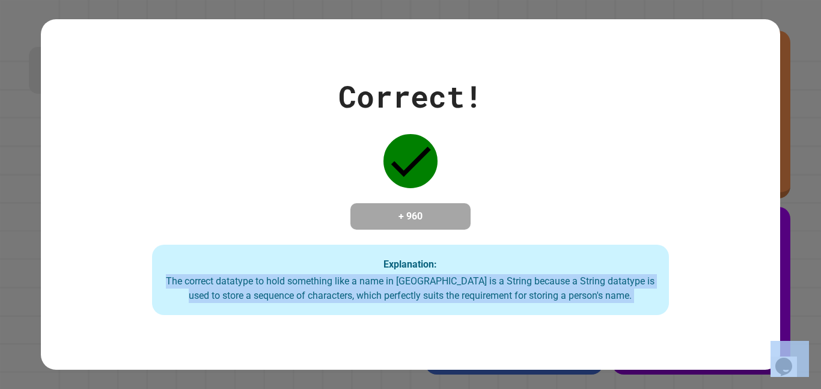
click at [346, 282] on div "The correct datatype to hold something like a name in [GEOGRAPHIC_DATA] is a St…" at bounding box center [410, 288] width 493 height 29
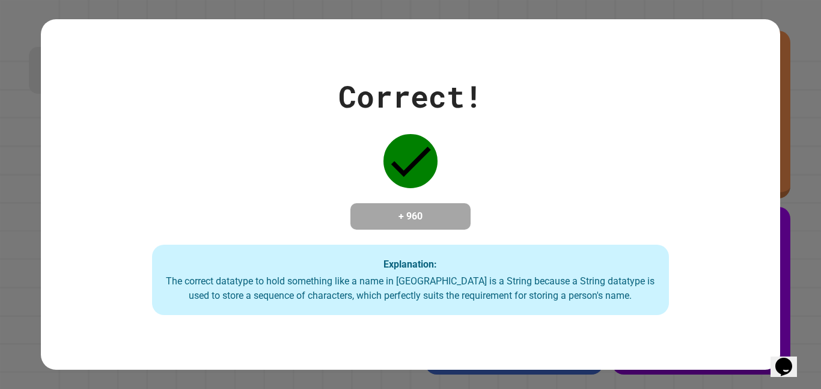
click at [346, 282] on div "The correct datatype to hold something like a name in [GEOGRAPHIC_DATA] is a St…" at bounding box center [410, 288] width 493 height 29
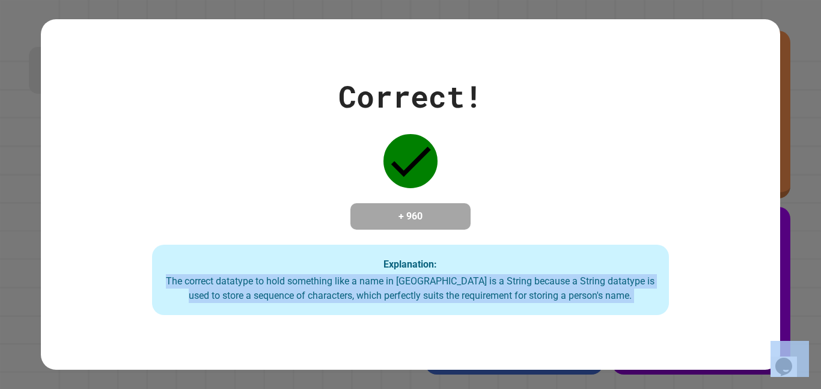
click at [346, 282] on div "The correct datatype to hold something like a name in [GEOGRAPHIC_DATA] is a St…" at bounding box center [410, 288] width 493 height 29
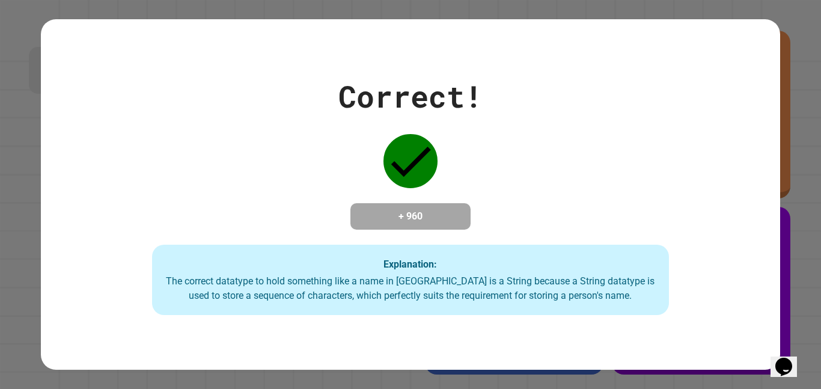
click at [346, 282] on div "The correct datatype to hold something like a name in [GEOGRAPHIC_DATA] is a St…" at bounding box center [410, 288] width 493 height 29
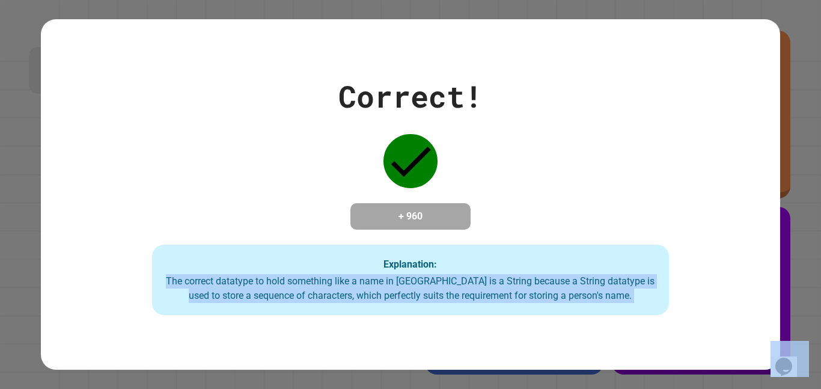
click at [346, 282] on div "The correct datatype to hold something like a name in [GEOGRAPHIC_DATA] is a St…" at bounding box center [410, 288] width 493 height 29
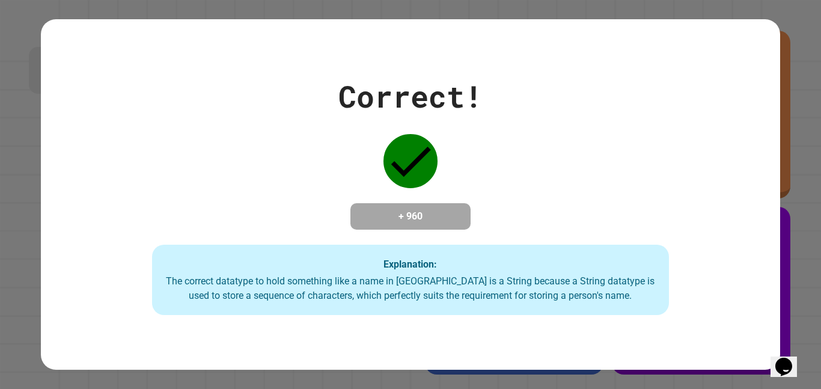
click at [346, 282] on div "The correct datatype to hold something like a name in [GEOGRAPHIC_DATA] is a St…" at bounding box center [410, 288] width 493 height 29
click at [302, 202] on div "Correct! + 960 Explanation: The correct datatype to hold something like a name …" at bounding box center [410, 194] width 738 height 241
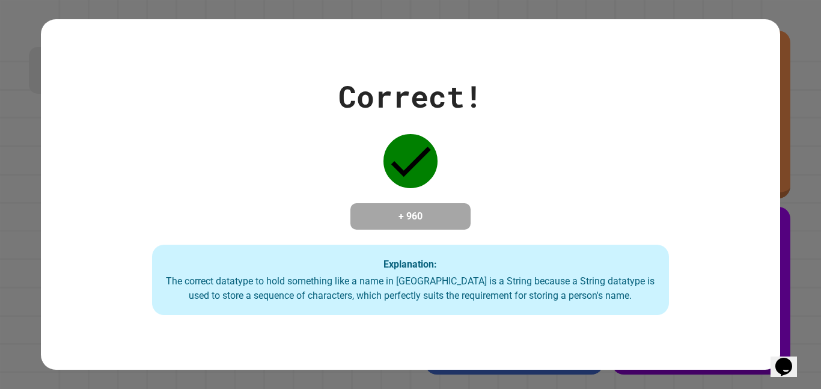
click at [302, 202] on div "Correct! + 960 Explanation: The correct datatype to hold something like a name …" at bounding box center [410, 194] width 738 height 241
click at [303, 215] on div "Correct! + 960 Explanation: The correct datatype to hold something like a name …" at bounding box center [410, 194] width 738 height 241
click at [285, 252] on div "Explanation: The correct datatype to hold something like a name in Java is a St…" at bounding box center [410, 279] width 517 height 71
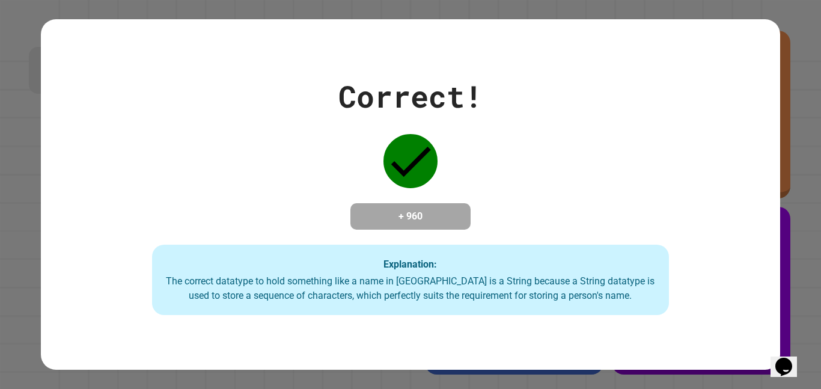
click at [292, 292] on div "The correct datatype to hold something like a name in [GEOGRAPHIC_DATA] is a St…" at bounding box center [410, 288] width 493 height 29
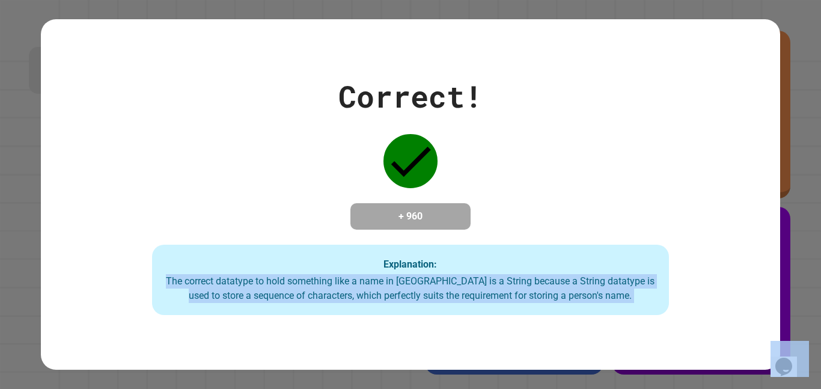
click at [292, 292] on div "The correct datatype to hold something like a name in [GEOGRAPHIC_DATA] is a St…" at bounding box center [410, 288] width 493 height 29
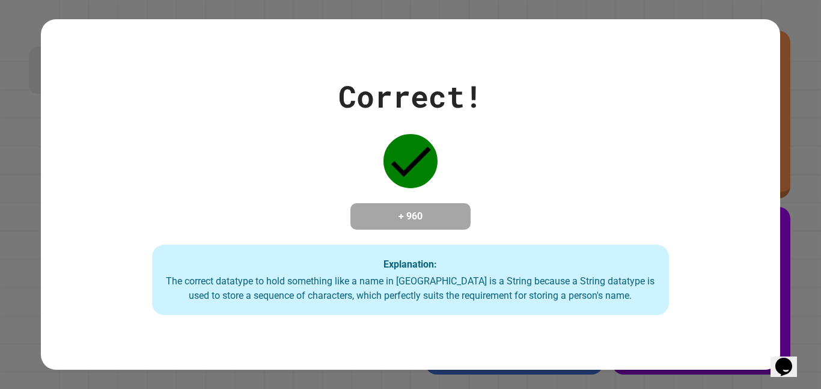
click at [292, 292] on div "The correct datatype to hold something like a name in [GEOGRAPHIC_DATA] is a St…" at bounding box center [410, 288] width 493 height 29
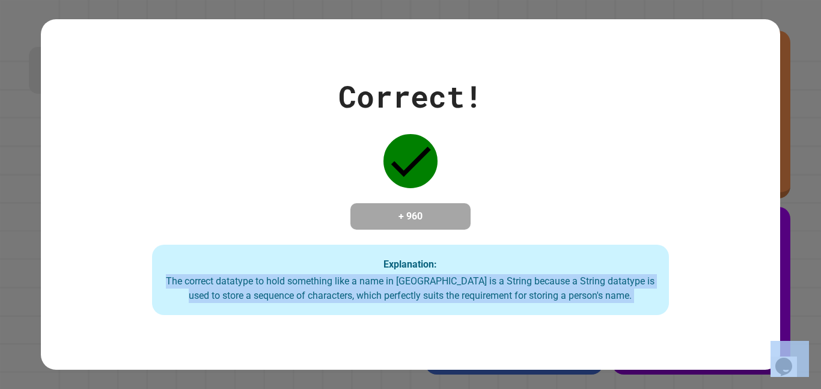
click at [292, 292] on div "The correct datatype to hold something like a name in [GEOGRAPHIC_DATA] is a St…" at bounding box center [410, 288] width 493 height 29
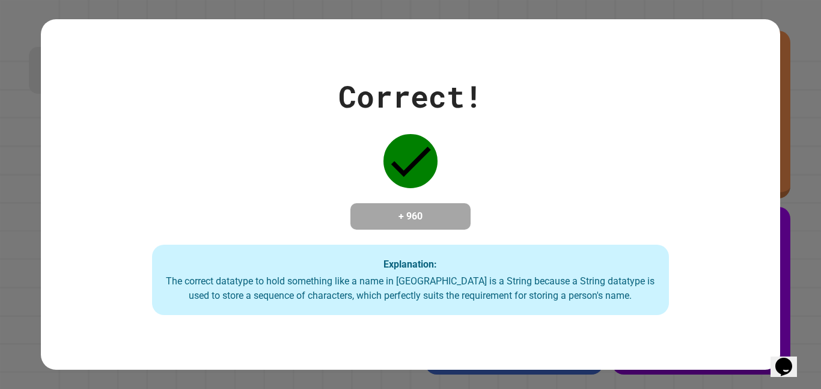
click at [292, 292] on div "The correct datatype to hold something like a name in [GEOGRAPHIC_DATA] is a St…" at bounding box center [410, 288] width 493 height 29
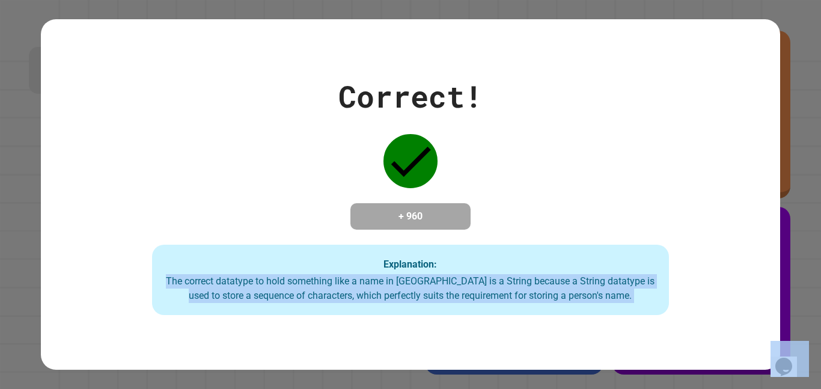
click at [292, 292] on div "The correct datatype to hold something like a name in [GEOGRAPHIC_DATA] is a St…" at bounding box center [410, 288] width 493 height 29
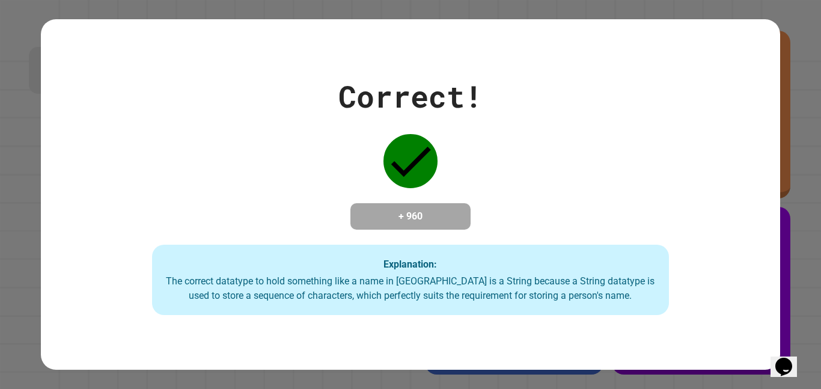
click at [292, 292] on div "The correct datatype to hold something like a name in [GEOGRAPHIC_DATA] is a St…" at bounding box center [410, 288] width 493 height 29
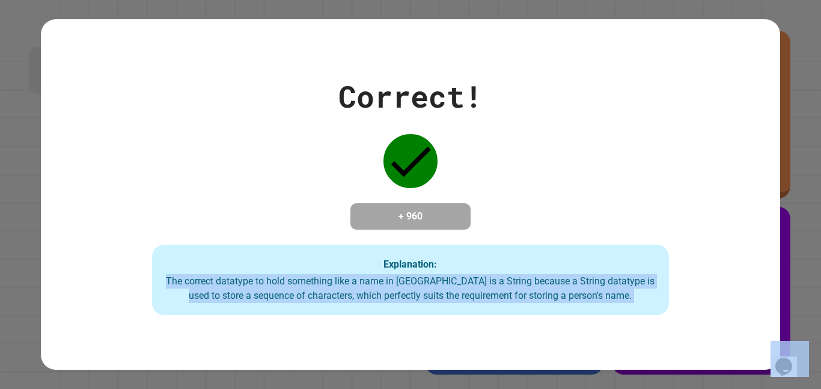
click at [292, 292] on div "The correct datatype to hold something like a name in [GEOGRAPHIC_DATA] is a St…" at bounding box center [410, 288] width 493 height 29
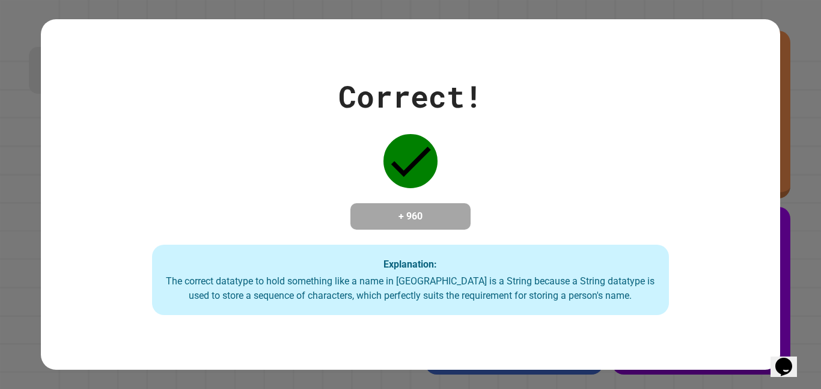
click at [292, 292] on div "The correct datatype to hold something like a name in [GEOGRAPHIC_DATA] is a St…" at bounding box center [410, 288] width 493 height 29
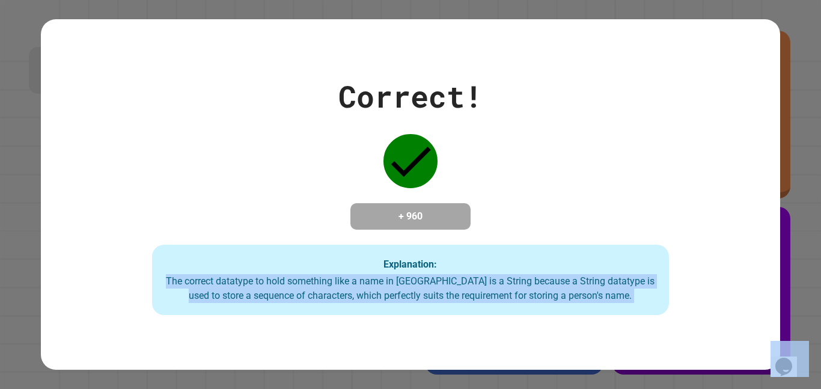
click at [292, 292] on div "The correct datatype to hold something like a name in [GEOGRAPHIC_DATA] is a St…" at bounding box center [410, 288] width 493 height 29
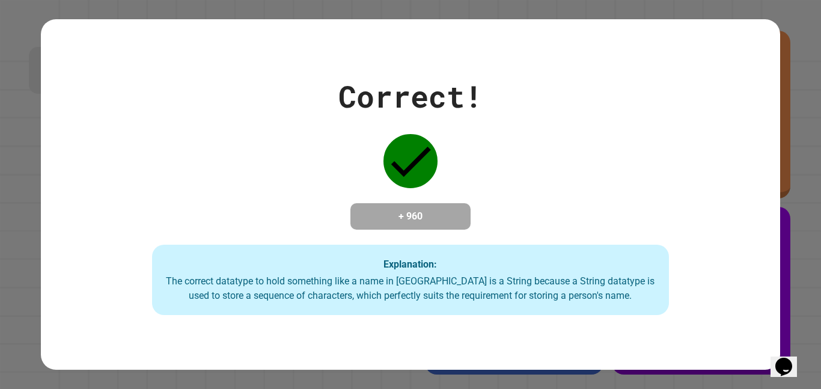
click at [292, 292] on div "The correct datatype to hold something like a name in [GEOGRAPHIC_DATA] is a St…" at bounding box center [410, 288] width 493 height 29
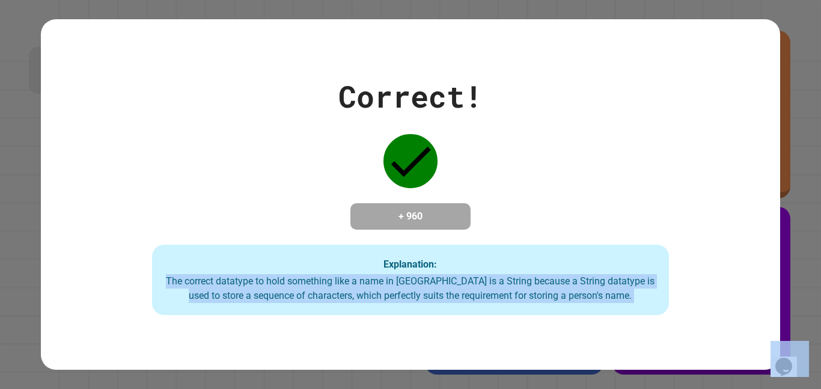
click at [292, 292] on div "The correct datatype to hold something like a name in [GEOGRAPHIC_DATA] is a St…" at bounding box center [410, 288] width 493 height 29
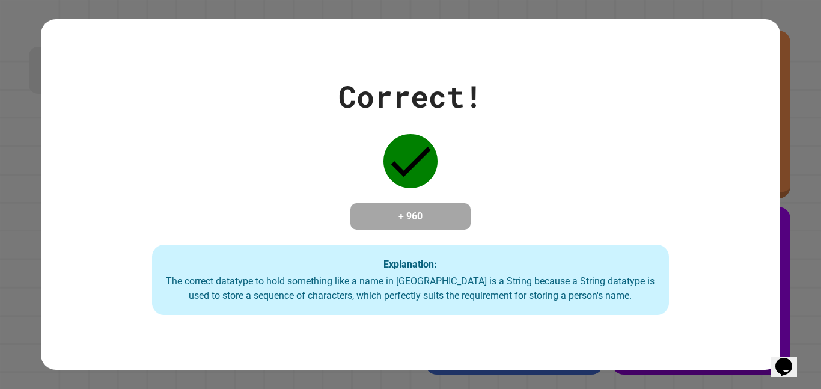
click at [292, 292] on div "The correct datatype to hold something like a name in [GEOGRAPHIC_DATA] is a St…" at bounding box center [410, 288] width 493 height 29
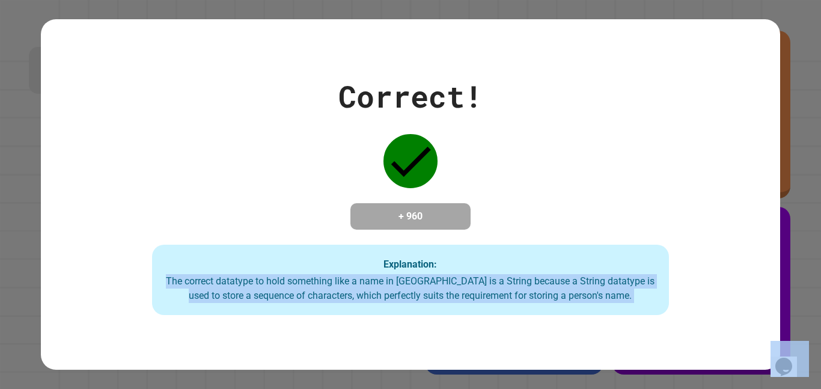
click at [292, 292] on div "The correct datatype to hold something like a name in [GEOGRAPHIC_DATA] is a St…" at bounding box center [410, 288] width 493 height 29
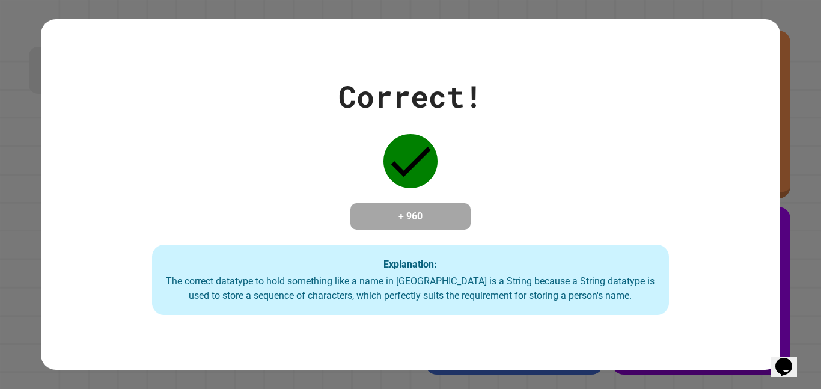
click at [292, 292] on div "The correct datatype to hold something like a name in [GEOGRAPHIC_DATA] is a St…" at bounding box center [410, 288] width 493 height 29
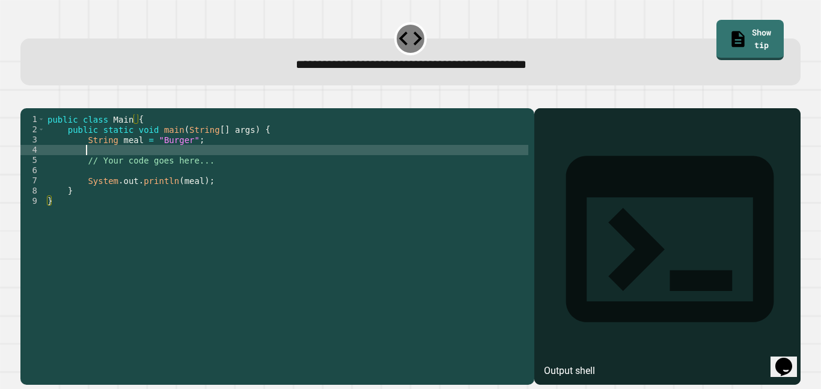
click at [154, 168] on div "public class Main { public static void main ( String [ ] args ) { String meal =…" at bounding box center [286, 241] width 483 height 255
click at [205, 156] on div "public class Main { public static void main ( String [ ] args ) { String meal =…" at bounding box center [286, 241] width 483 height 255
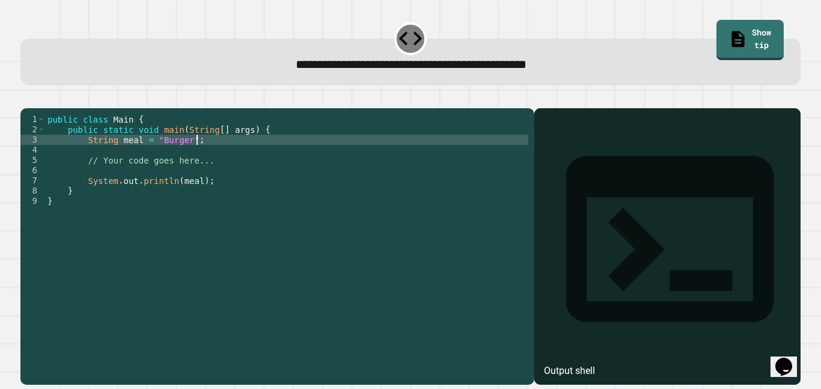
click at [187, 157] on div "public class Main { public static void main ( String [ ] args ) { String meal =…" at bounding box center [286, 241] width 483 height 255
click at [26, 99] on icon "button" at bounding box center [26, 99] width 0 height 0
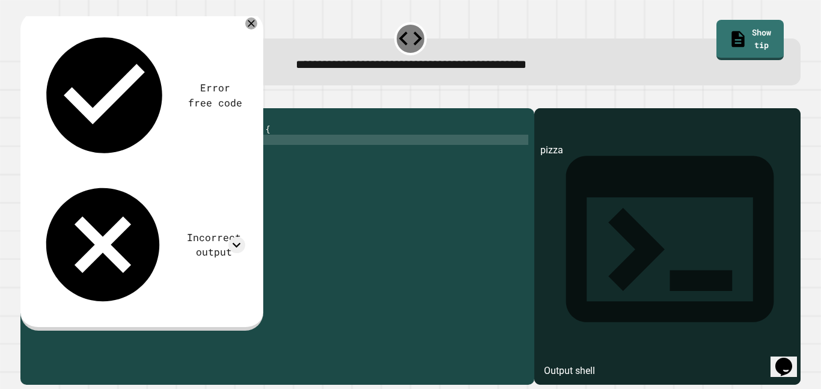
click at [163, 160] on div "public class Main { public static void main ( String [ ] args ) { String meal =…" at bounding box center [286, 241] width 483 height 255
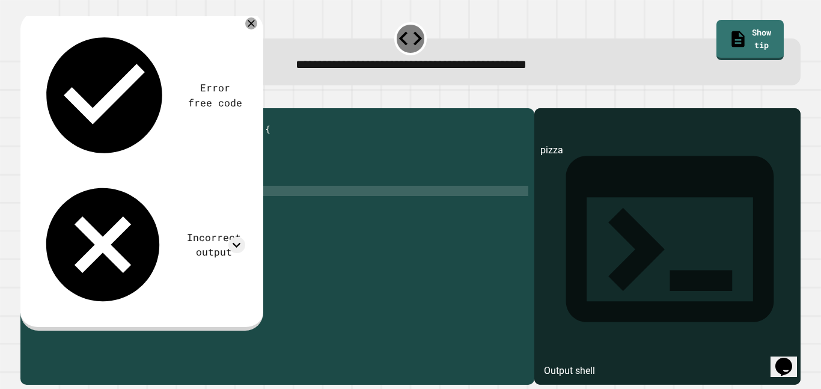
click at [158, 159] on div "public class Main { public static void main ( String [ ] args ) { String meal =…" at bounding box center [286, 241] width 483 height 255
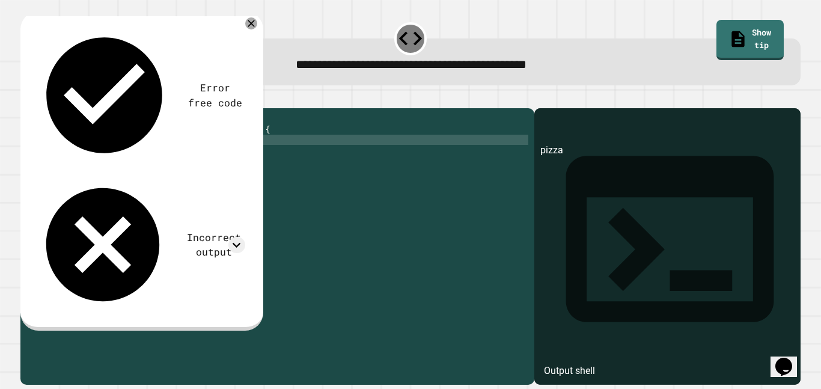
scroll to position [0, 15]
type textarea "**********"
click at [26, 99] on icon "button" at bounding box center [26, 99] width 0 height 0
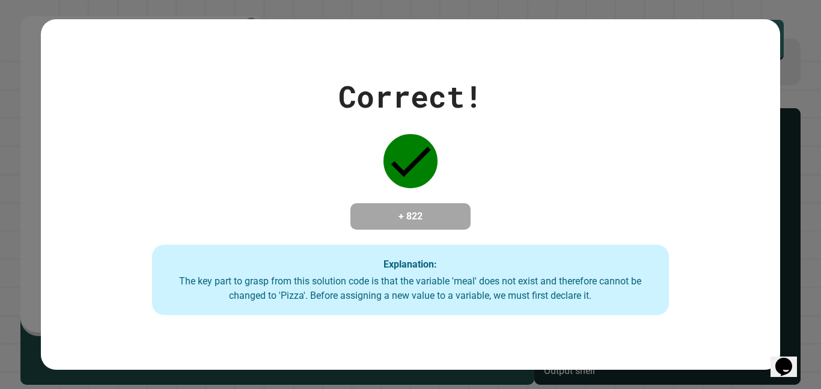
click at [262, 77] on div "Correct! + 822 Explanation: The key part to grasp from this solution code is th…" at bounding box center [410, 194] width 738 height 241
click at [482, 248] on div "Correct! + 822 Explanation: The key part to grasp from this solution code is th…" at bounding box center [410, 194] width 738 height 241
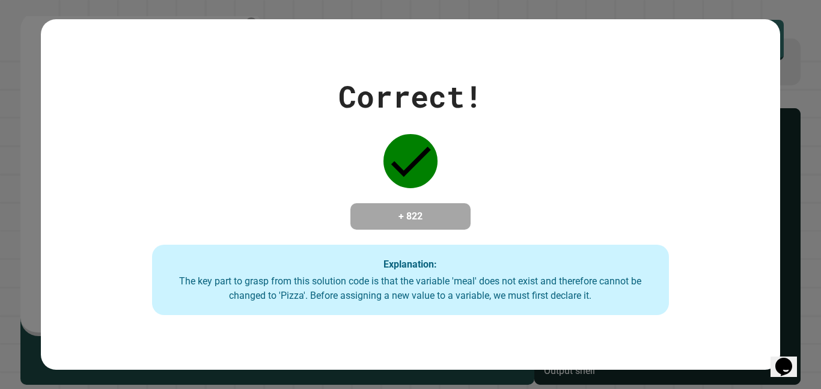
click at [482, 248] on div "Correct! + 822 Explanation: The key part to grasp from this solution code is th…" at bounding box center [410, 194] width 738 height 241
click at [446, 254] on div "Explanation: The key part to grasp from this solution code is that the variable…" at bounding box center [410, 279] width 517 height 71
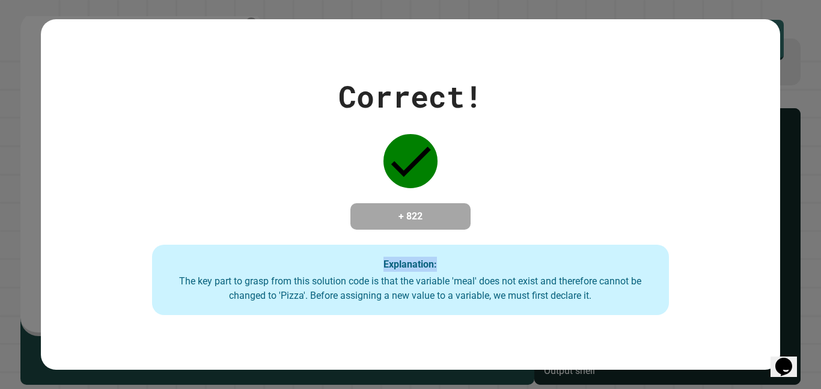
click at [446, 254] on div "Explanation: The key part to grasp from this solution code is that the variable…" at bounding box center [410, 279] width 517 height 71
click at [382, 281] on div "The key part to grasp from this solution code is that the variable 'meal' does …" at bounding box center [410, 288] width 493 height 29
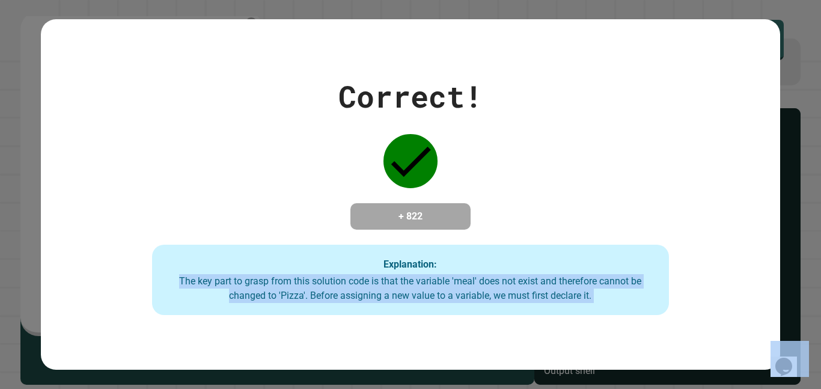
click at [382, 281] on div "The key part to grasp from this solution code is that the variable 'meal' does …" at bounding box center [410, 288] width 493 height 29
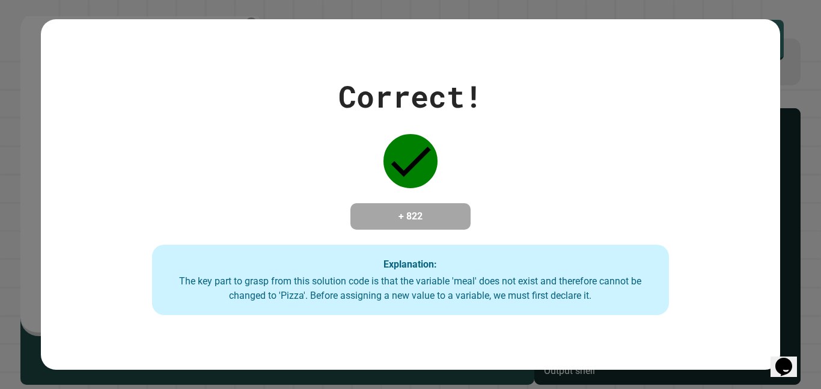
click at [382, 281] on div "The key part to grasp from this solution code is that the variable 'meal' does …" at bounding box center [410, 288] width 493 height 29
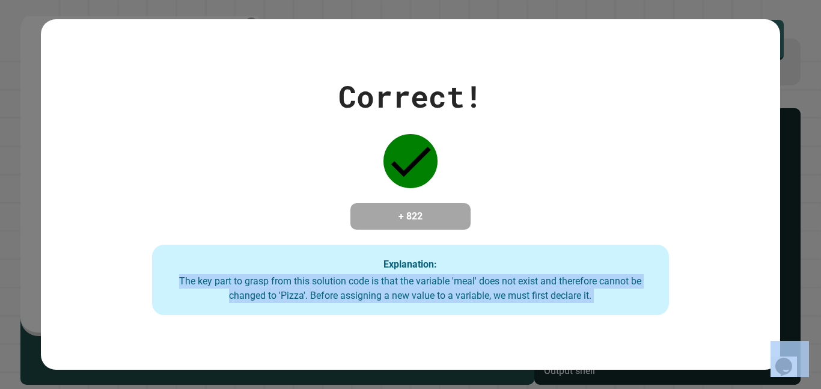
click at [382, 281] on div "The key part to grasp from this solution code is that the variable 'meal' does …" at bounding box center [410, 288] width 493 height 29
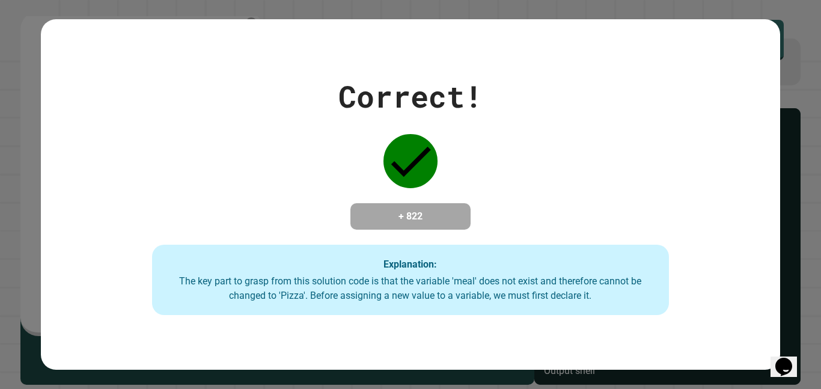
click at [382, 281] on div "The key part to grasp from this solution code is that the variable 'meal' does …" at bounding box center [410, 288] width 493 height 29
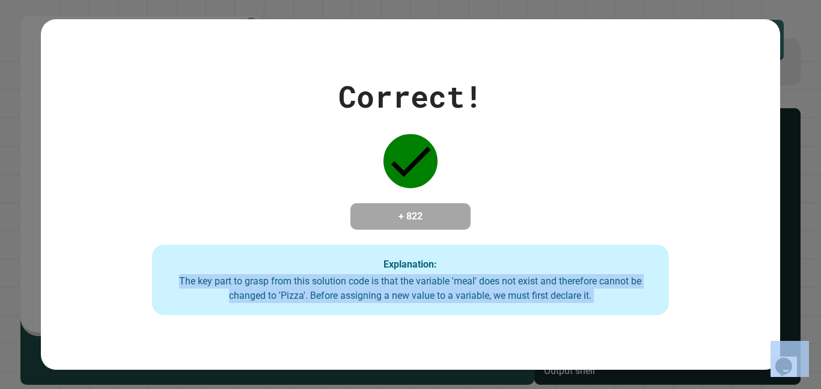
click at [382, 281] on div "The key part to grasp from this solution code is that the variable 'meal' does …" at bounding box center [410, 288] width 493 height 29
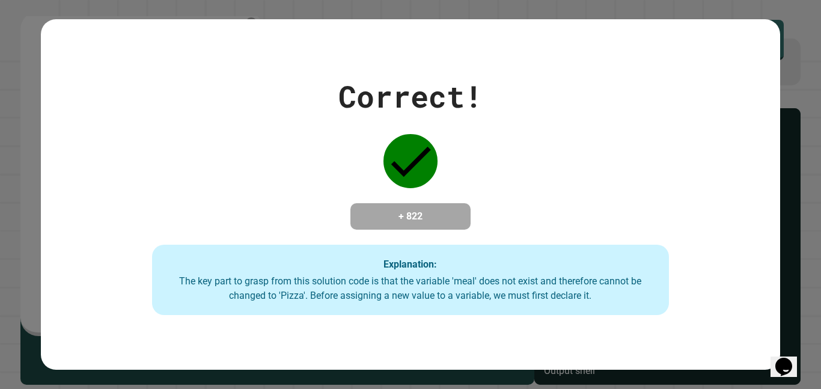
click at [382, 281] on div "The key part to grasp from this solution code is that the variable 'meal' does …" at bounding box center [410, 288] width 493 height 29
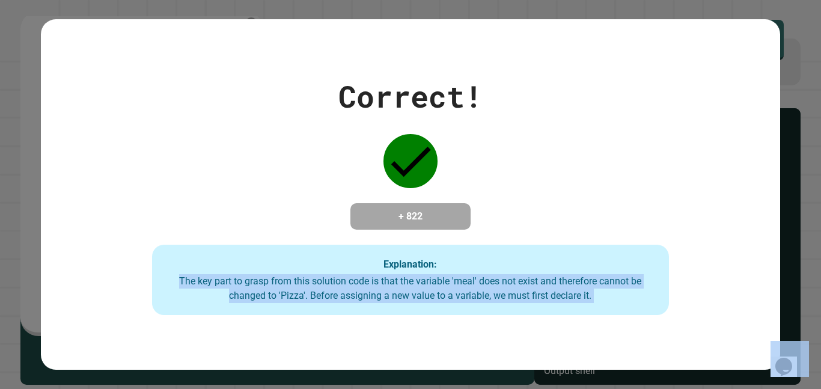
click at [382, 281] on div "The key part to grasp from this solution code is that the variable 'meal' does …" at bounding box center [410, 288] width 493 height 29
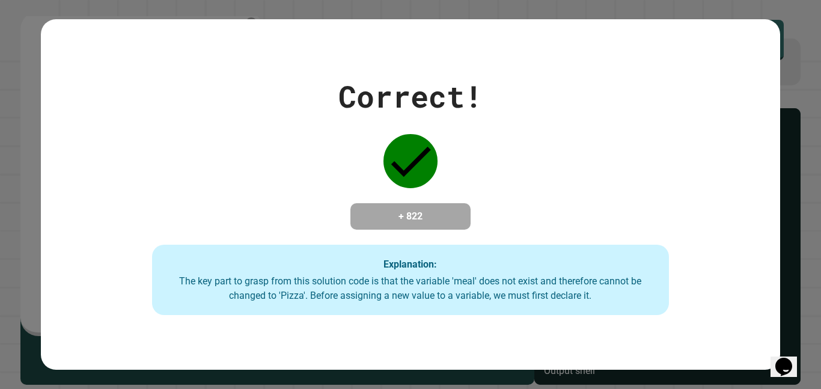
click at [382, 281] on div "The key part to grasp from this solution code is that the variable 'meal' does …" at bounding box center [410, 288] width 493 height 29
click at [326, 214] on div "Correct! + 822 Explanation: The key part to grasp from this solution code is th…" at bounding box center [410, 194] width 738 height 241
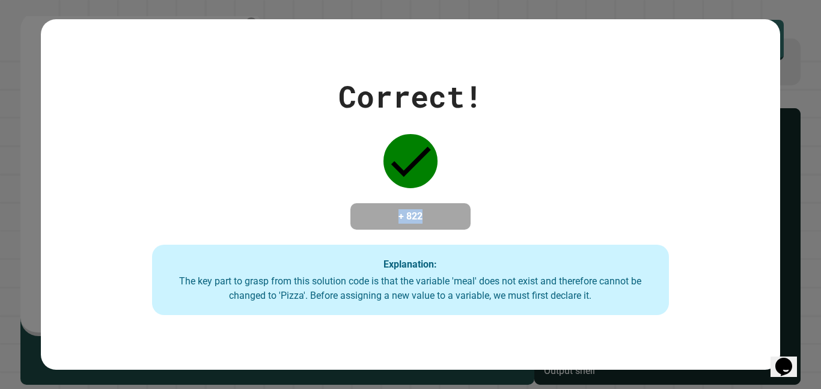
click at [326, 214] on div "Correct! + 822 Explanation: The key part to grasp from this solution code is th…" at bounding box center [410, 194] width 738 height 241
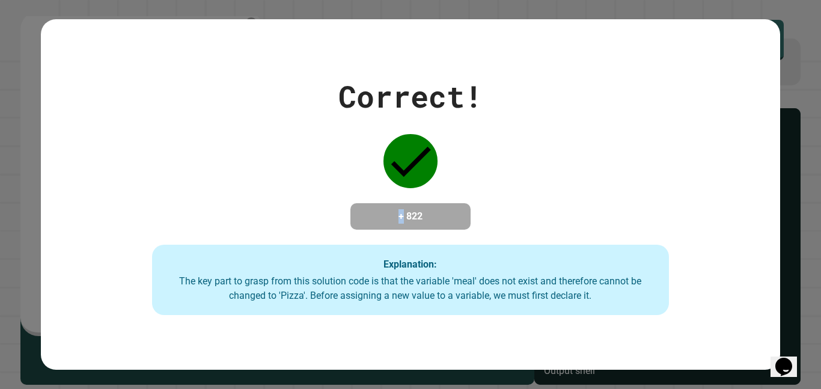
click at [326, 214] on div "Correct! + 822 Explanation: The key part to grasp from this solution code is th…" at bounding box center [410, 194] width 738 height 241
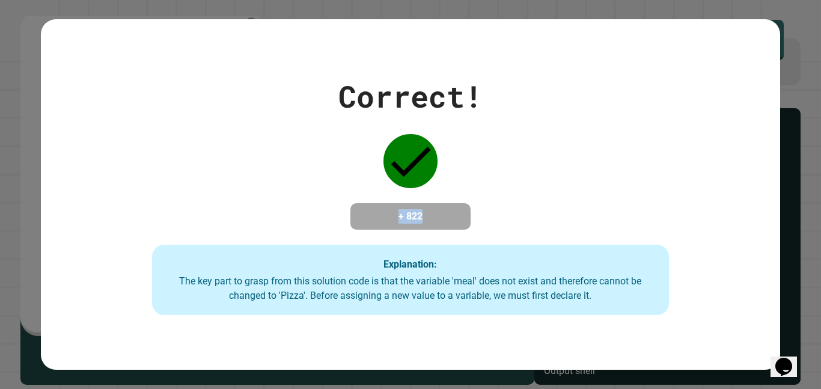
click at [326, 214] on div "Correct! + 822 Explanation: The key part to grasp from this solution code is th…" at bounding box center [410, 194] width 738 height 241
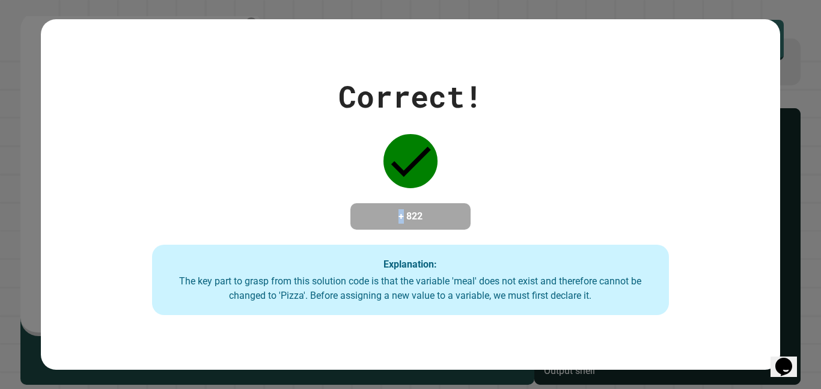
click at [326, 214] on div "Correct! + 822 Explanation: The key part to grasp from this solution code is th…" at bounding box center [410, 194] width 738 height 241
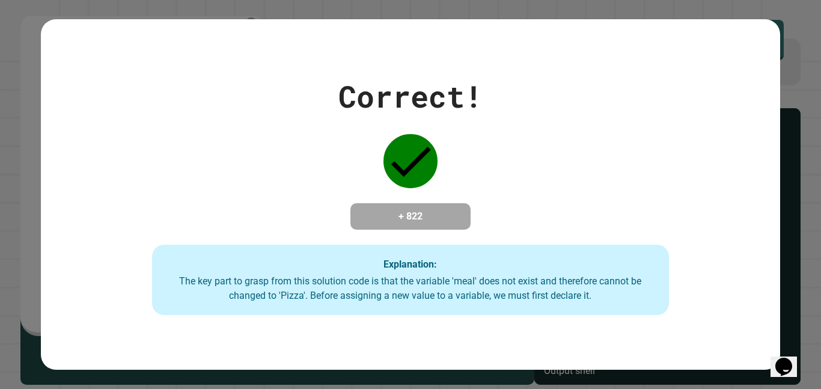
click at [326, 214] on div "Correct! + 822 Explanation: The key part to grasp from this solution code is th…" at bounding box center [410, 194] width 738 height 241
click at [323, 172] on div "Correct! + 822 Explanation: The key part to grasp from this solution code is th…" at bounding box center [410, 194] width 738 height 241
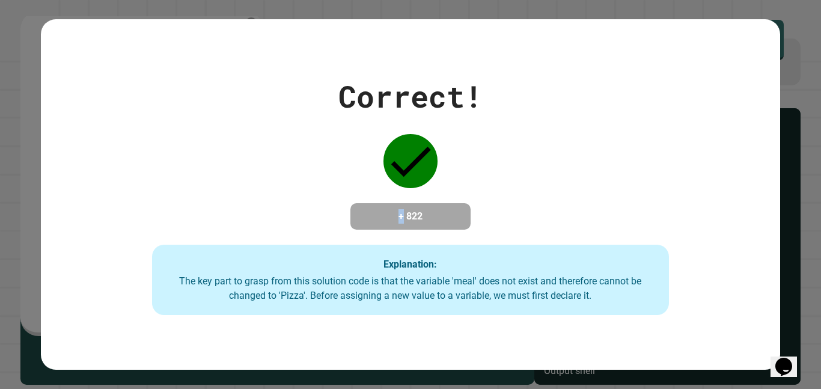
click at [602, 135] on div "Correct! + 822 Explanation: The key part to grasp from this solution code is th…" at bounding box center [410, 194] width 738 height 241
click at [397, 183] on div "Correct! + 822 Explanation: The key part to grasp from this solution code is th…" at bounding box center [410, 194] width 738 height 241
click at [434, 248] on div "Correct! + 822 Explanation: The key part to grasp from this solution code is th…" at bounding box center [410, 194] width 738 height 241
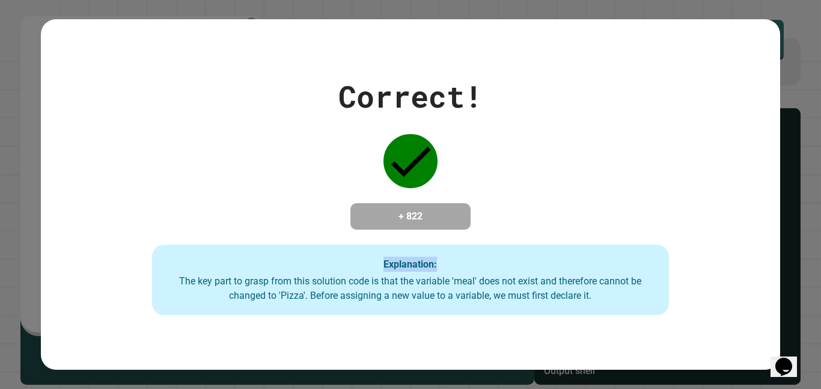
click at [434, 248] on div "Correct! + 822 Explanation: The key part to grasp from this solution code is th…" at bounding box center [410, 194] width 738 height 241
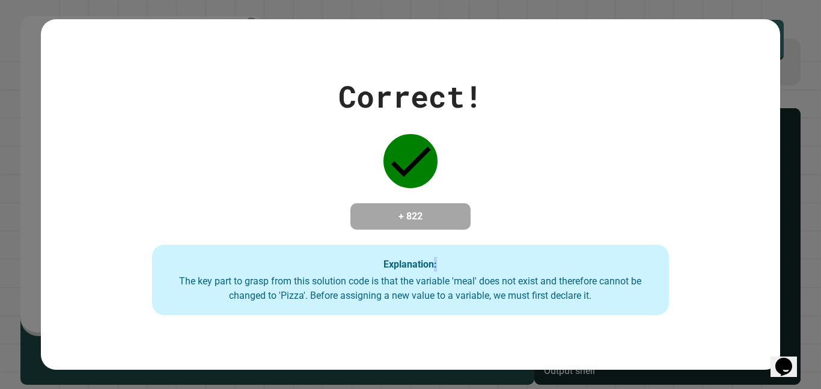
click at [434, 248] on div "Correct! + 822 Explanation: The key part to grasp from this solution code is th…" at bounding box center [410, 194] width 738 height 241
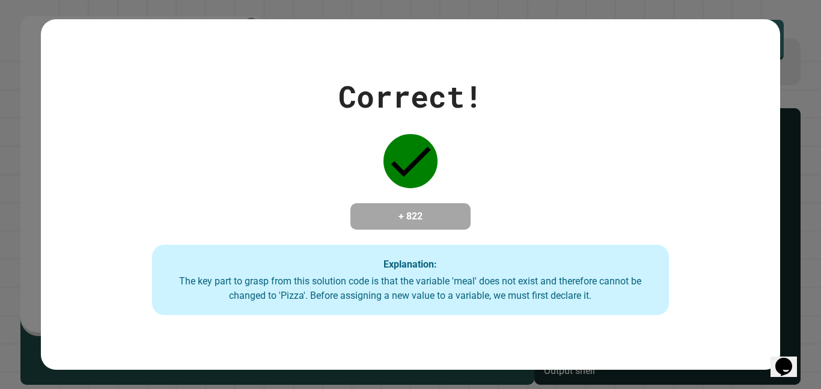
click at [416, 281] on div "The key part to grasp from this solution code is that the variable 'meal' does …" at bounding box center [410, 288] width 493 height 29
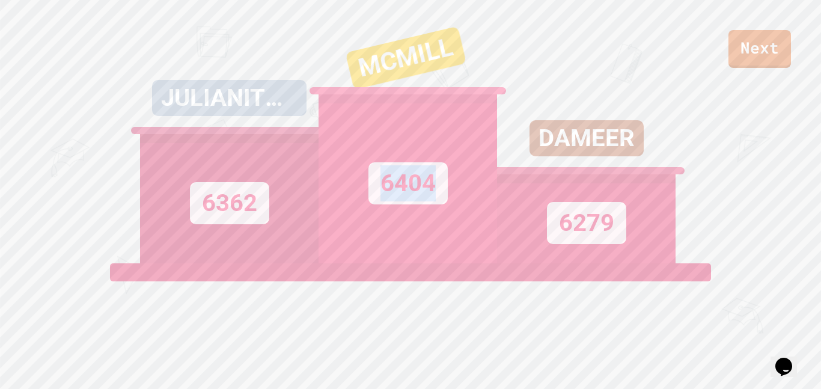
click at [582, 19] on div "DAMEER 6279" at bounding box center [586, 131] width 178 height 263
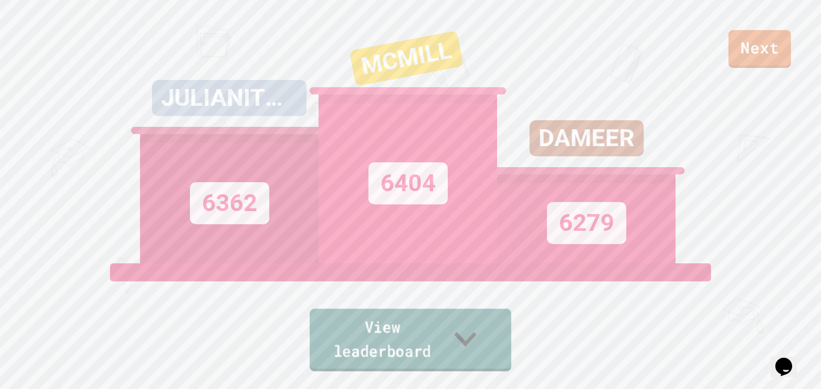
click at [487, 349] on icon at bounding box center [465, 338] width 44 height 47
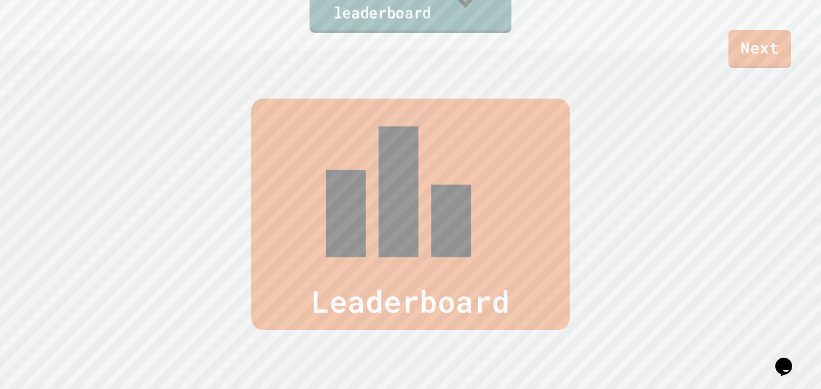
scroll to position [389, 0]
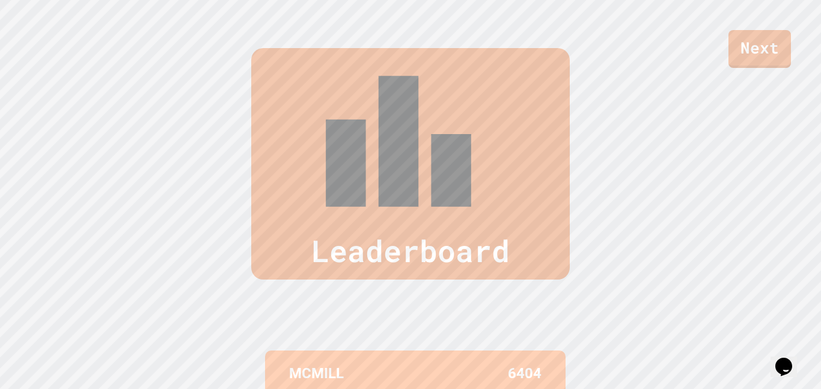
click at [401, 82] on div "Leaderboard" at bounding box center [410, 163] width 318 height 231
click at [635, 171] on div "Leaderboard MCMILL 6404 JULIANITHEGOAT 6362 DAMEER 6279 NICOLEE 5981 [PERSON_NA…" at bounding box center [410, 335] width 821 height 670
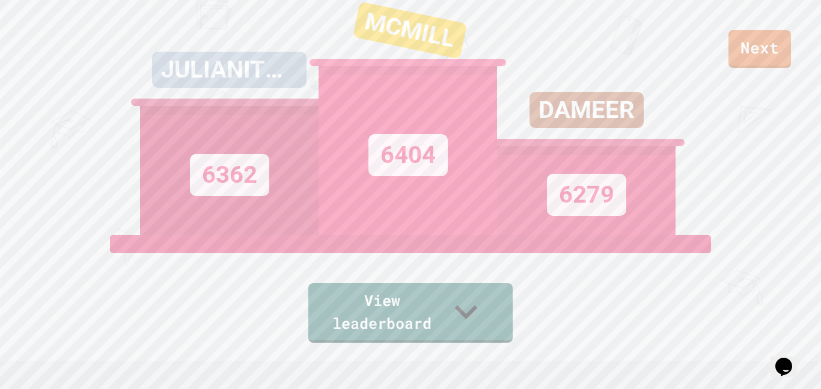
scroll to position [0, 0]
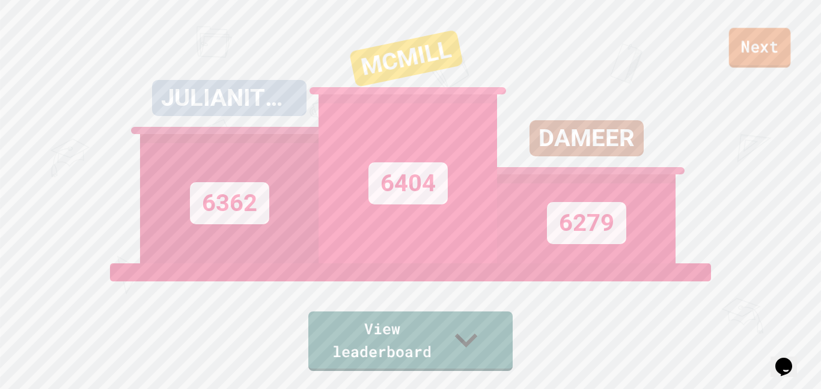
click at [753, 62] on link "Next" at bounding box center [760, 48] width 62 height 40
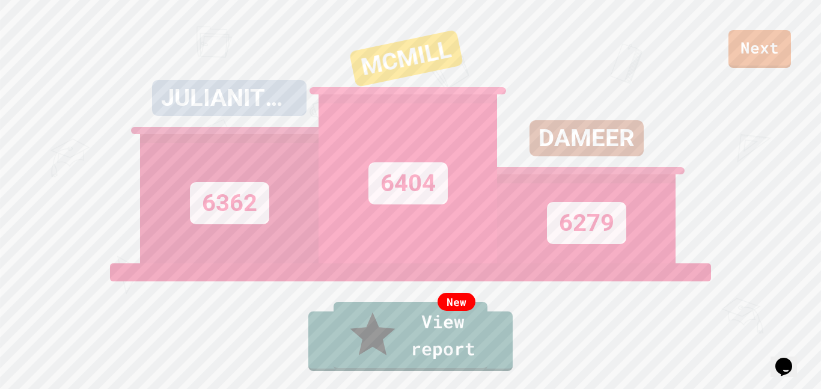
click at [411, 363] on link "New View report" at bounding box center [410, 335] width 156 height 72
